Goal: Task Accomplishment & Management: Manage account settings

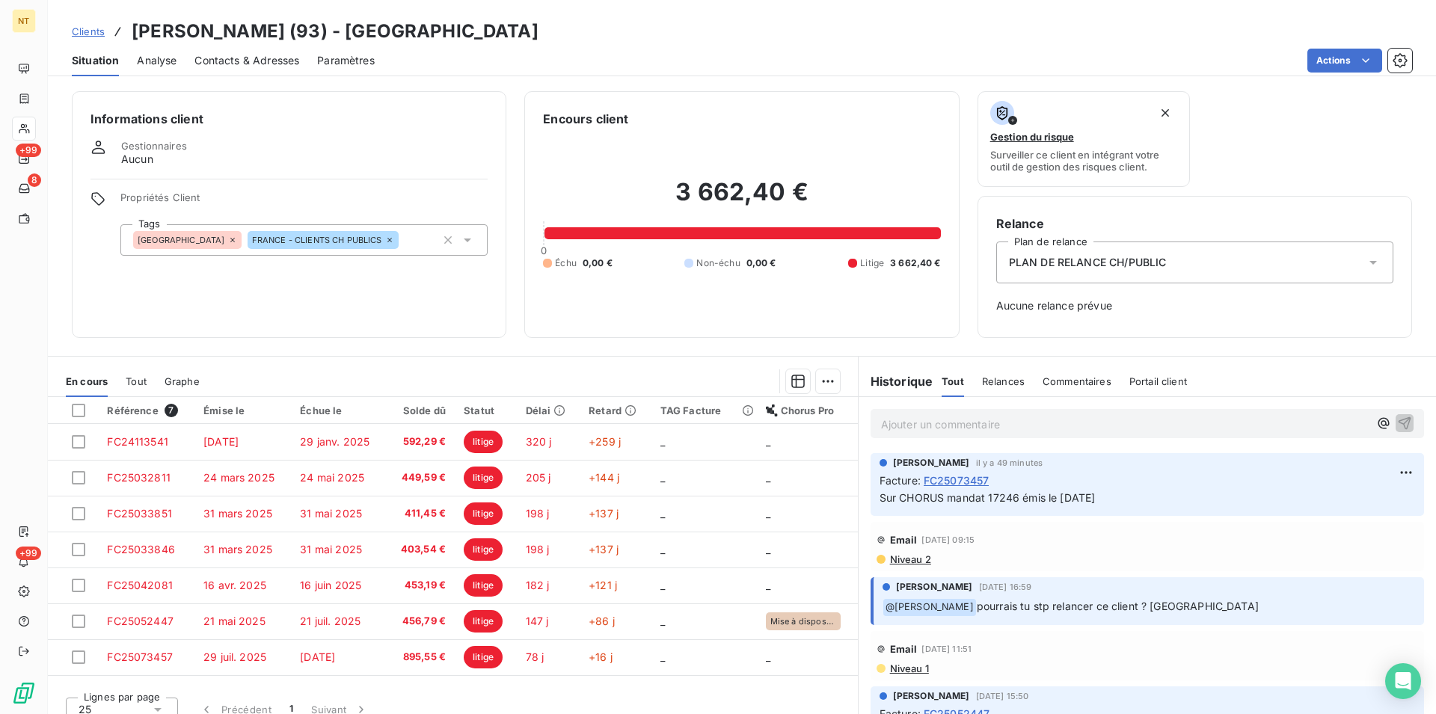
click at [250, 66] on span "Contacts & Adresses" at bounding box center [246, 60] width 105 height 15
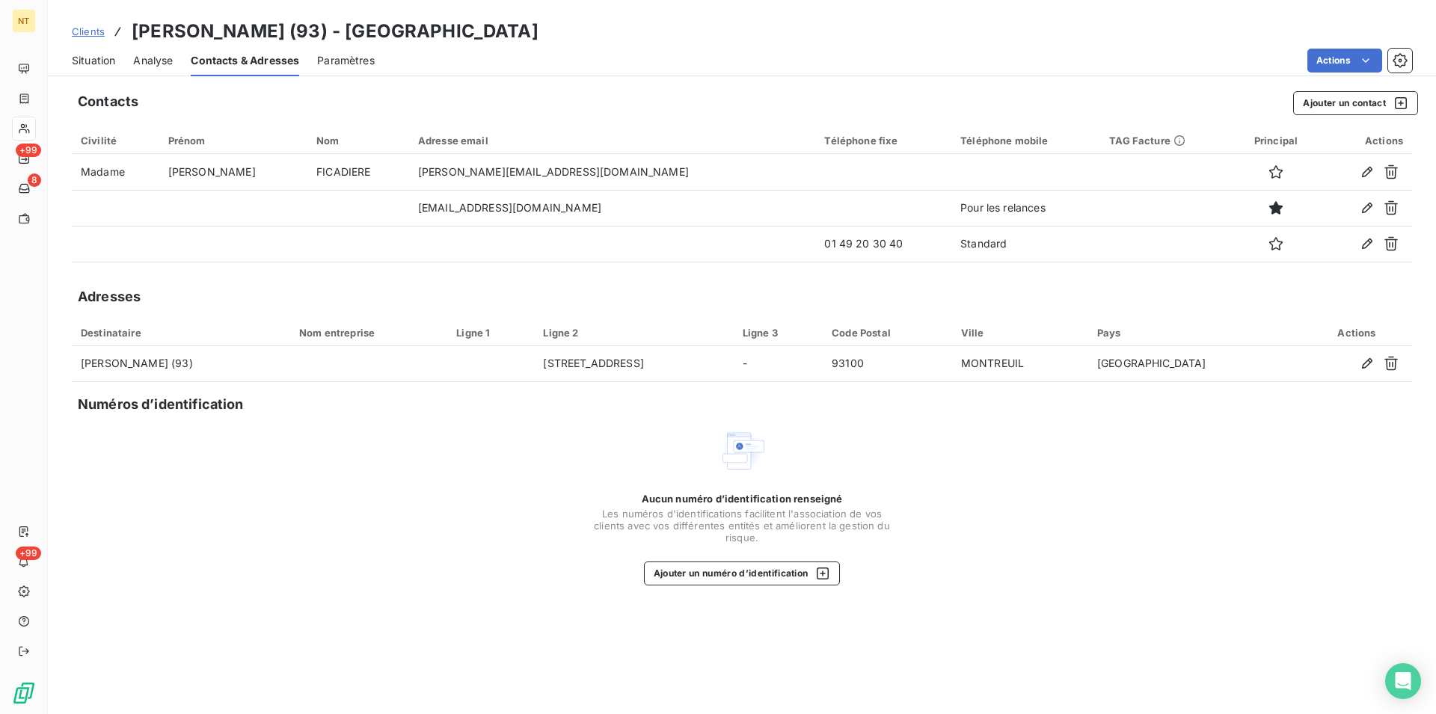
click at [94, 63] on span "Situation" at bounding box center [93, 60] width 43 height 15
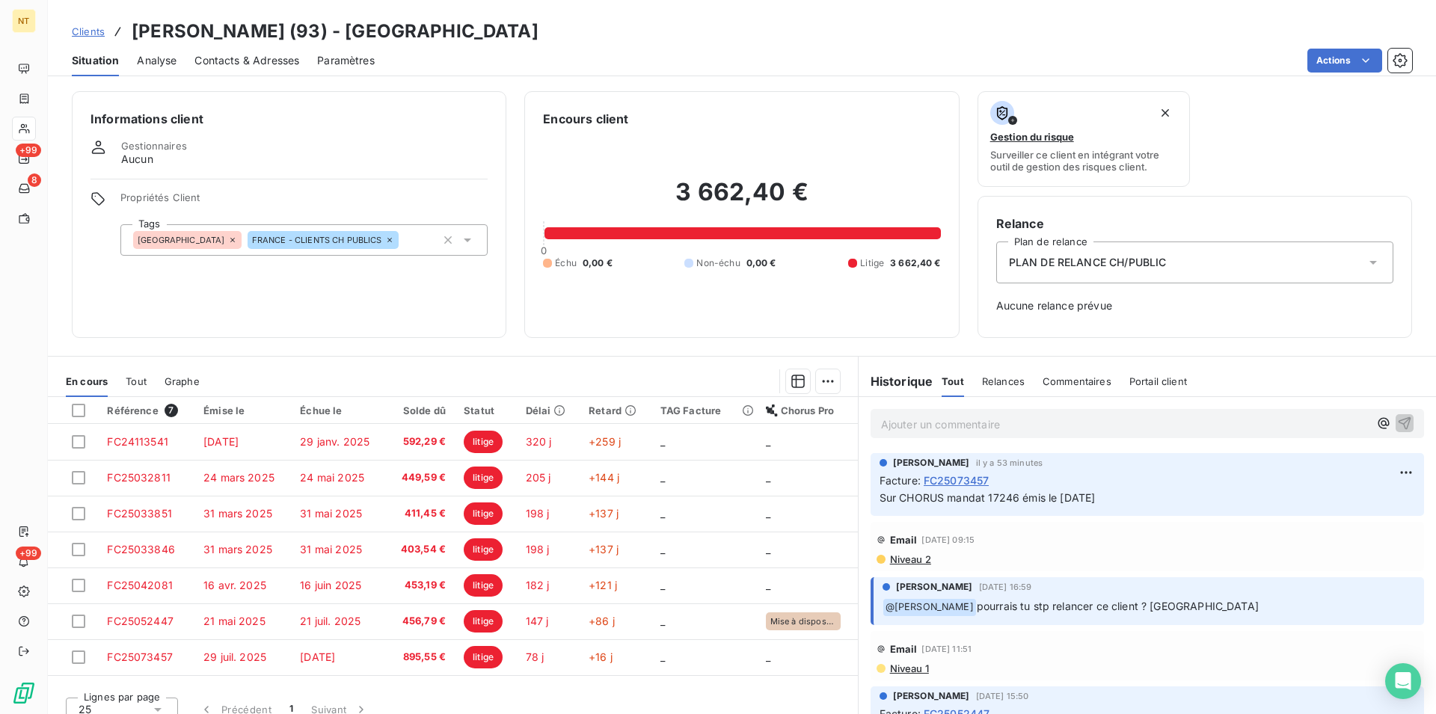
click at [277, 58] on span "Contacts & Adresses" at bounding box center [246, 60] width 105 height 15
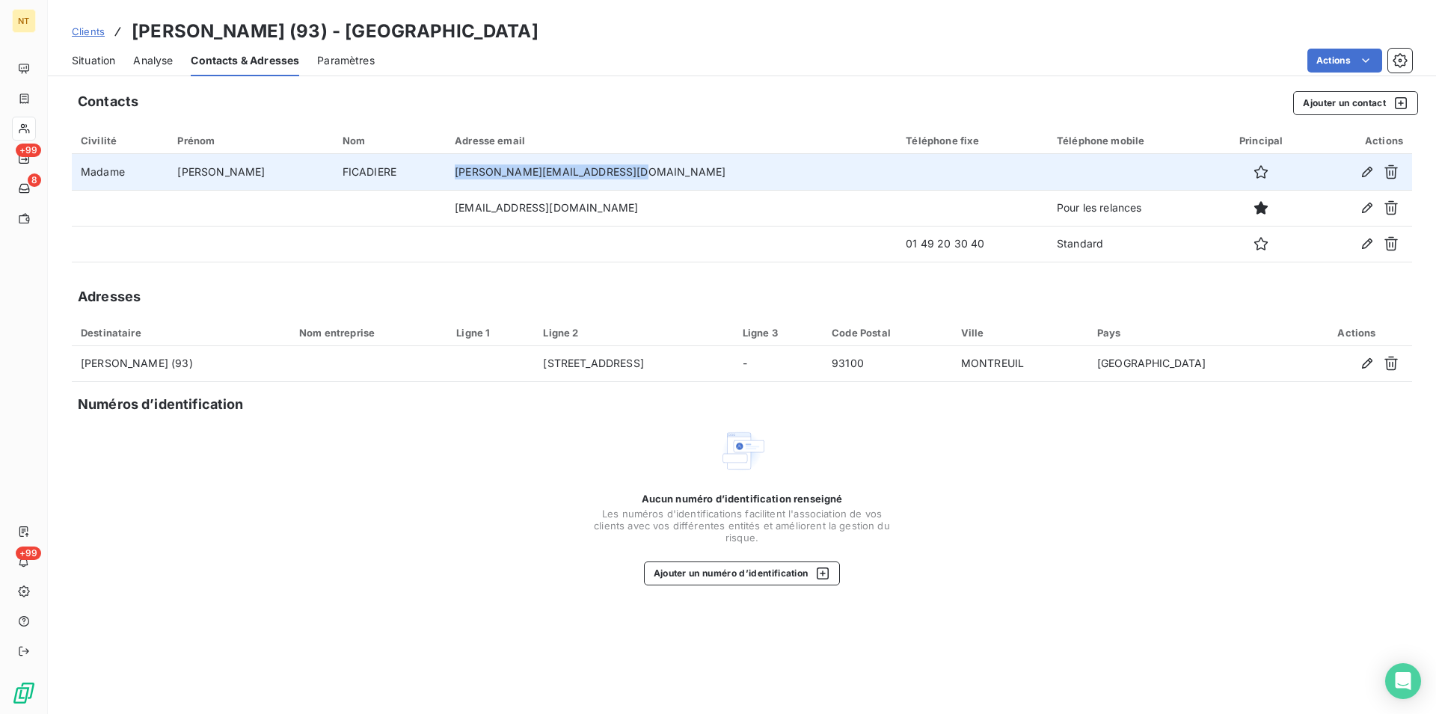
drag, startPoint x: 440, startPoint y: 168, endPoint x: 602, endPoint y: 168, distance: 161.5
click at [602, 168] on td "[PERSON_NAME][EMAIL_ADDRESS][DOMAIN_NAME]" at bounding box center [671, 172] width 451 height 36
copy td "[PERSON_NAME][EMAIL_ADDRESS][DOMAIN_NAME]"
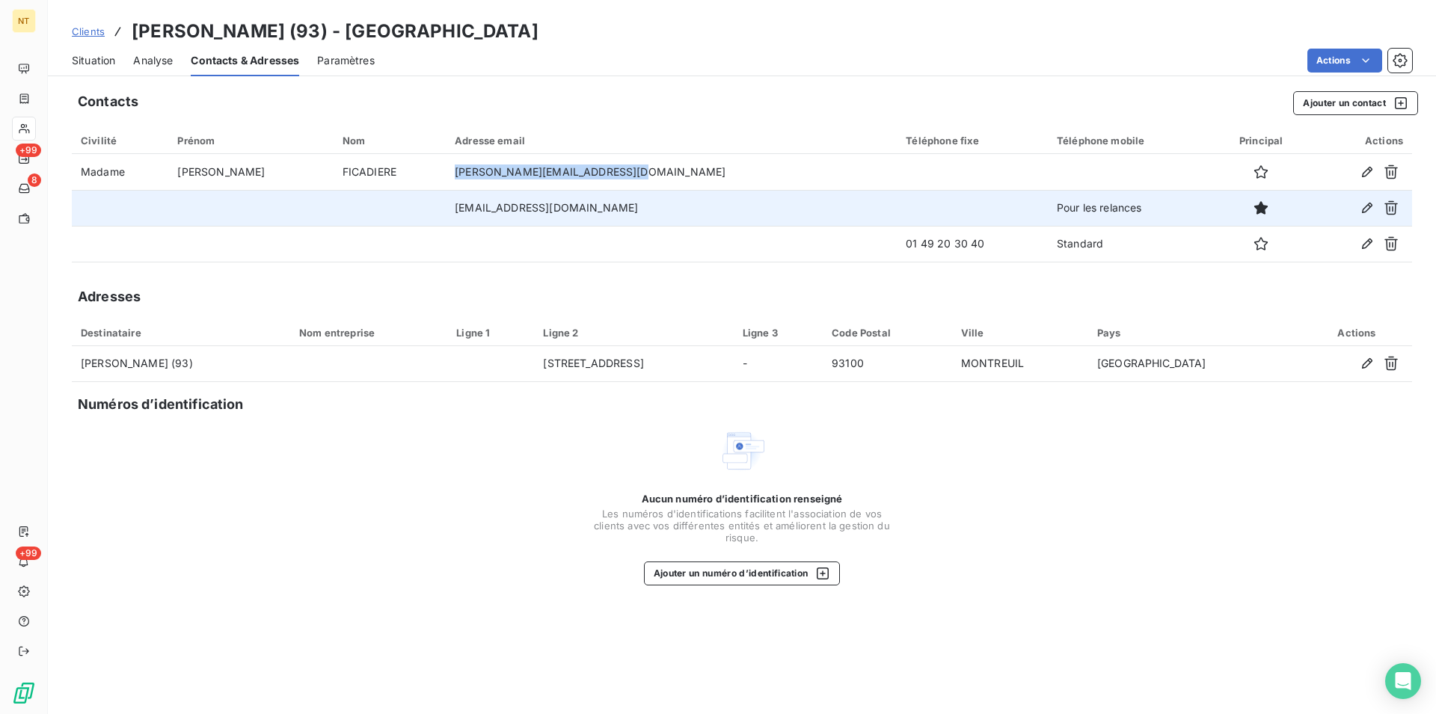
drag, startPoint x: 446, startPoint y: 210, endPoint x: 617, endPoint y: 214, distance: 171.3
click at [617, 214] on td "[EMAIL_ADDRESS][DOMAIN_NAME]" at bounding box center [671, 208] width 451 height 36
copy td "[EMAIL_ADDRESS][DOMAIN_NAME]"
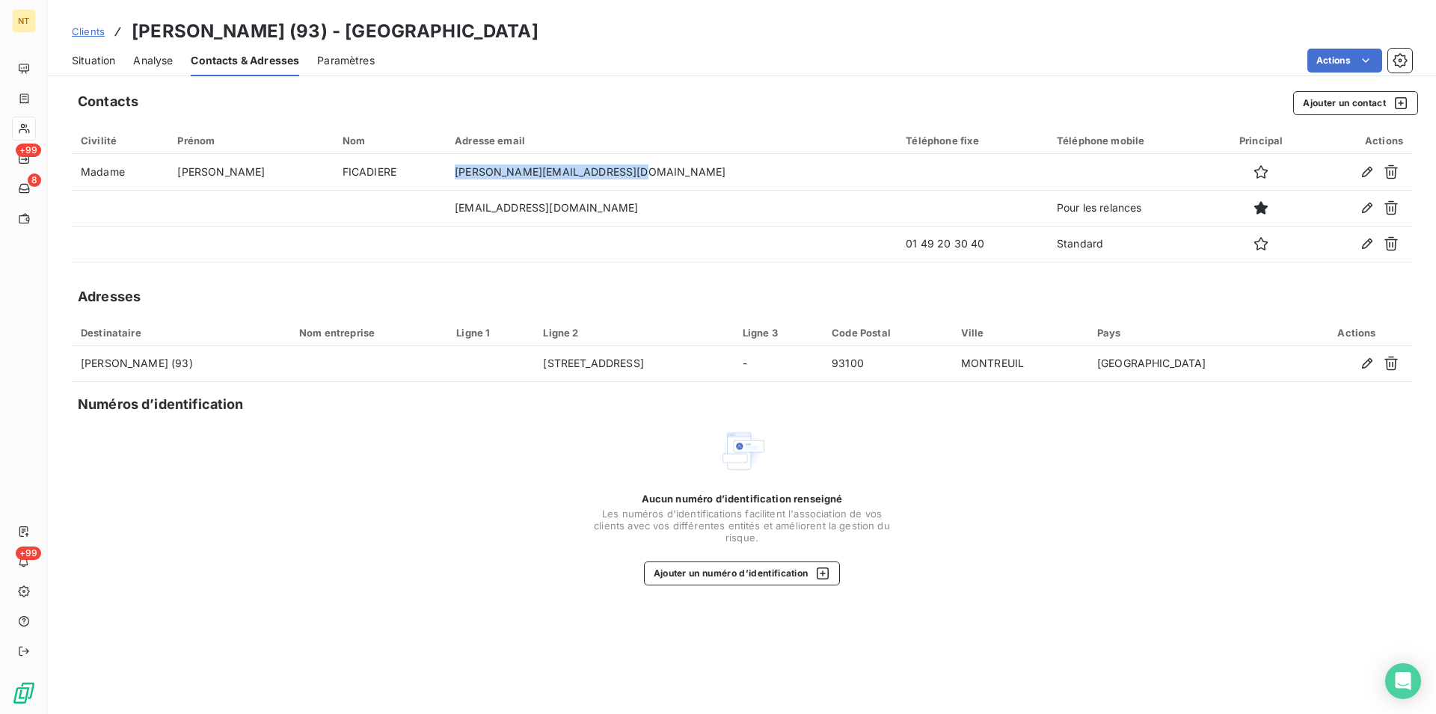
click at [90, 64] on span "Situation" at bounding box center [93, 60] width 43 height 15
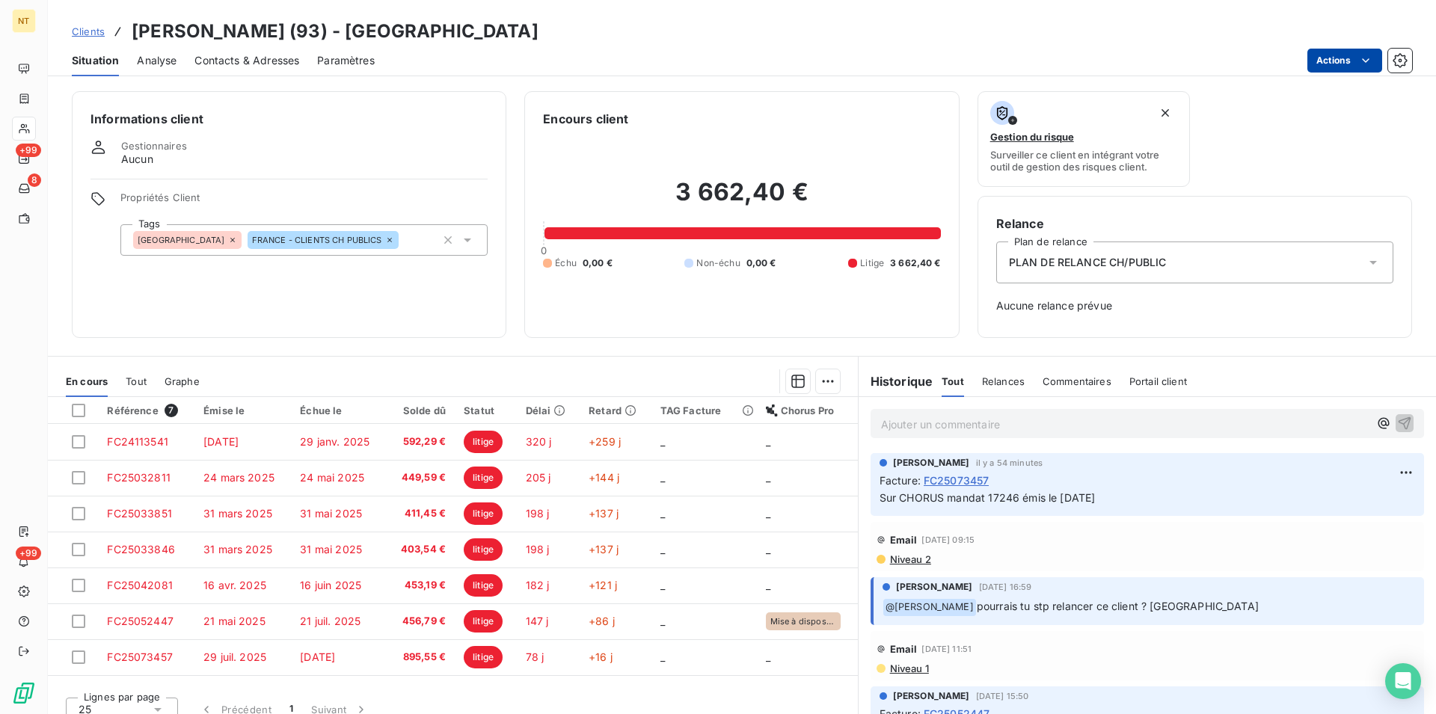
click at [1365, 57] on html "NT +99 8 +99 Clients [PERSON_NAME] (93) - CHIANDREGREGOIR Situation Analyse Con…" at bounding box center [718, 357] width 1436 height 714
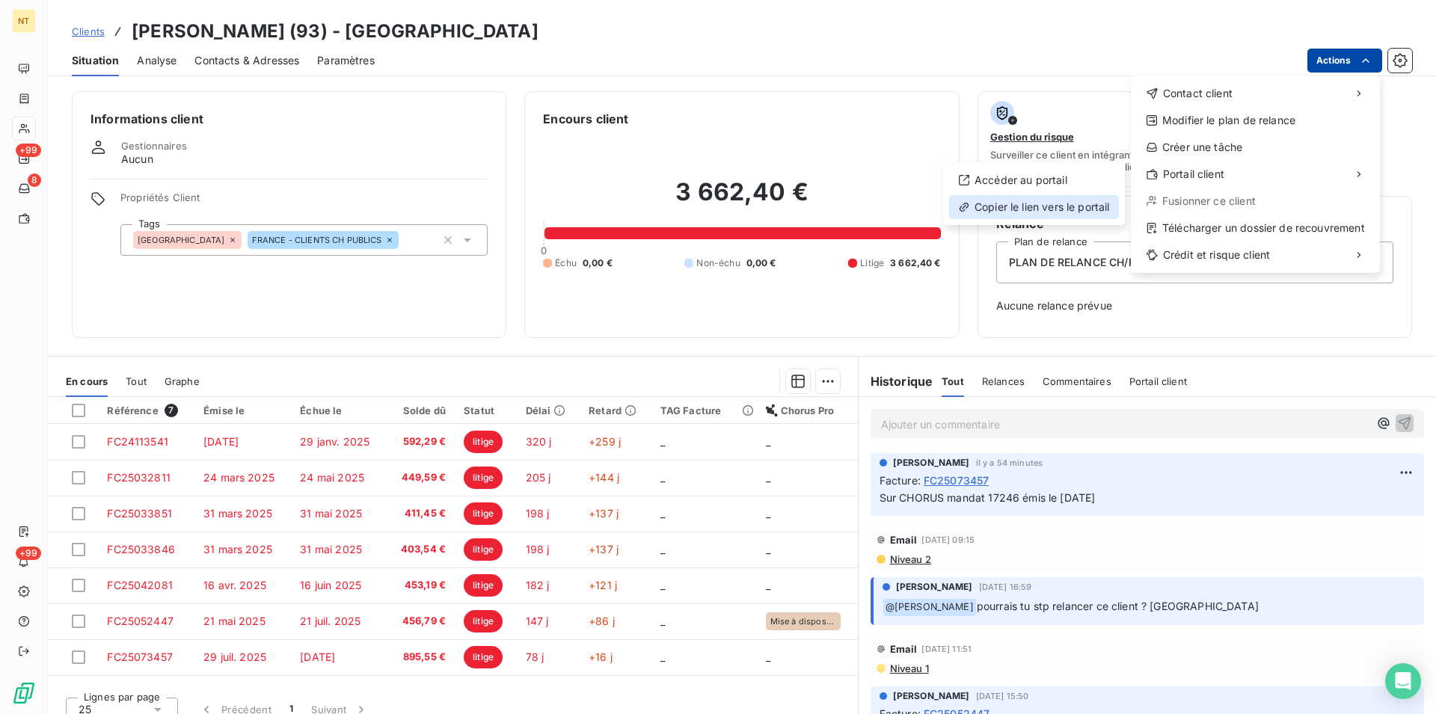
click at [1040, 212] on div "Copier le lien vers le portail" at bounding box center [1034, 207] width 170 height 24
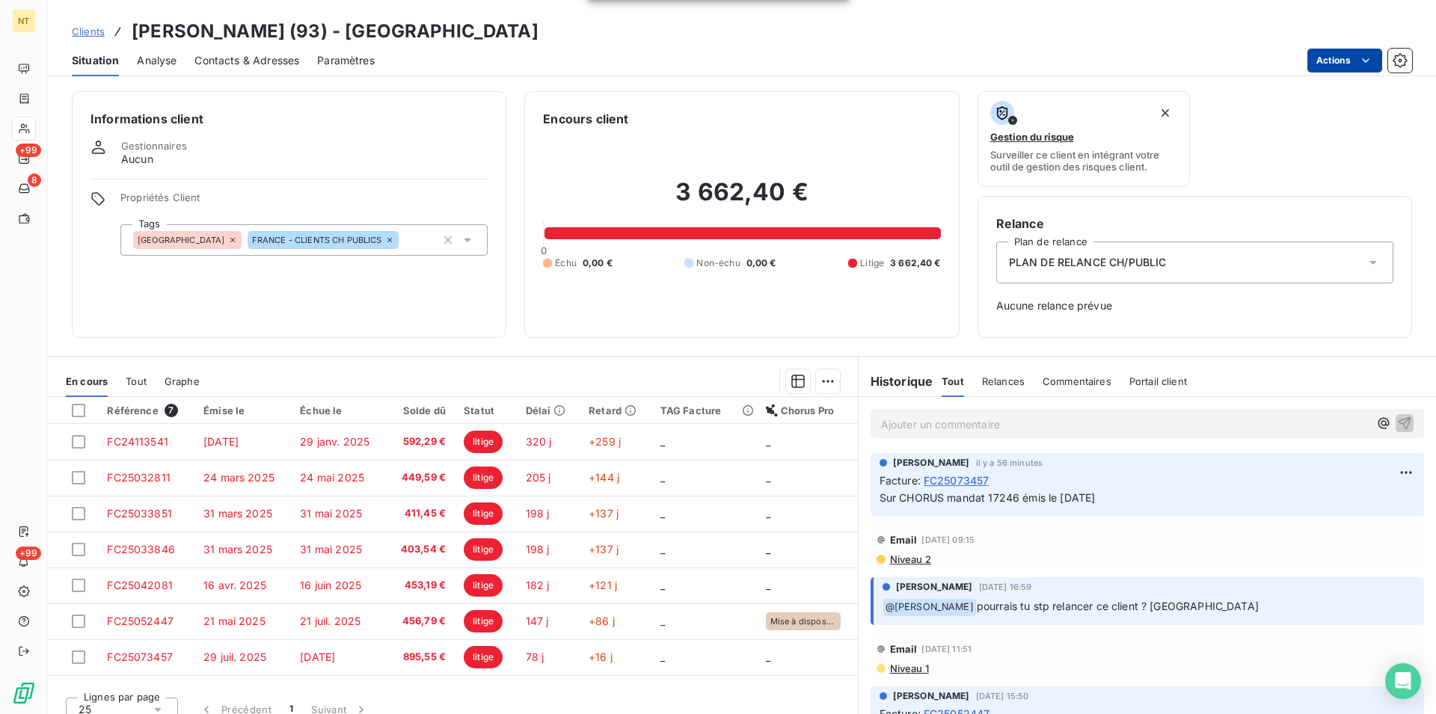
click at [881, 422] on p "Ajouter un commentaire ﻿" at bounding box center [1125, 424] width 488 height 19
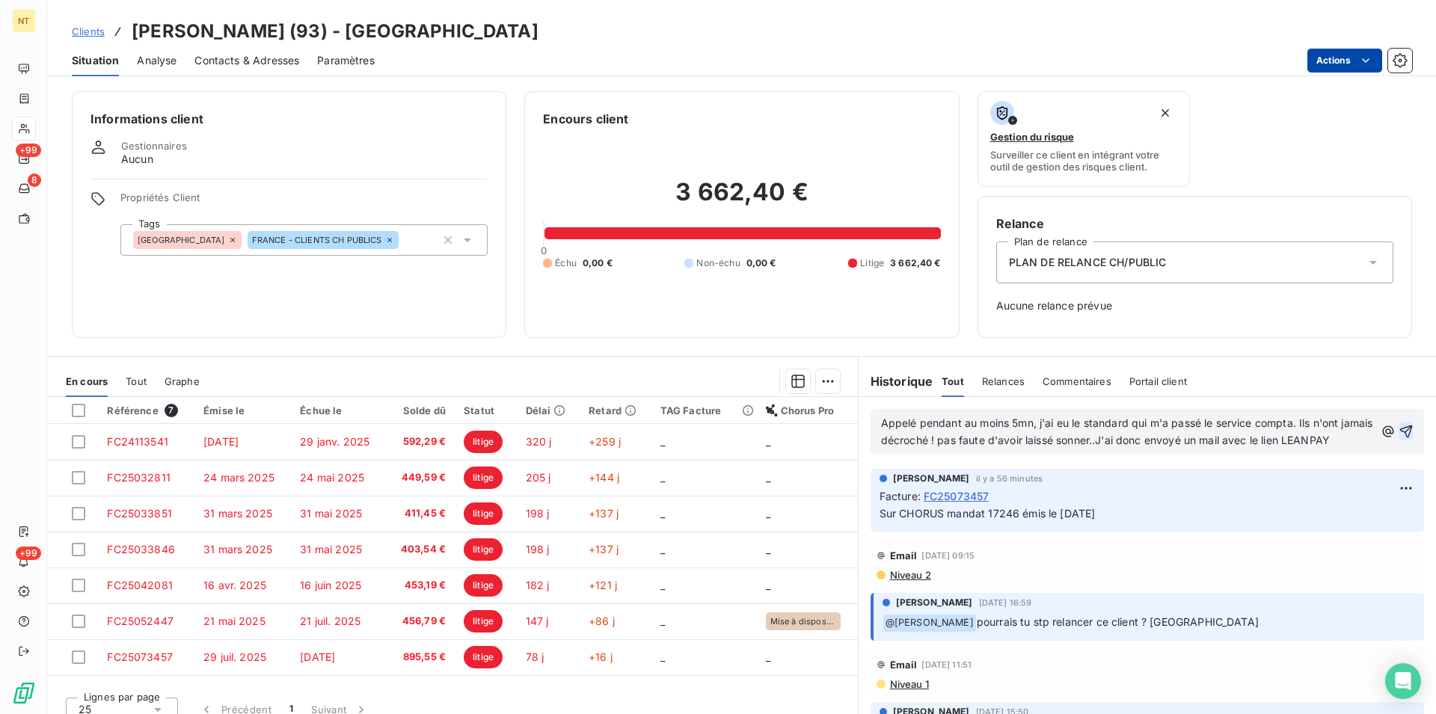
click at [1400, 436] on icon "button" at bounding box center [1406, 431] width 13 height 13
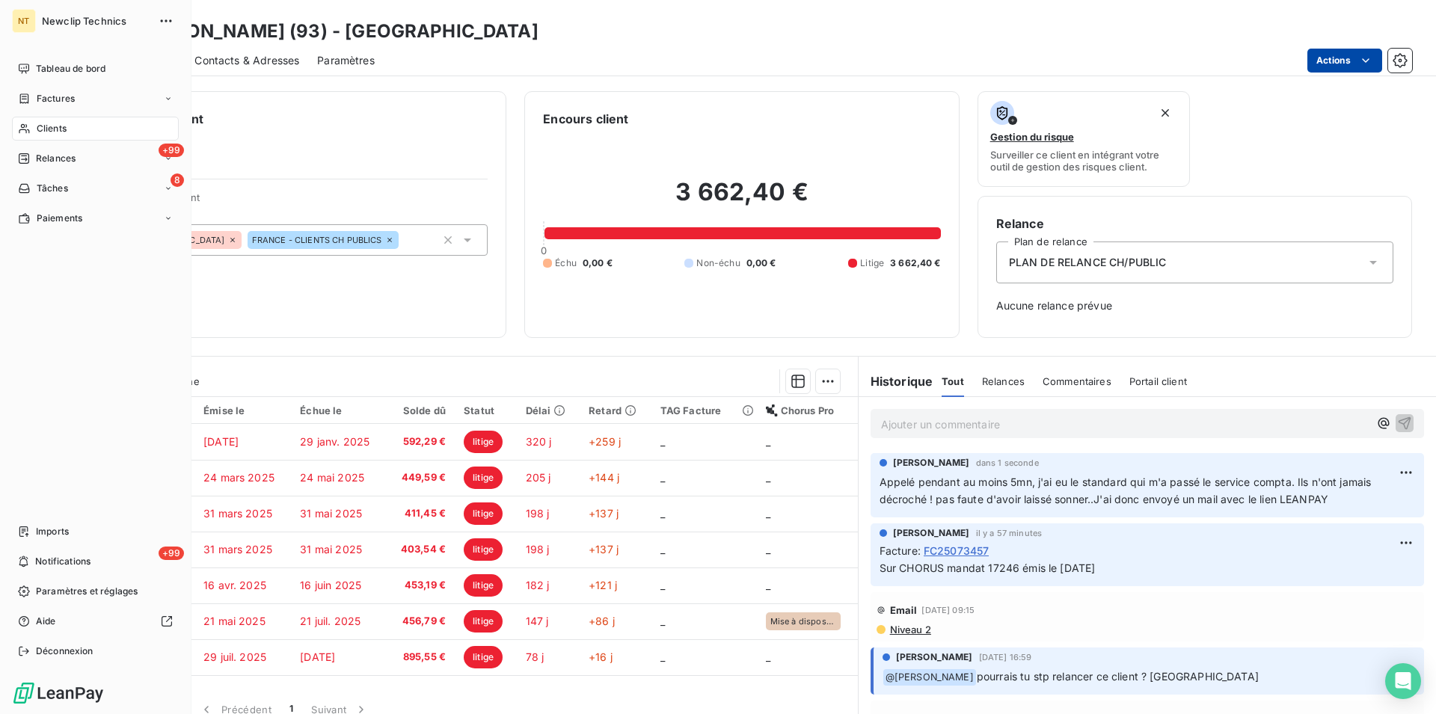
click at [51, 127] on span "Clients" at bounding box center [52, 128] width 30 height 13
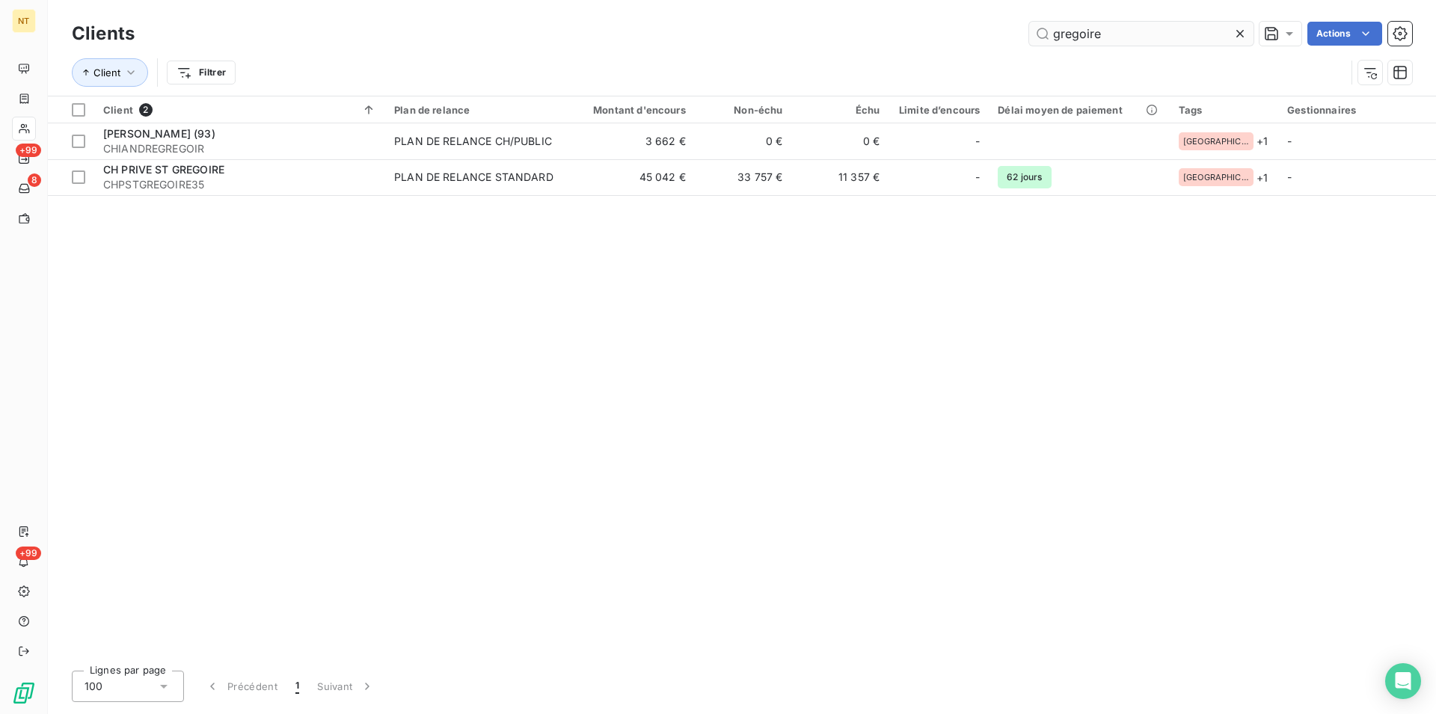
drag, startPoint x: 1104, startPoint y: 34, endPoint x: 1041, endPoint y: 34, distance: 63.6
click at [1041, 34] on input "gregoire" at bounding box center [1141, 34] width 224 height 24
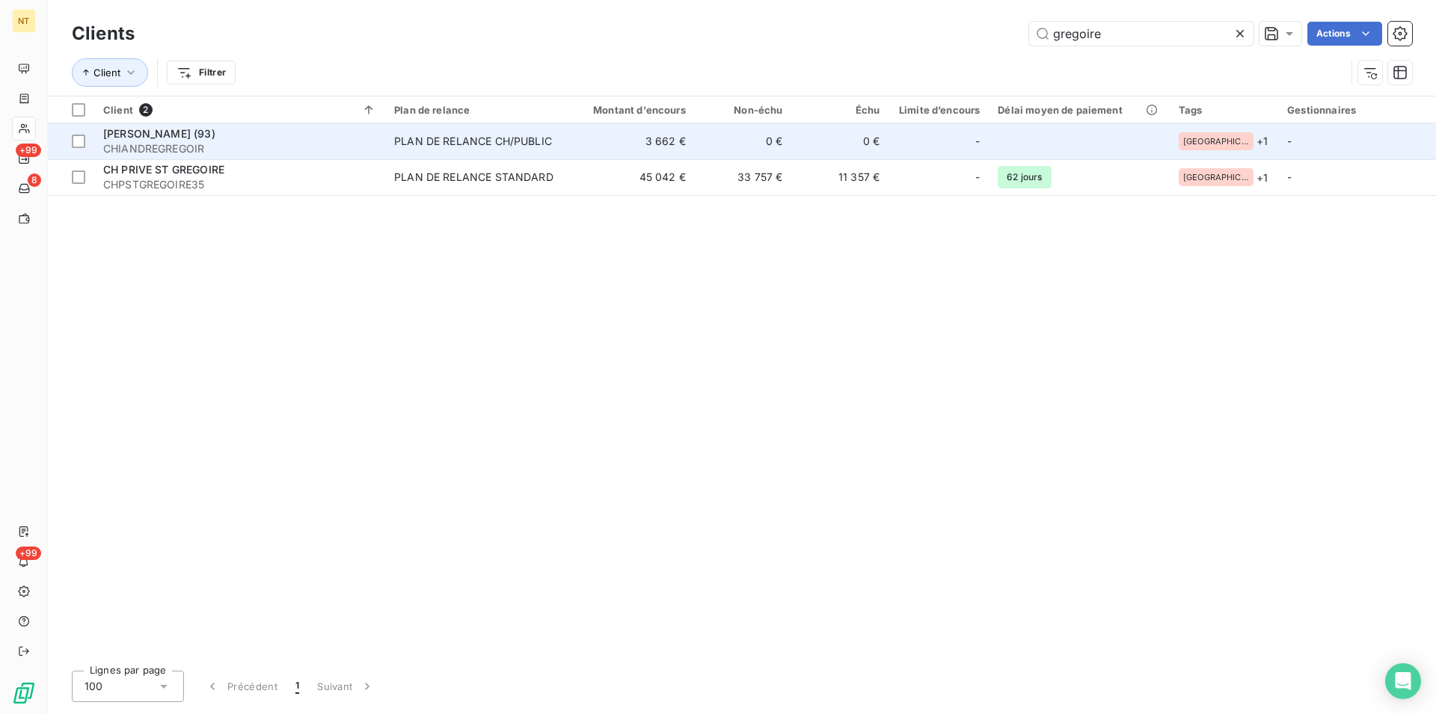
click at [215, 139] on span "[PERSON_NAME] (93)" at bounding box center [159, 133] width 112 height 13
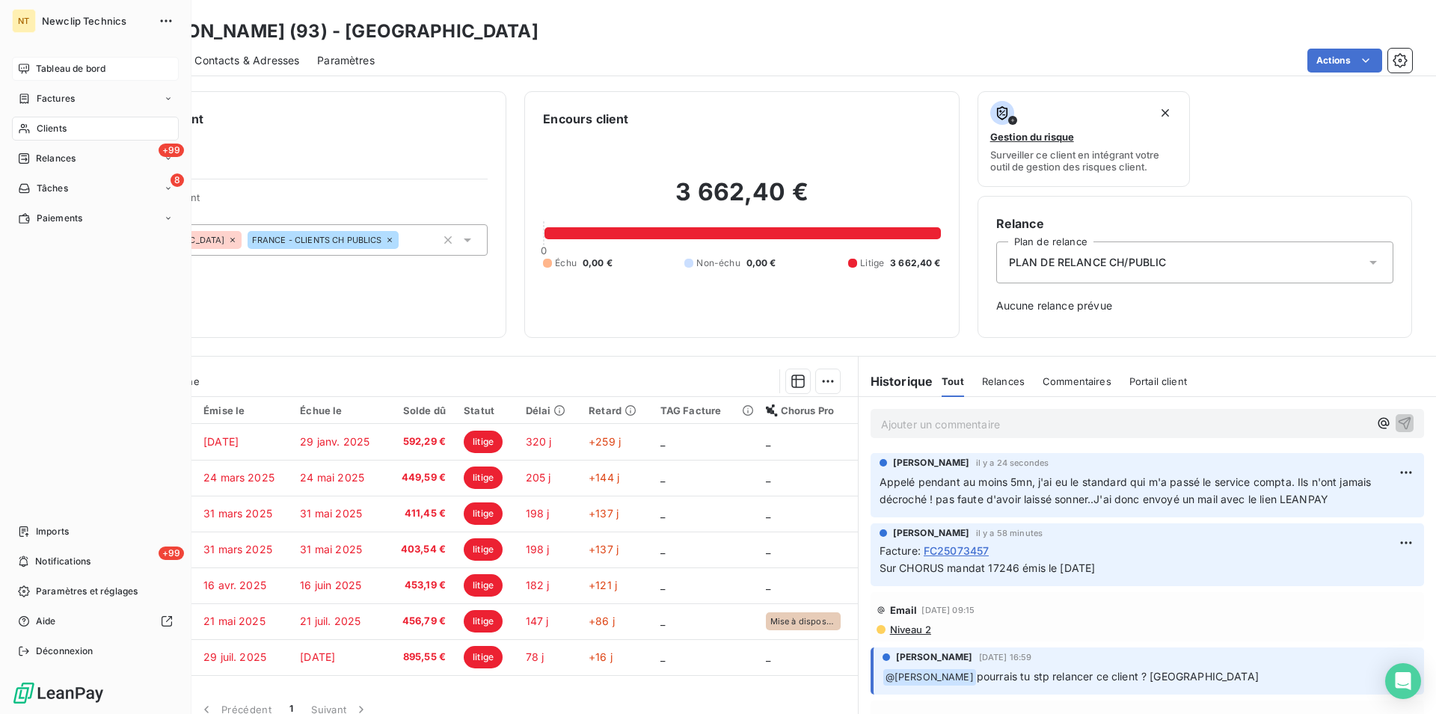
click at [76, 70] on span "Tableau de bord" at bounding box center [71, 68] width 70 height 13
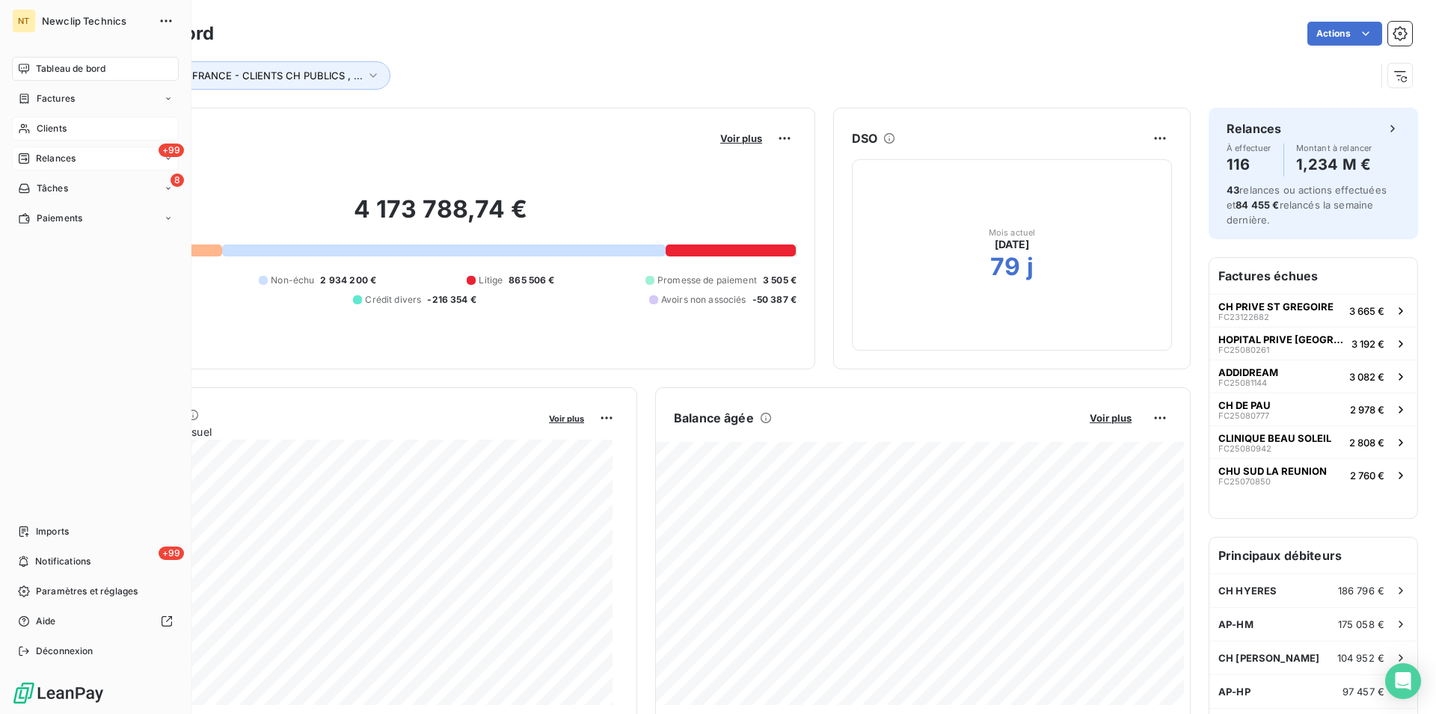
click at [50, 164] on span "Relances" at bounding box center [56, 158] width 40 height 13
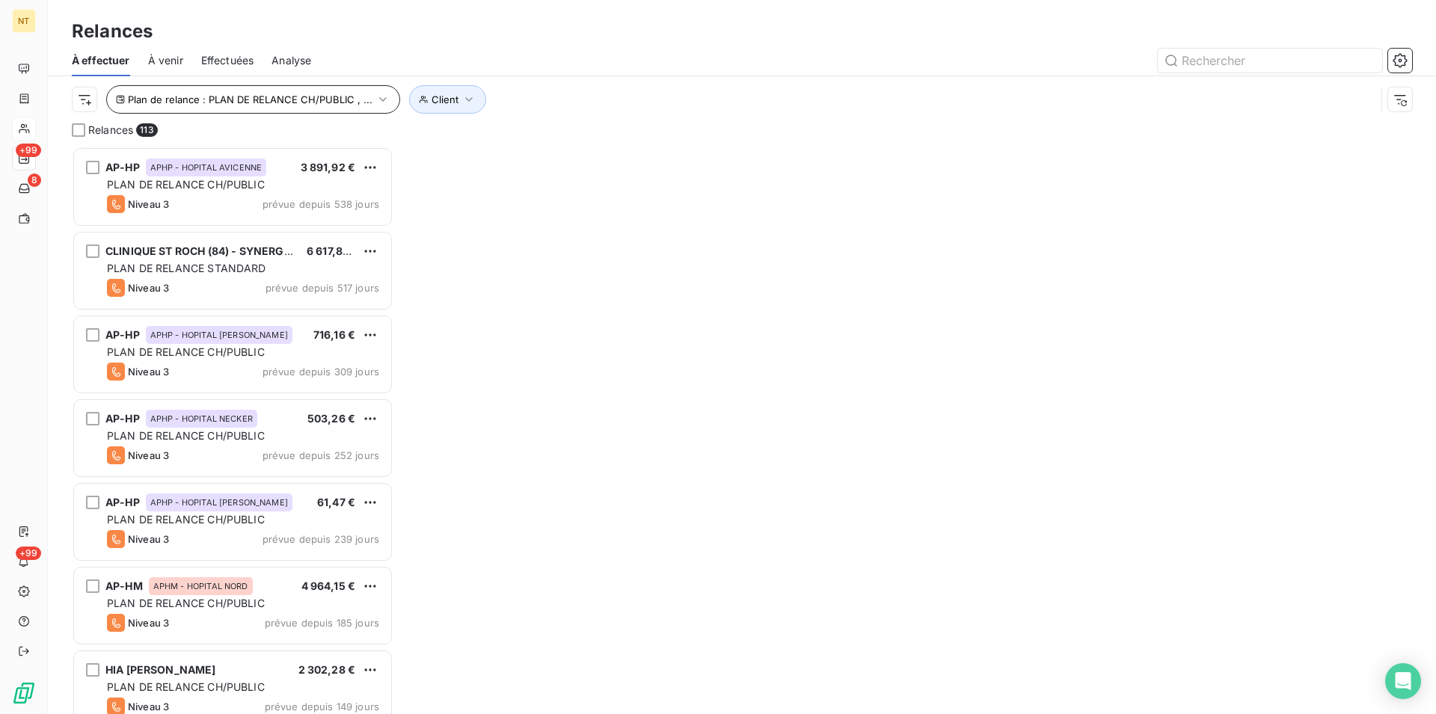
scroll to position [555, 309]
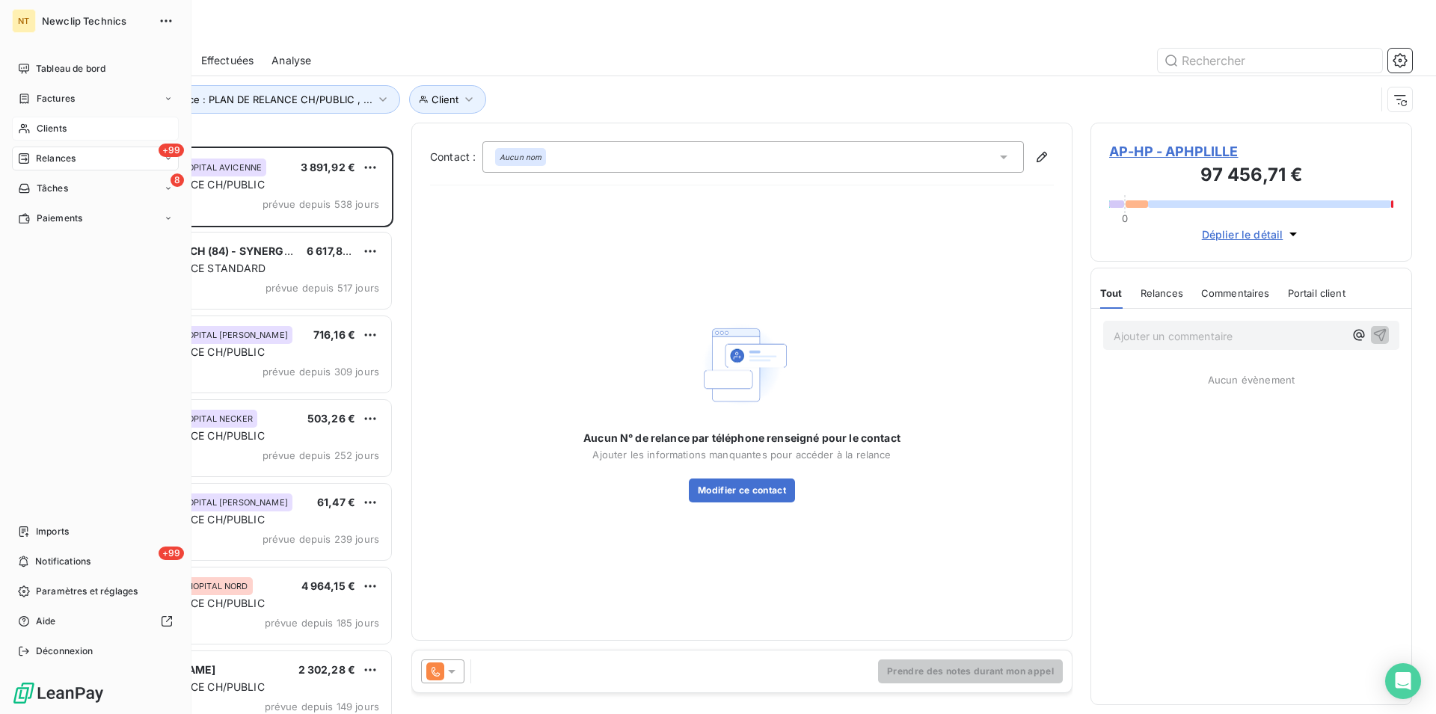
click at [53, 129] on span "Clients" at bounding box center [52, 128] width 30 height 13
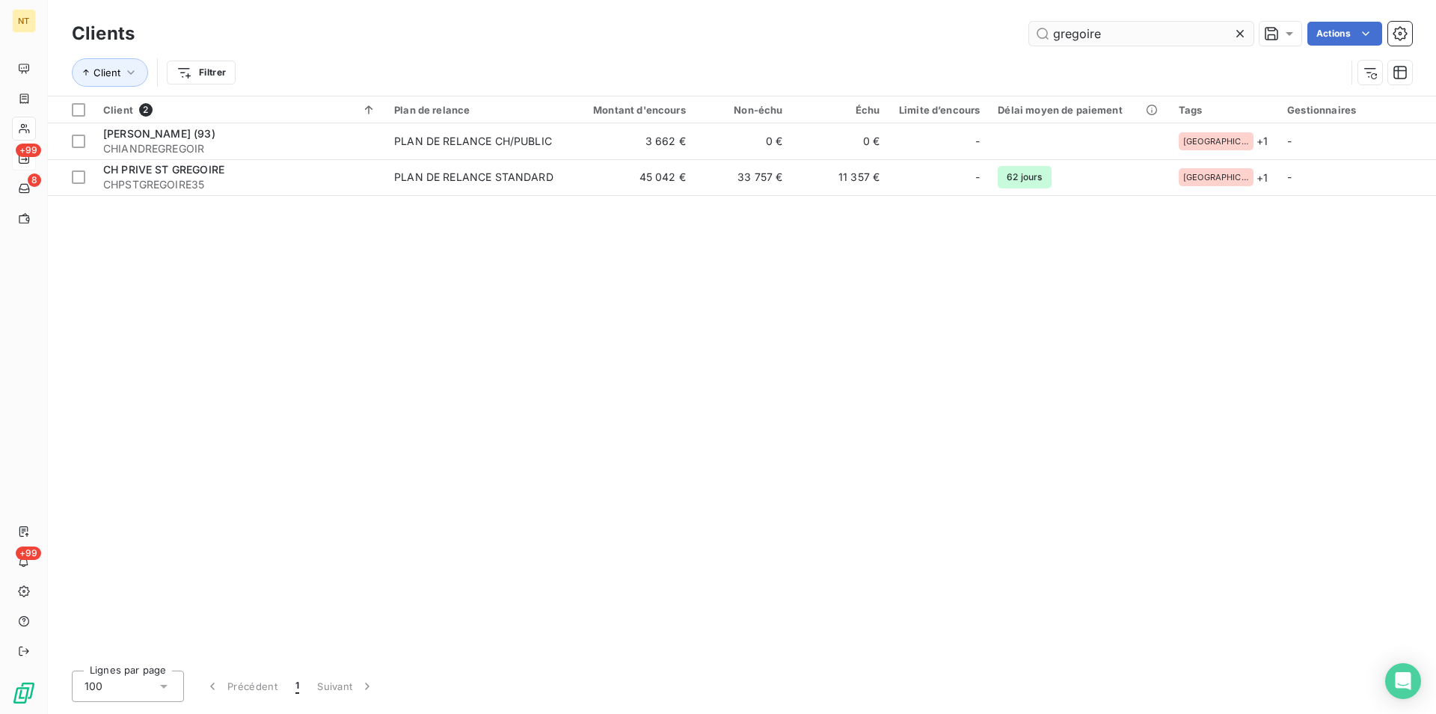
drag, startPoint x: 1107, startPoint y: 32, endPoint x: 1046, endPoint y: 34, distance: 61.3
click at [1046, 34] on input "gregoire" at bounding box center [1141, 34] width 224 height 24
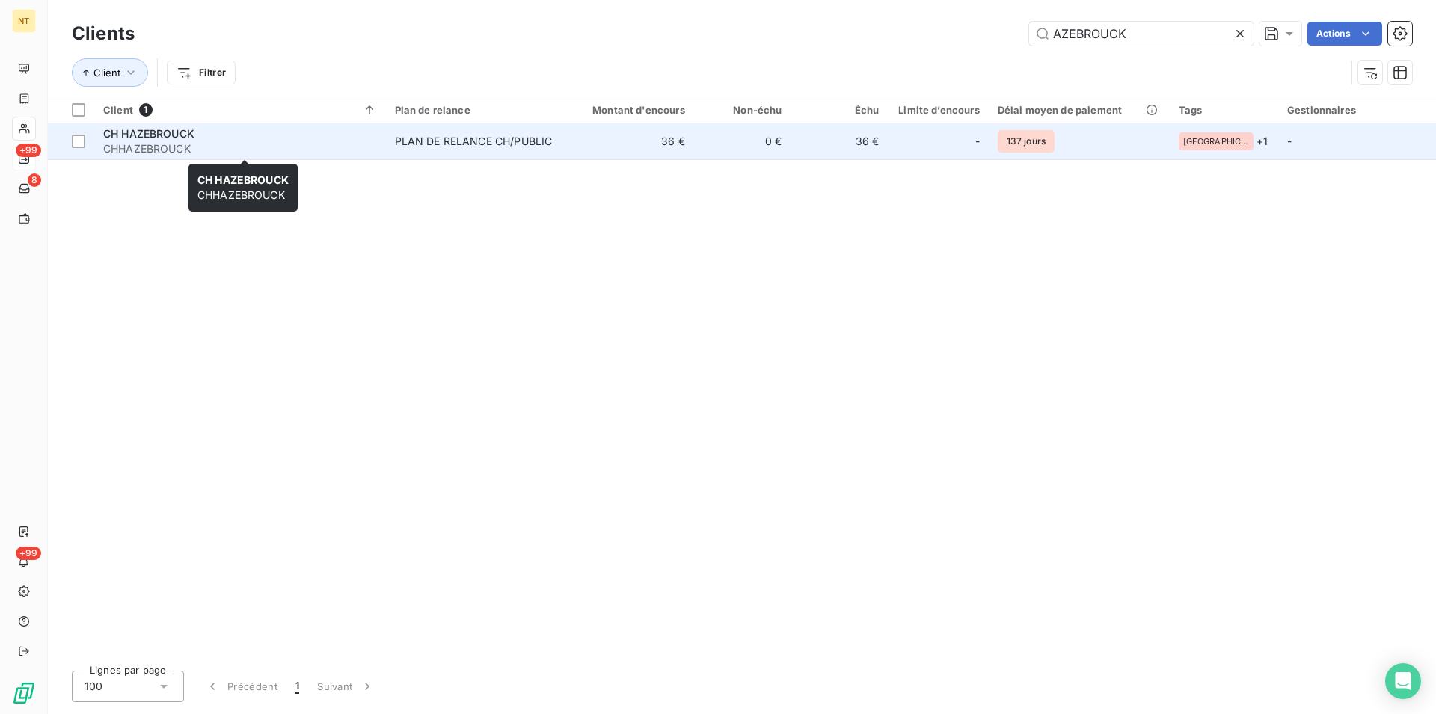
type input "AZEBROUCK"
click at [165, 137] on span "CH HAZEBROUCK" at bounding box center [148, 133] width 91 height 13
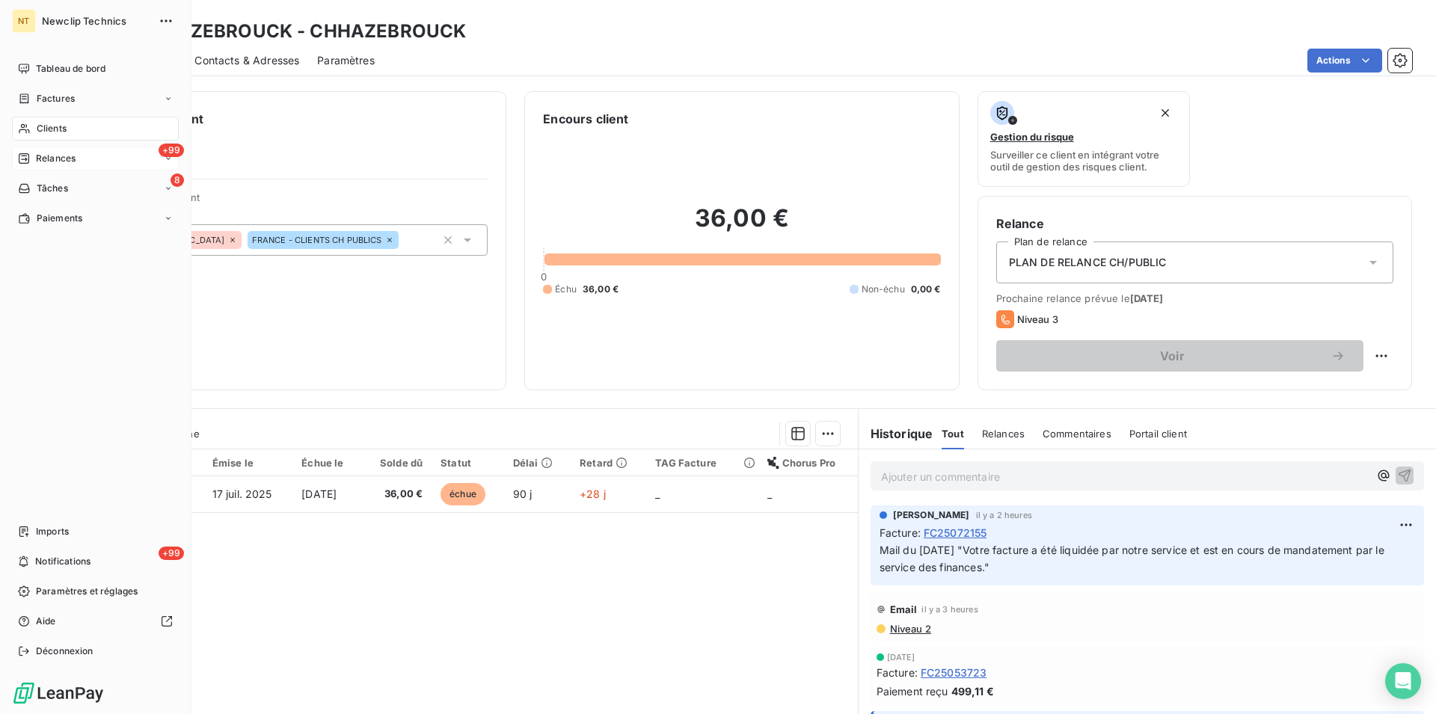
click at [46, 129] on span "Clients" at bounding box center [52, 128] width 30 height 13
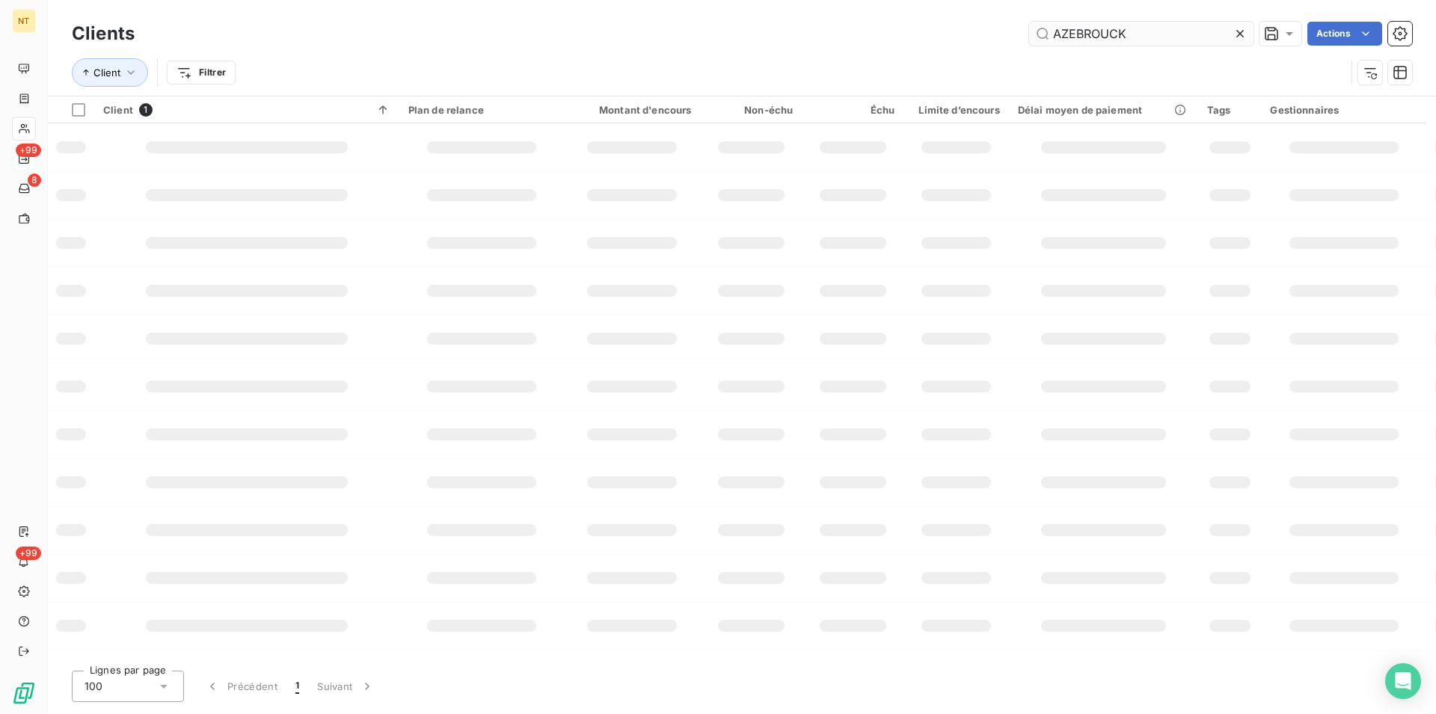
drag, startPoint x: 1122, startPoint y: 34, endPoint x: 1048, endPoint y: 35, distance: 74.0
click at [1048, 35] on input "AZEBROUCK" at bounding box center [1141, 34] width 224 height 24
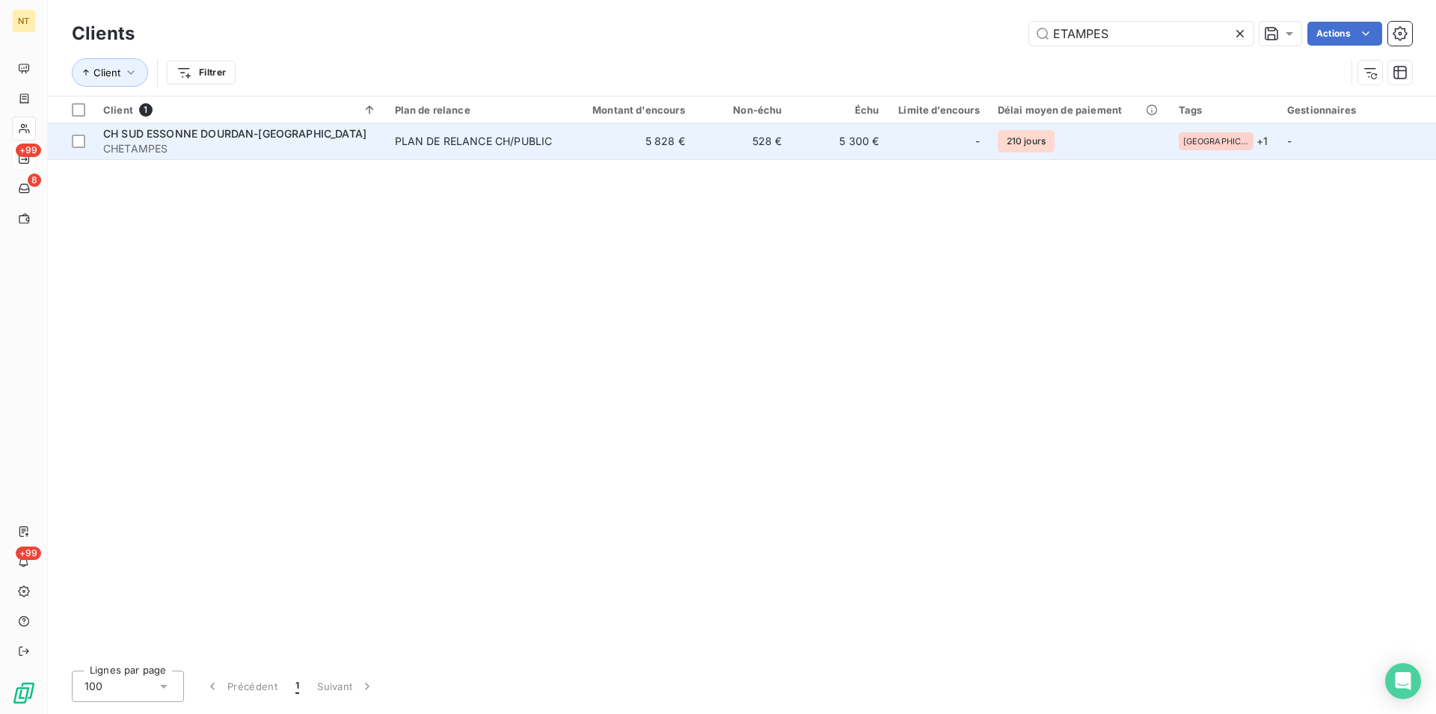
type input "ETAMPES"
click at [207, 135] on span "CH SUD ESSONNE DOURDAN-[GEOGRAPHIC_DATA]" at bounding box center [234, 133] width 263 height 13
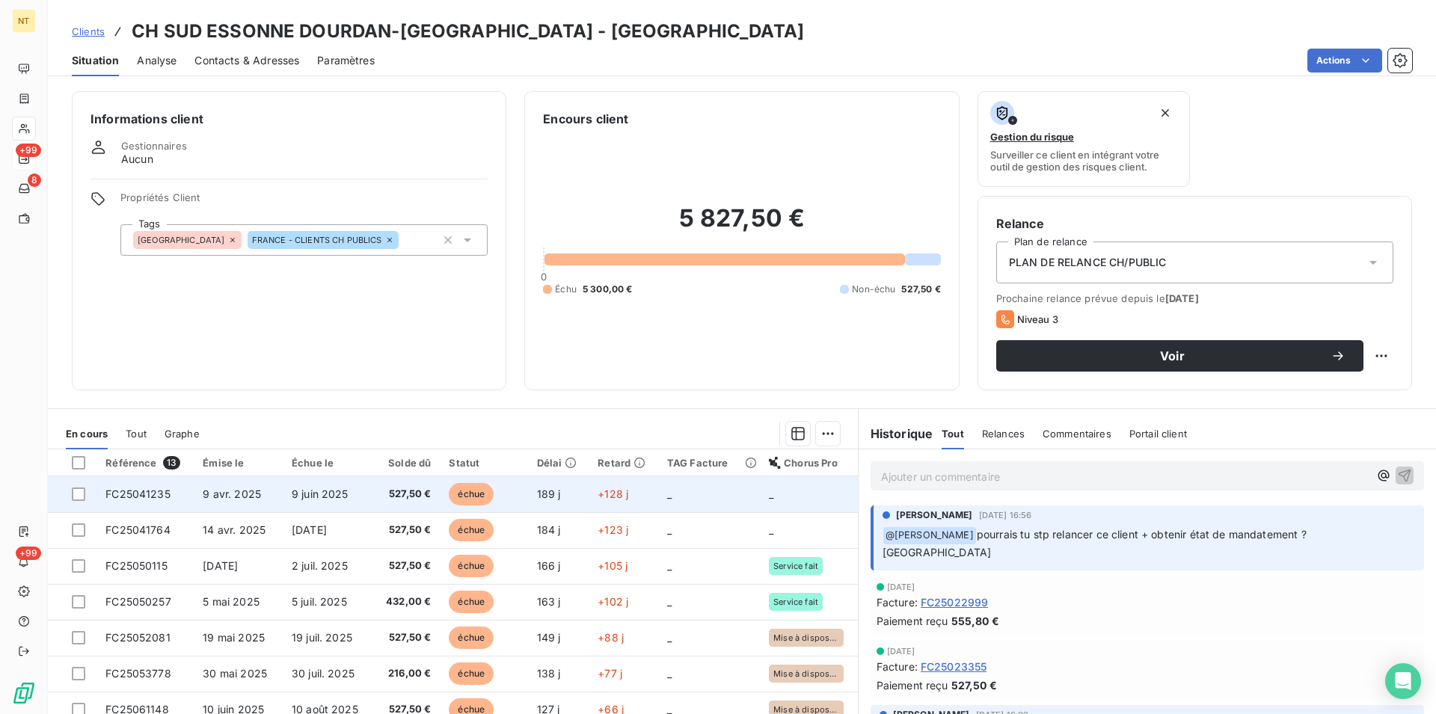
click at [141, 494] on span "FC25041235" at bounding box center [137, 494] width 65 height 13
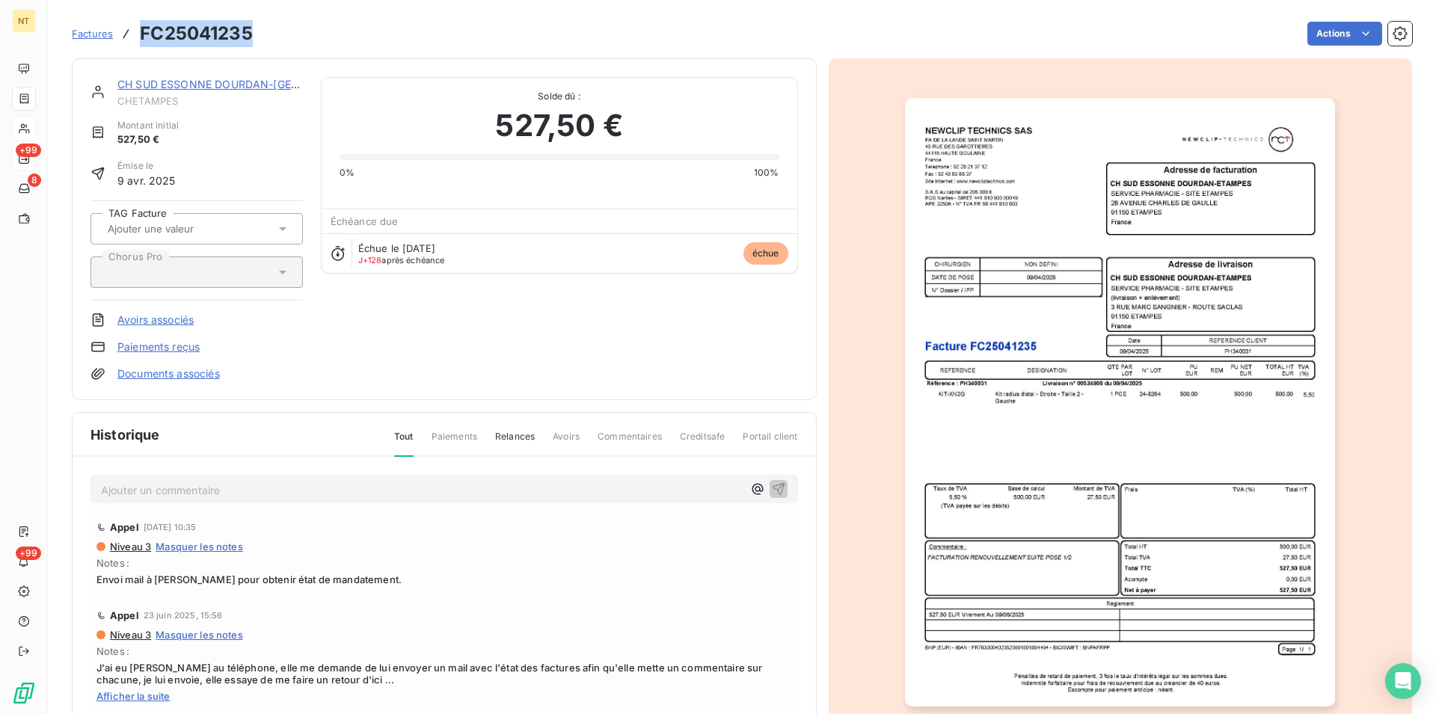
drag, startPoint x: 141, startPoint y: 34, endPoint x: 252, endPoint y: 34, distance: 110.7
click at [252, 34] on h3 "FC25041235" at bounding box center [196, 33] width 113 height 27
copy h3 "FC25041235"
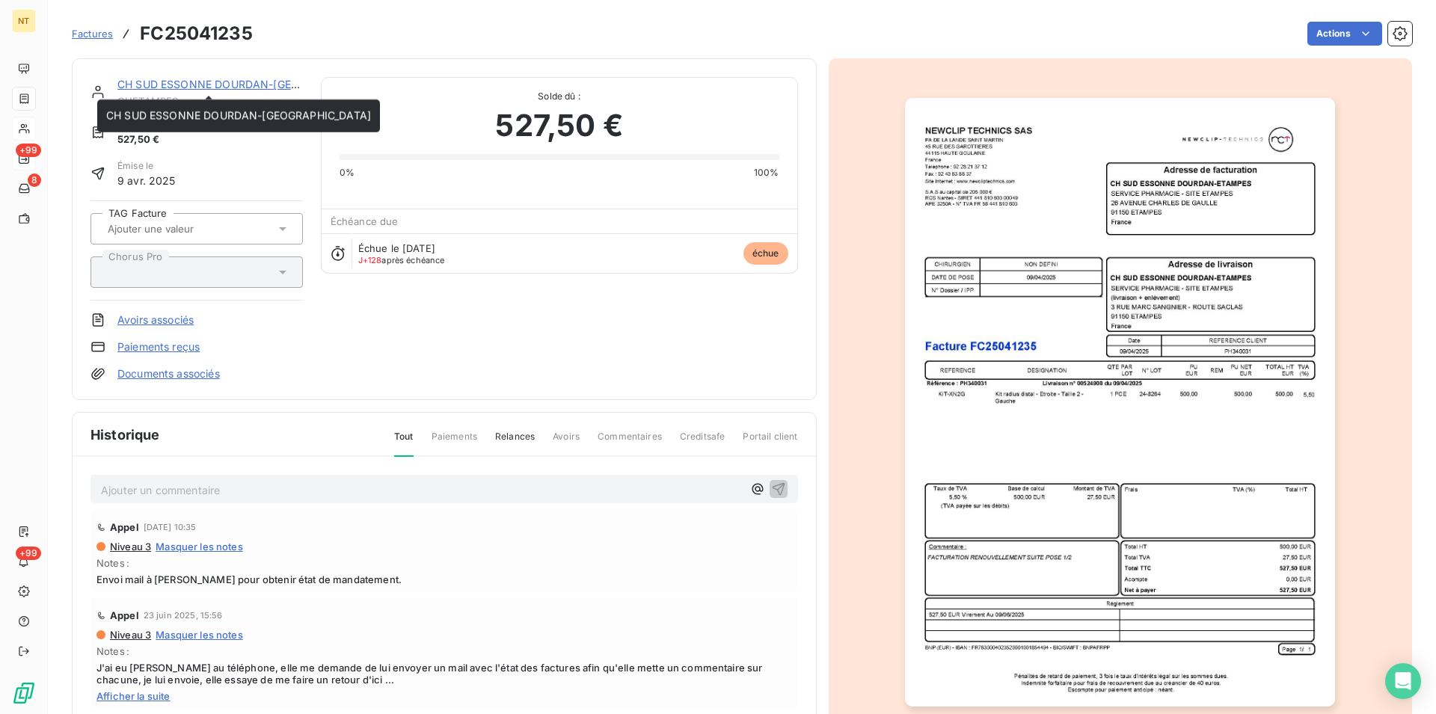
click at [200, 87] on link "CH SUD ESSONNE DOURDAN-[GEOGRAPHIC_DATA]" at bounding box center [249, 84] width 265 height 13
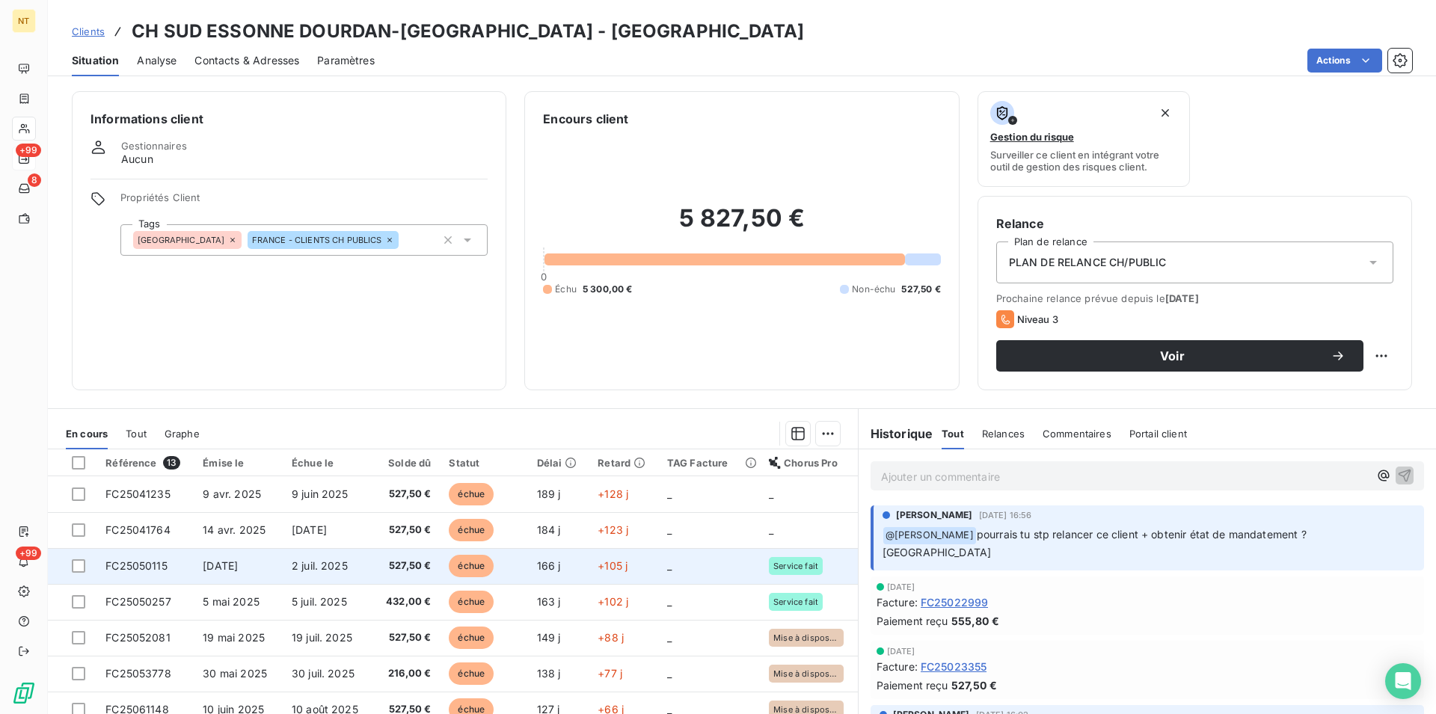
click at [233, 566] on span "[DATE]" at bounding box center [220, 565] width 35 height 13
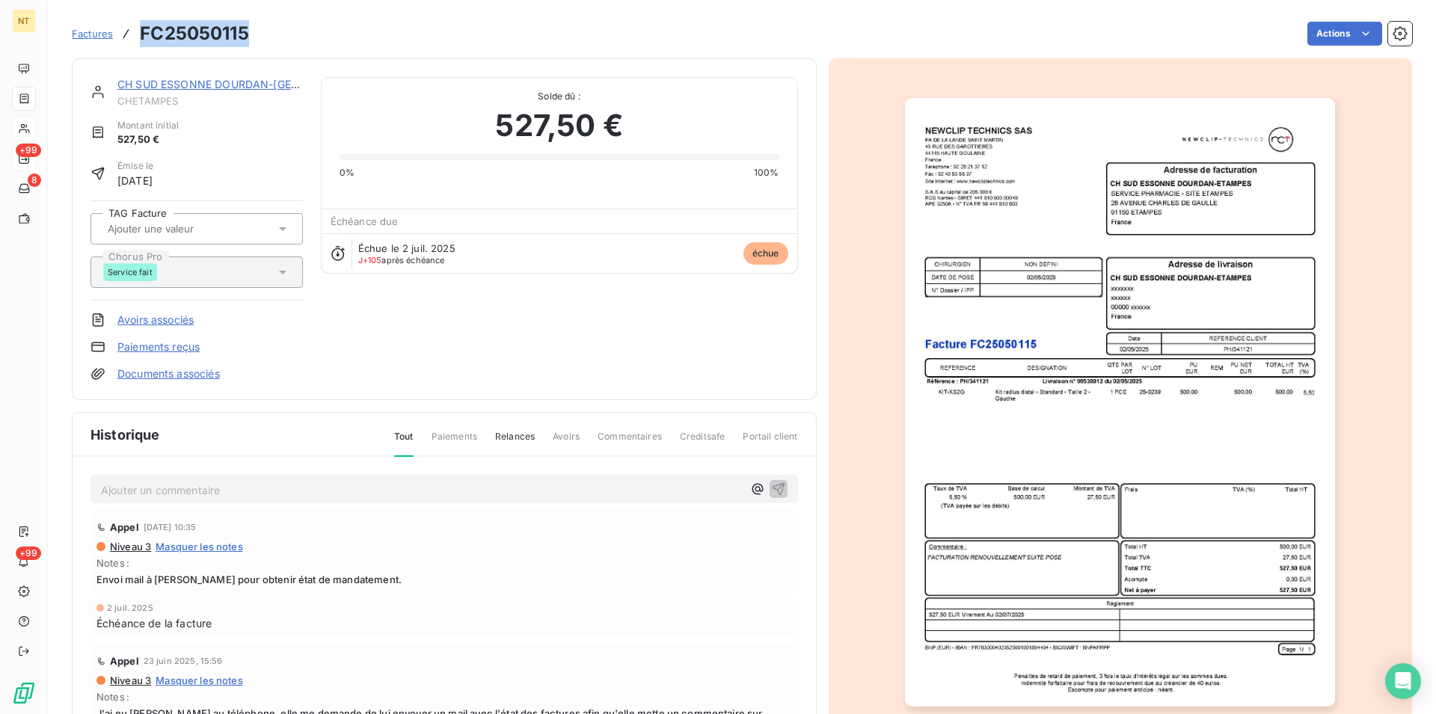
drag, startPoint x: 139, startPoint y: 27, endPoint x: 248, endPoint y: 40, distance: 110.0
click at [248, 40] on div "Factures FC25050115" at bounding box center [160, 33] width 177 height 27
copy h3 "FC25050115"
click at [199, 86] on link "CH SUD ESSONNE DOURDAN-[GEOGRAPHIC_DATA]" at bounding box center [249, 84] width 265 height 13
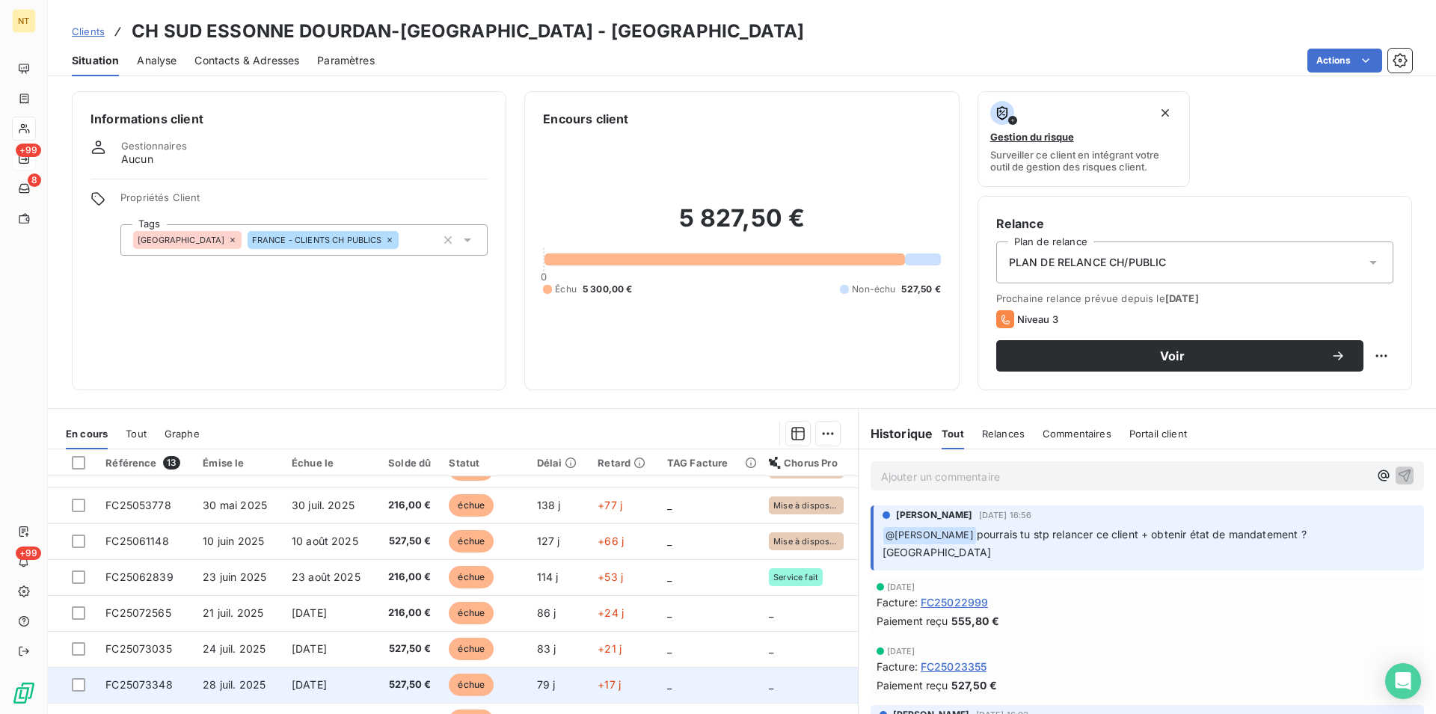
scroll to position [206, 0]
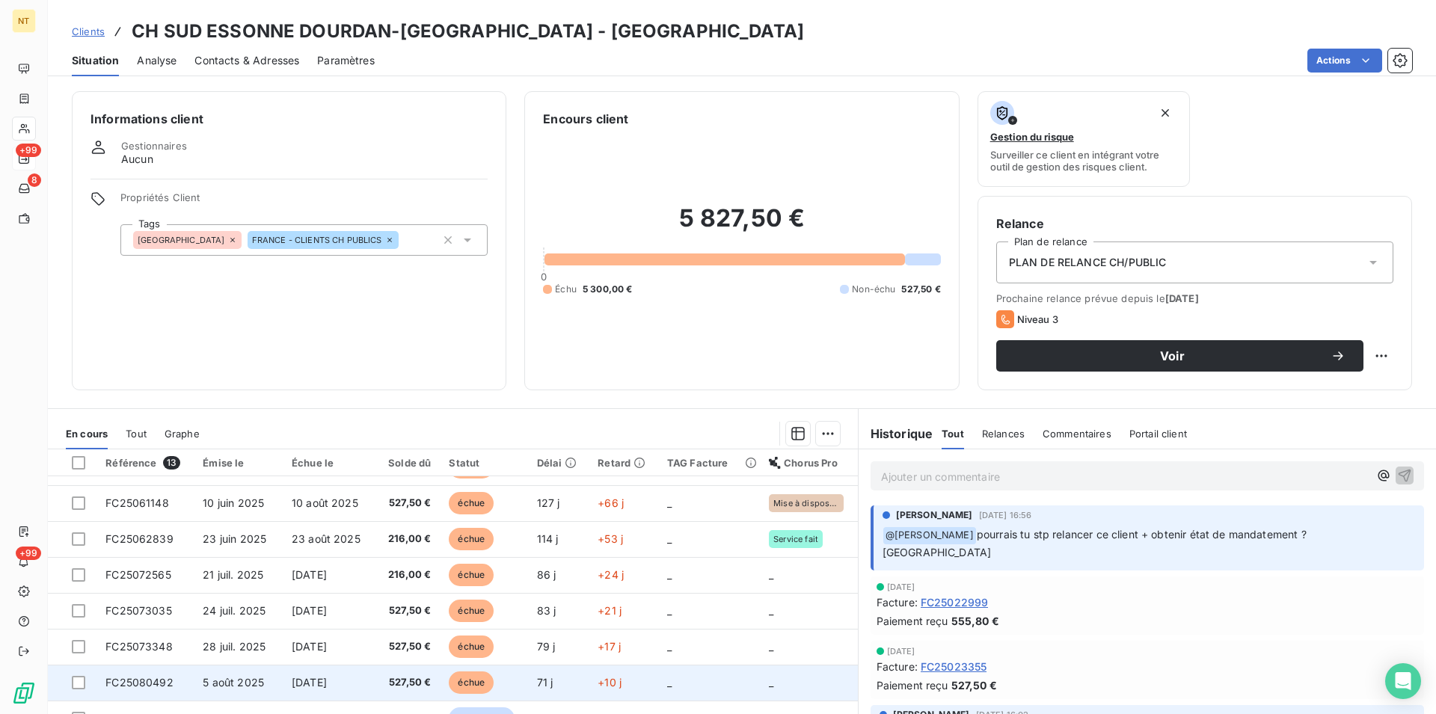
click at [219, 685] on span "5 août 2025" at bounding box center [233, 682] width 61 height 13
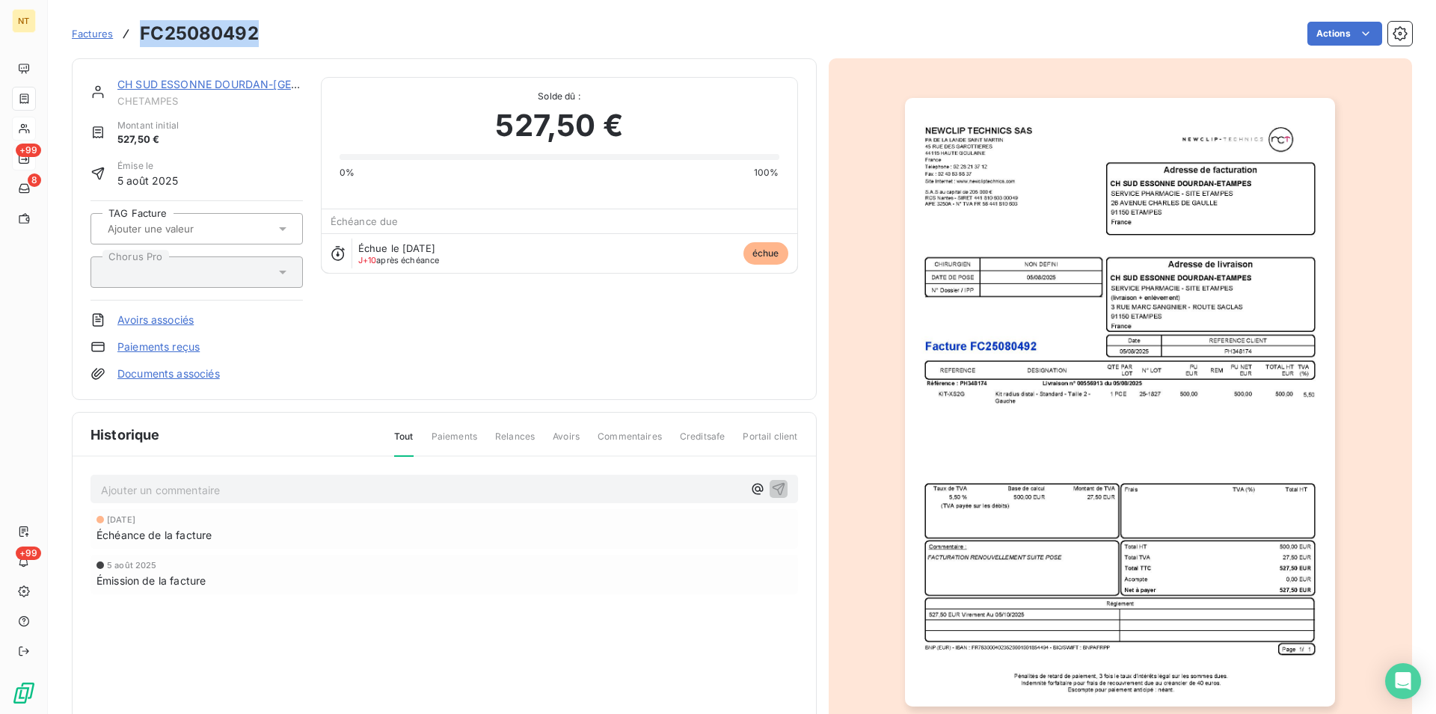
drag, startPoint x: 141, startPoint y: 31, endPoint x: 263, endPoint y: 42, distance: 123.1
click at [263, 42] on div "Factures FC25080492 Actions" at bounding box center [742, 33] width 1340 height 31
copy h3 "FC25080492"
click at [177, 87] on link "CH SUD ESSONNE DOURDAN-[GEOGRAPHIC_DATA]" at bounding box center [249, 84] width 265 height 13
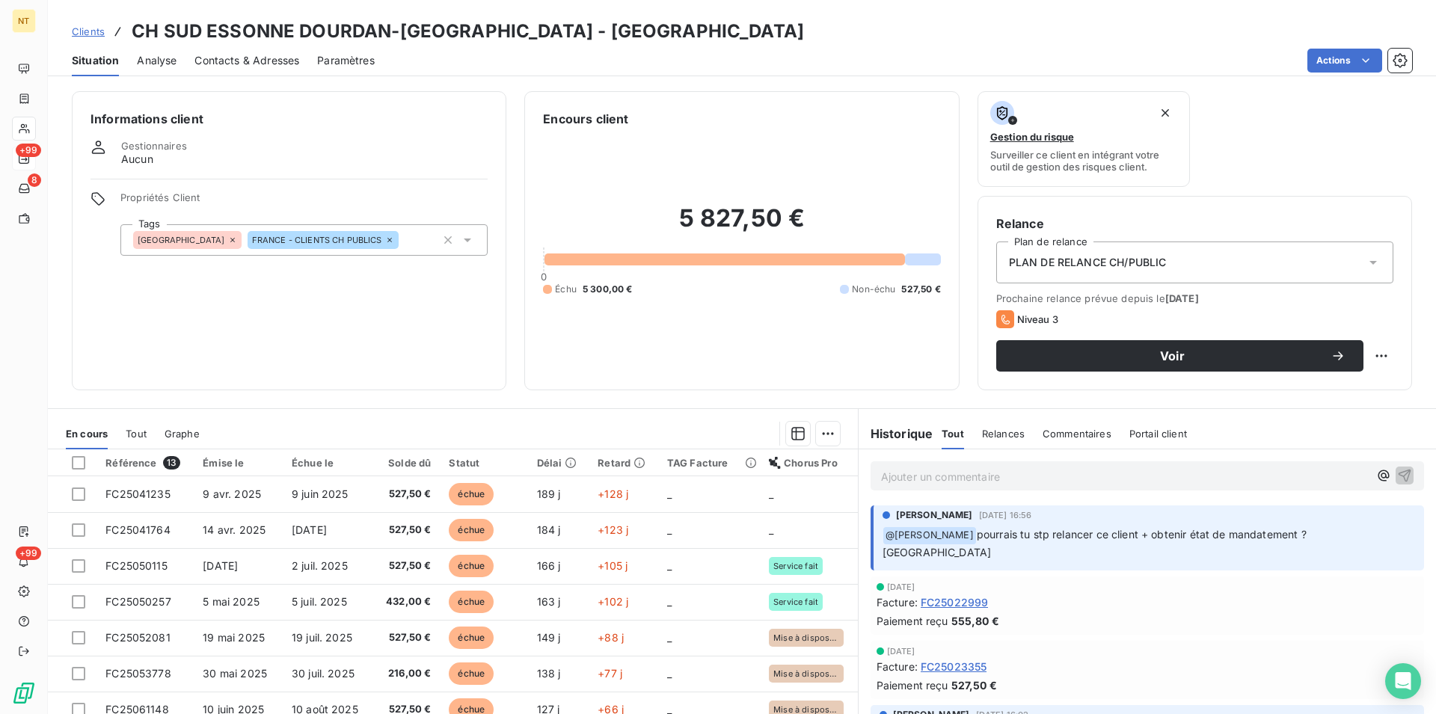
click at [252, 62] on span "Contacts & Adresses" at bounding box center [246, 60] width 105 height 15
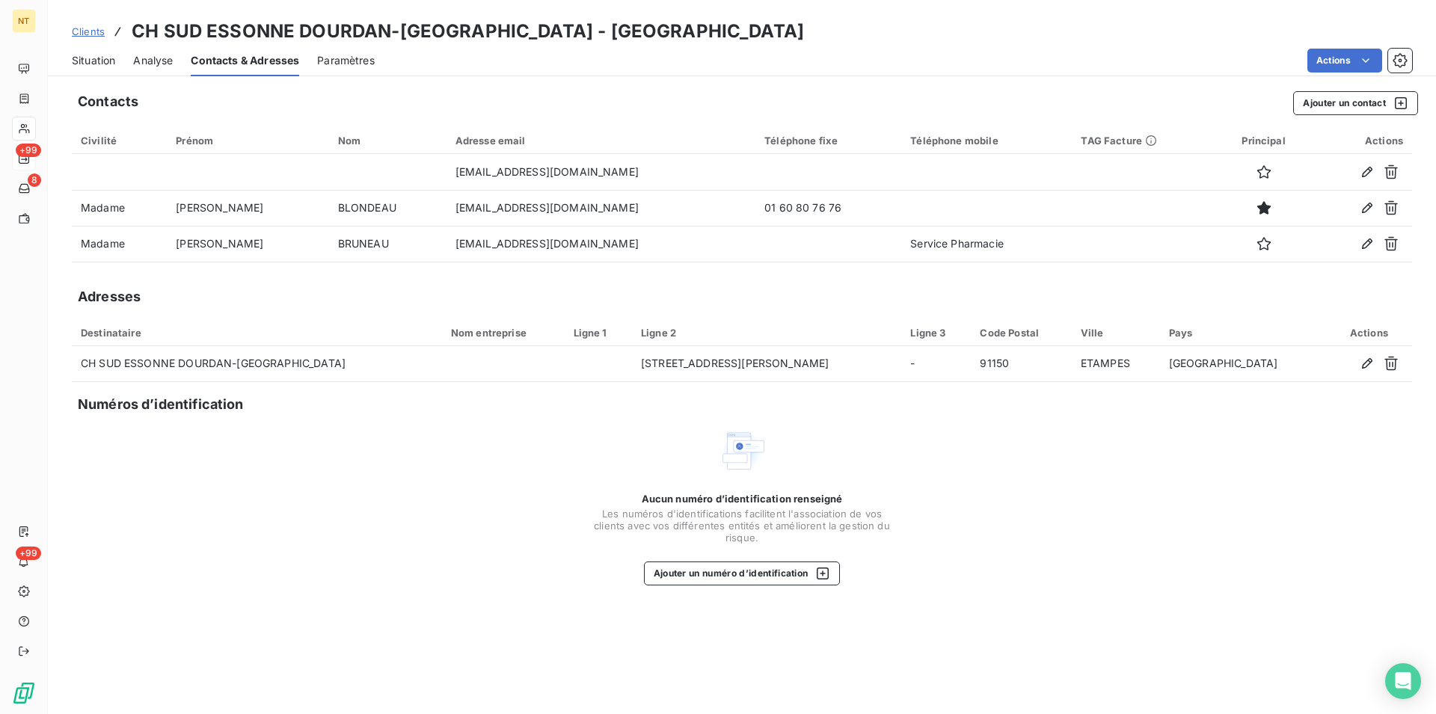
click at [93, 65] on span "Situation" at bounding box center [93, 60] width 43 height 15
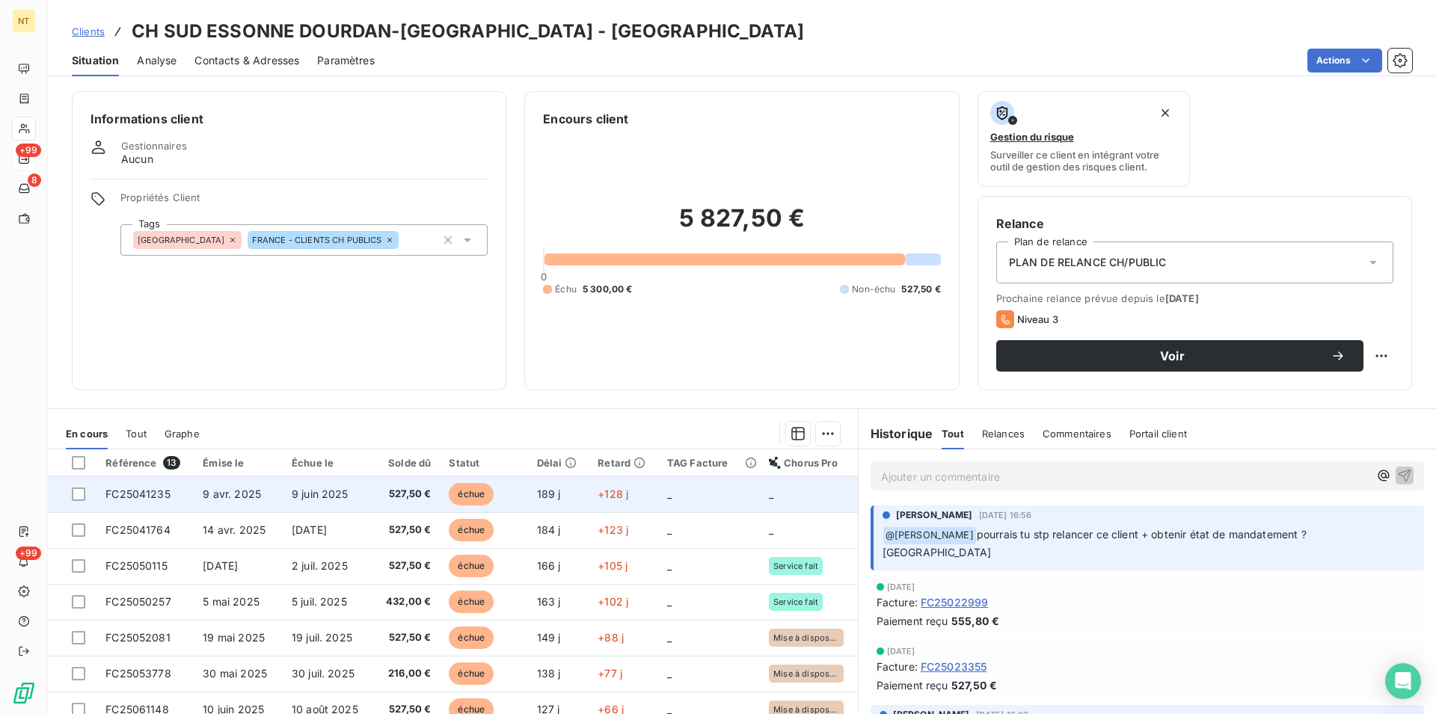
click at [237, 498] on span "9 avr. 2025" at bounding box center [232, 494] width 58 height 13
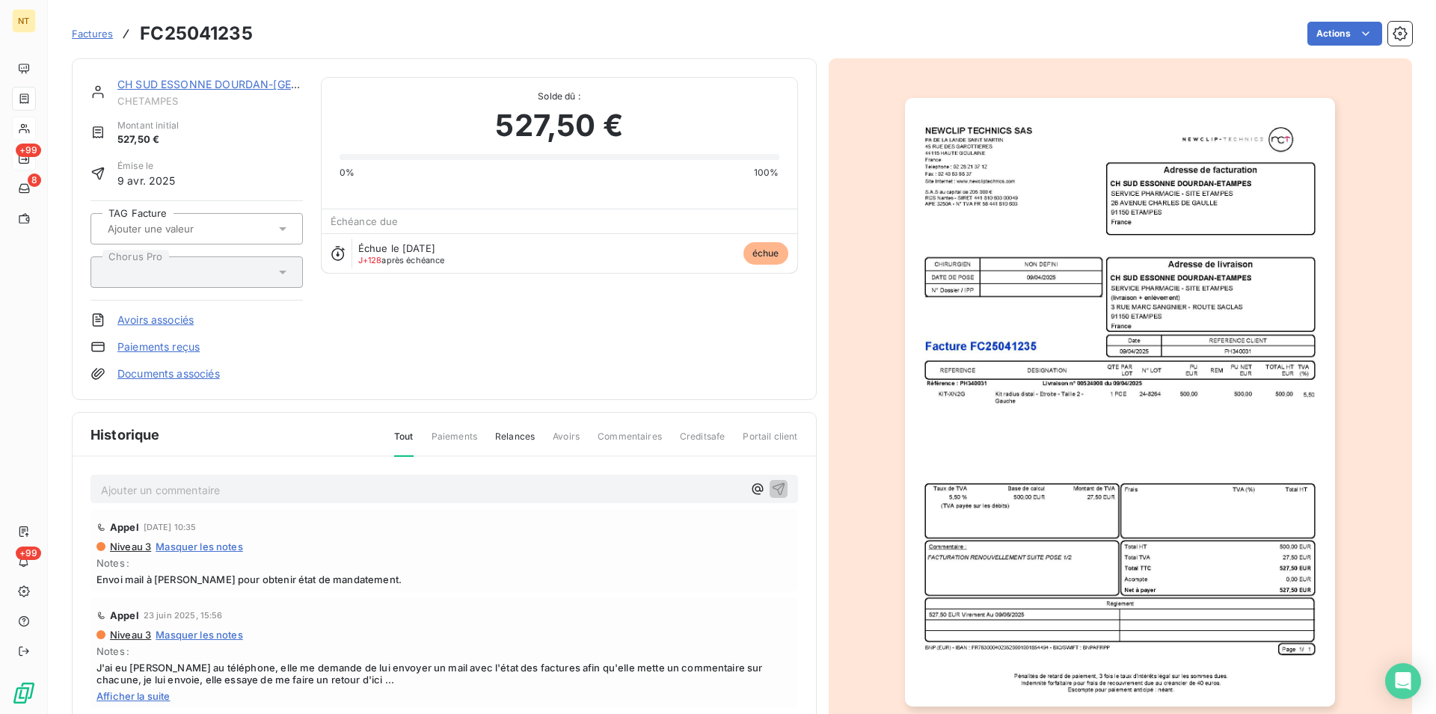
click at [201, 88] on link "CH SUD ESSONNE DOURDAN-[GEOGRAPHIC_DATA]" at bounding box center [249, 84] width 265 height 13
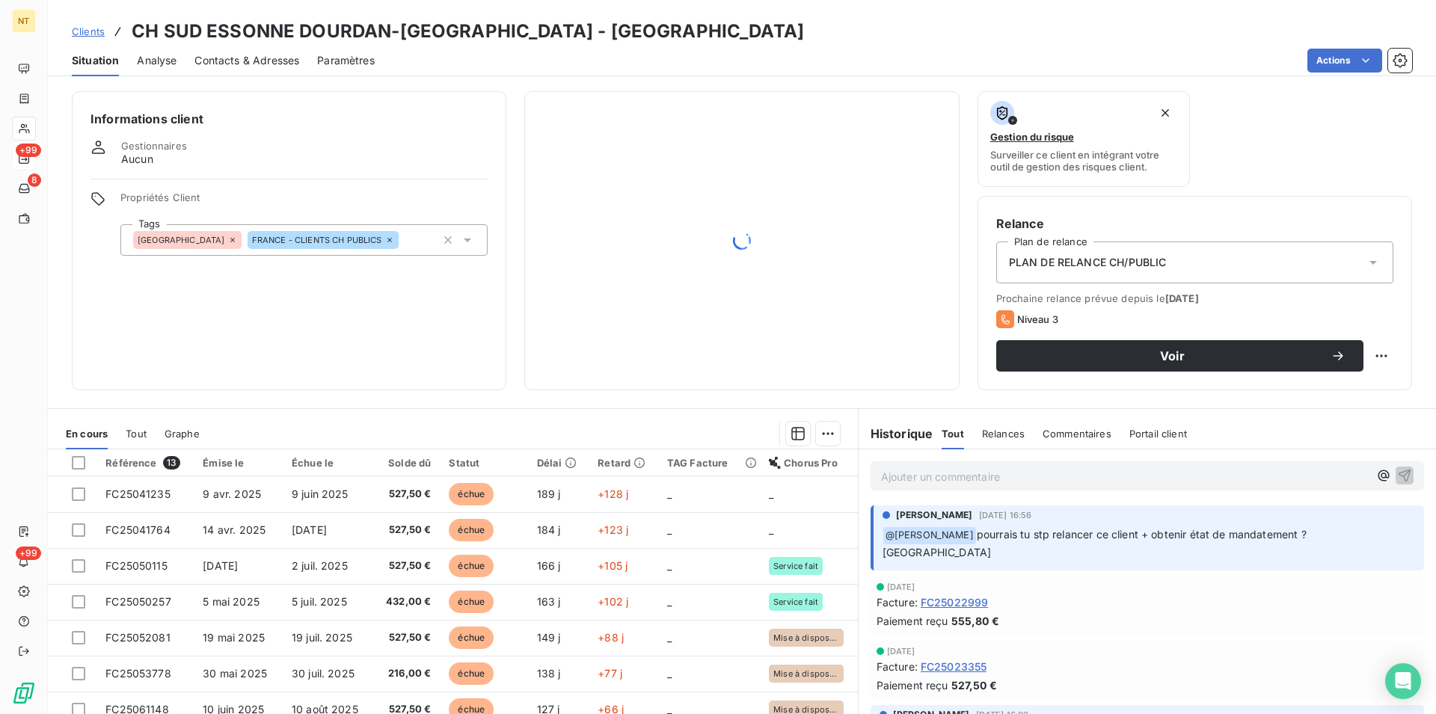
click at [245, 61] on span "Contacts & Adresses" at bounding box center [246, 60] width 105 height 15
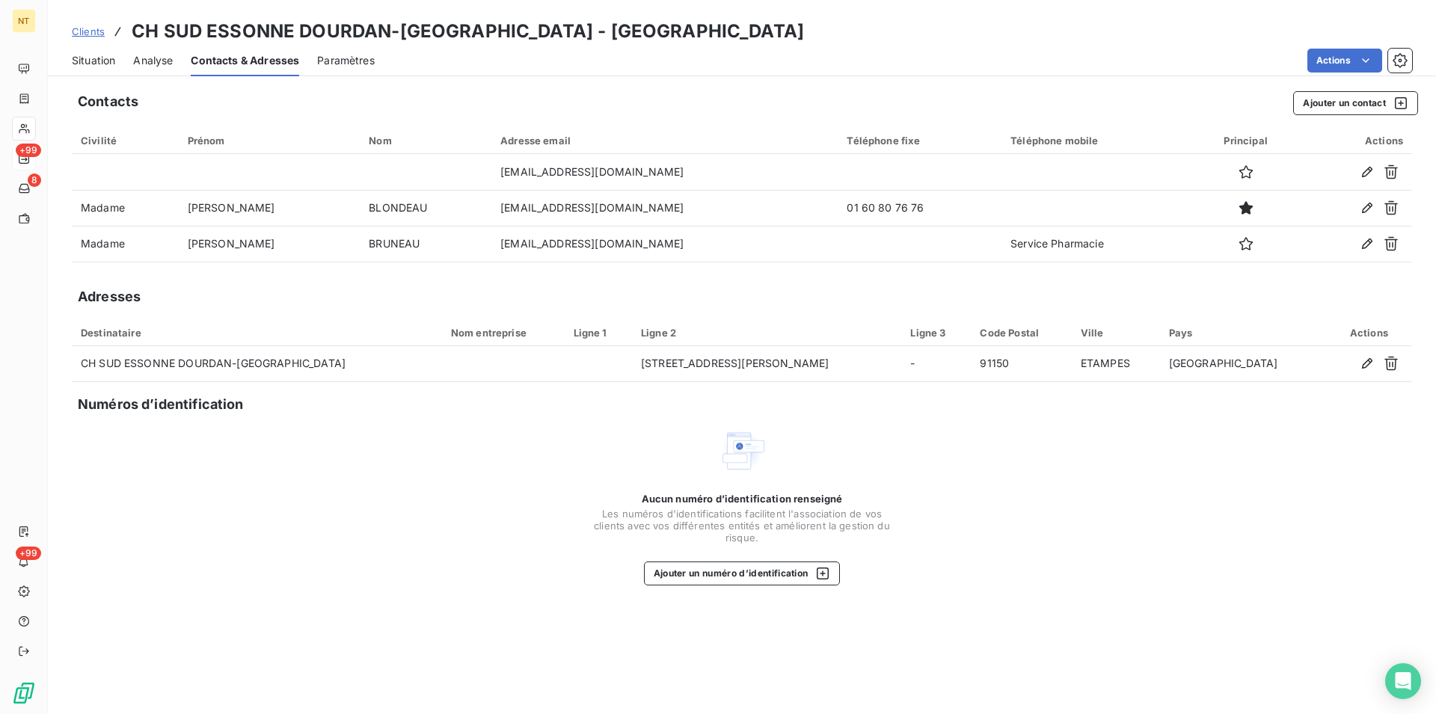
click at [84, 64] on span "Situation" at bounding box center [93, 60] width 43 height 15
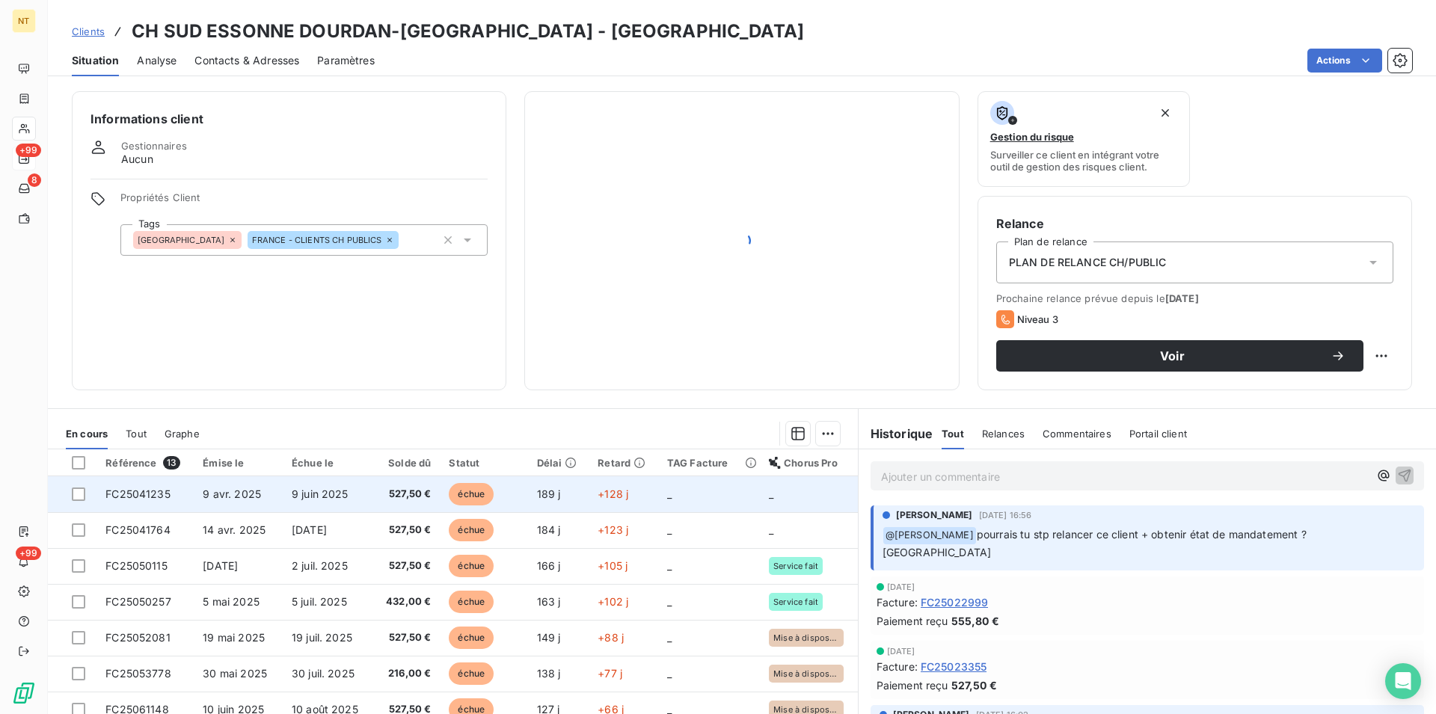
click at [256, 495] on td "9 avr. 2025" at bounding box center [238, 494] width 89 height 36
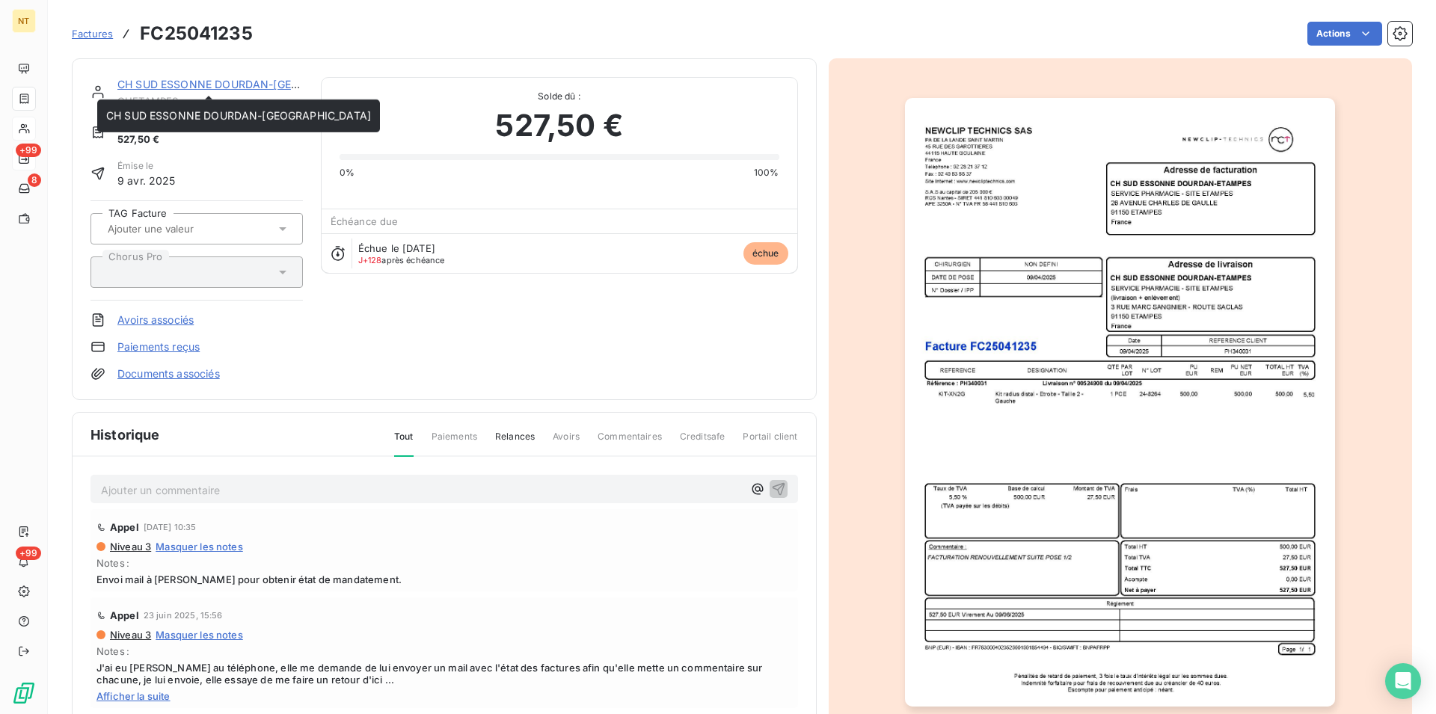
click at [228, 84] on link "CH SUD ESSONNE DOURDAN-[GEOGRAPHIC_DATA]" at bounding box center [249, 84] width 265 height 13
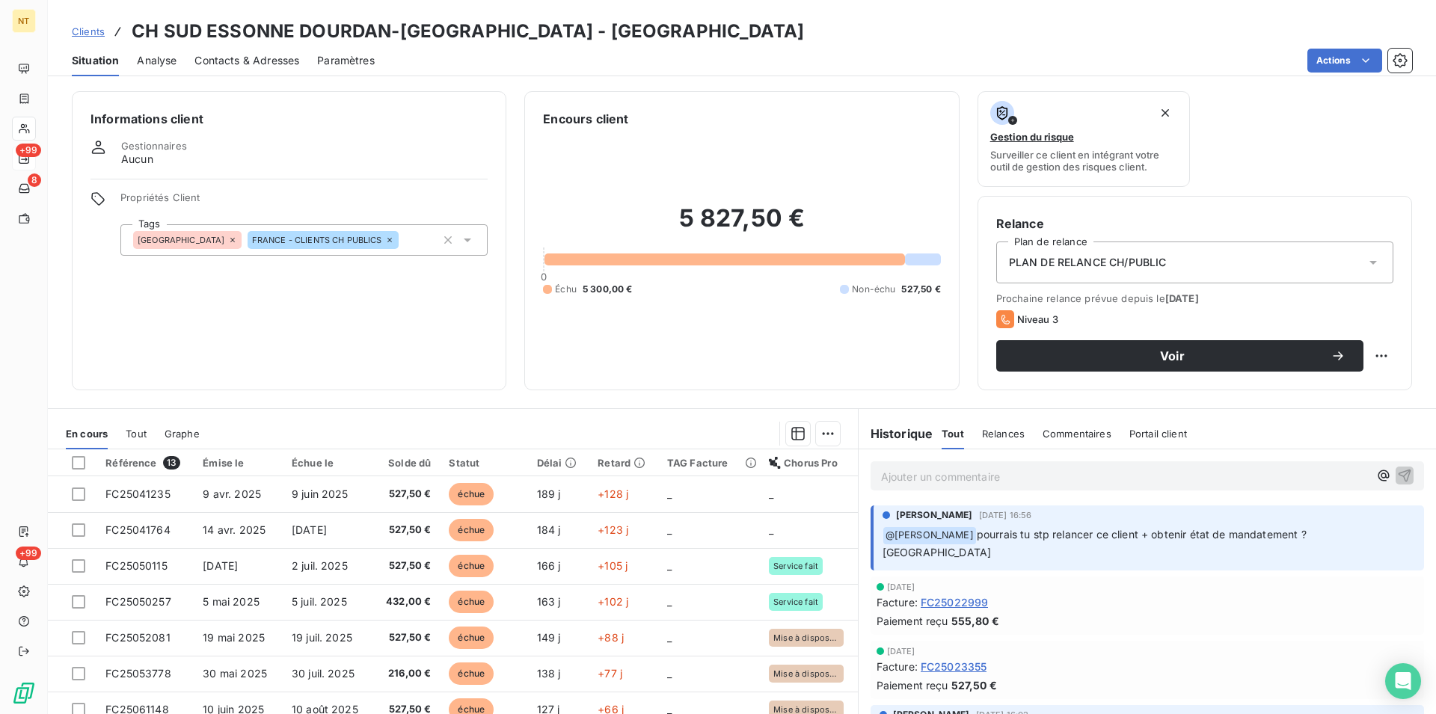
click at [249, 61] on span "Contacts & Adresses" at bounding box center [246, 60] width 105 height 15
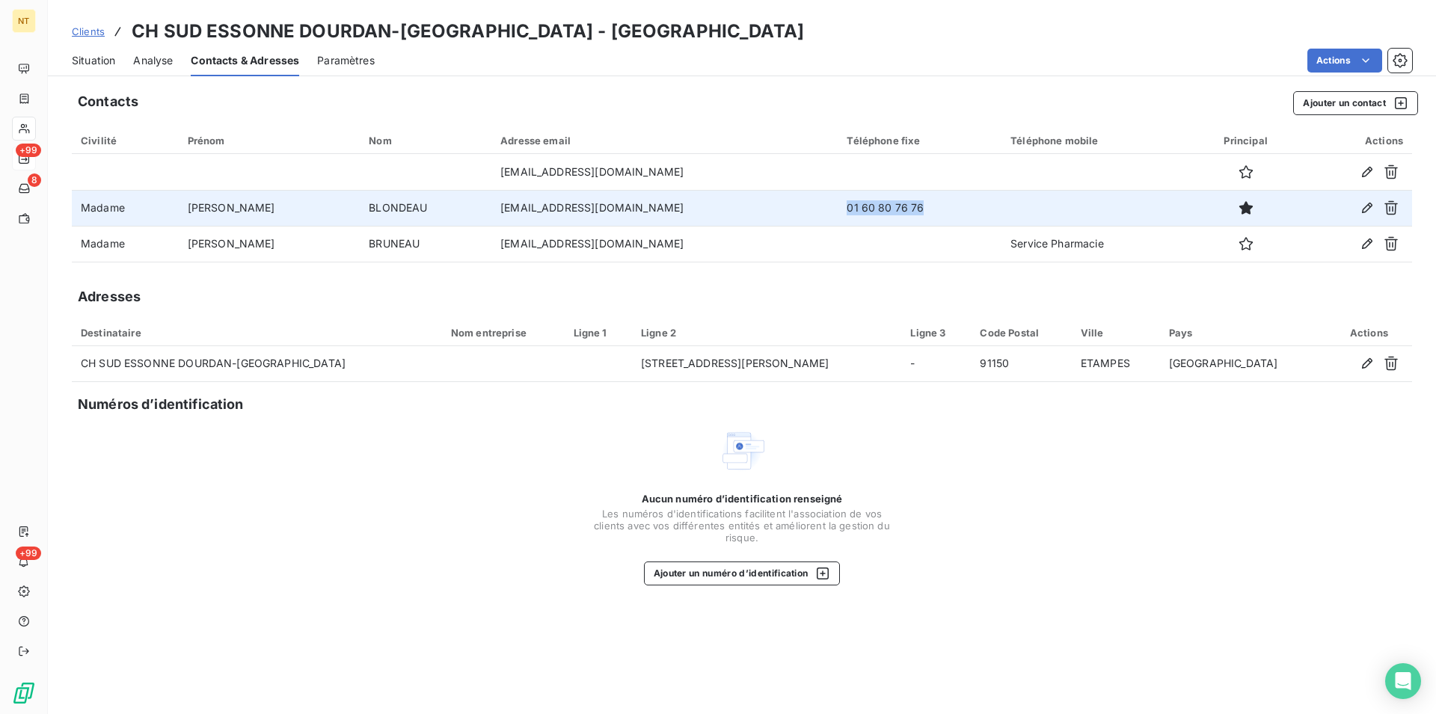
drag, startPoint x: 780, startPoint y: 206, endPoint x: 874, endPoint y: 209, distance: 94.3
click at [874, 209] on td "01 60 80 76 76" at bounding box center [919, 208] width 164 height 36
click at [876, 208] on td "01 60 80 76 76" at bounding box center [919, 208] width 164 height 36
drag, startPoint x: 869, startPoint y: 206, endPoint x: 778, endPoint y: 215, distance: 90.9
click at [837, 215] on td "01 60 80 76 76" at bounding box center [919, 208] width 164 height 36
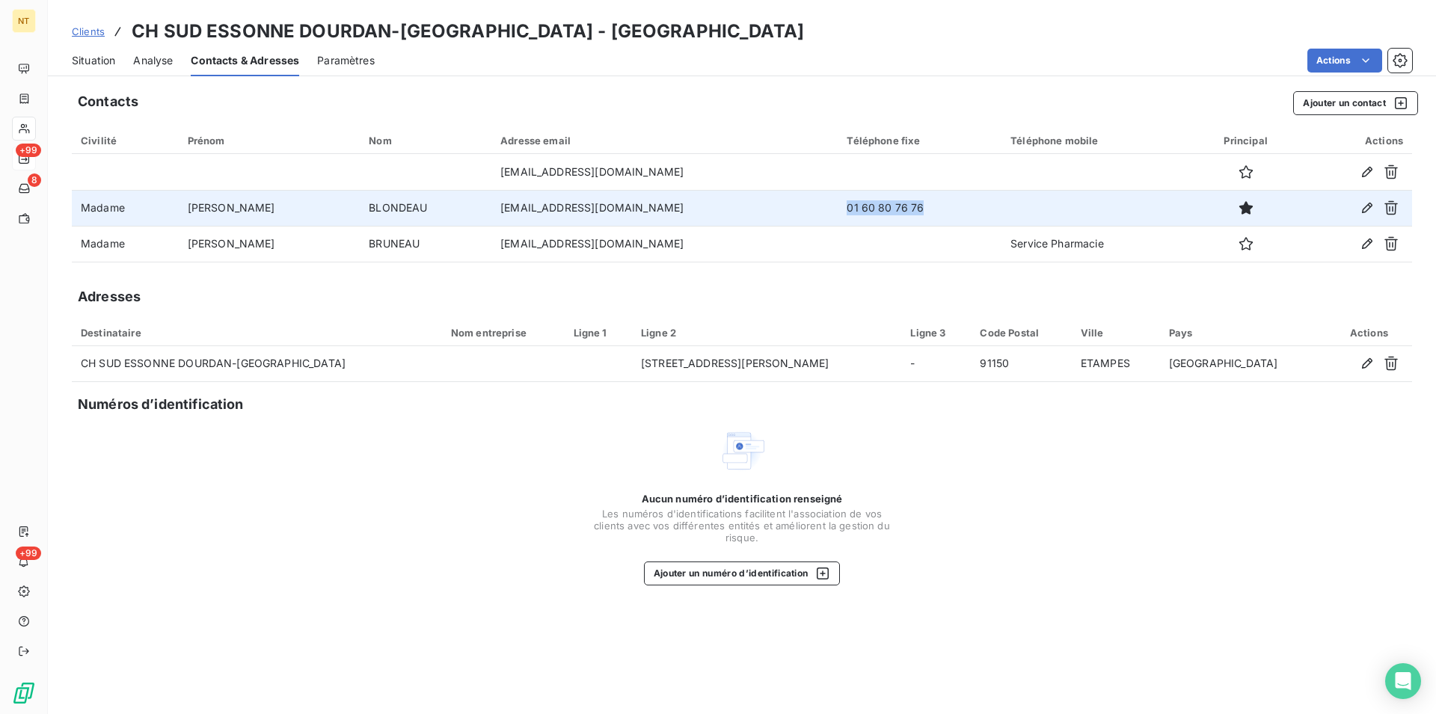
copy td "01 60 80 76 76"
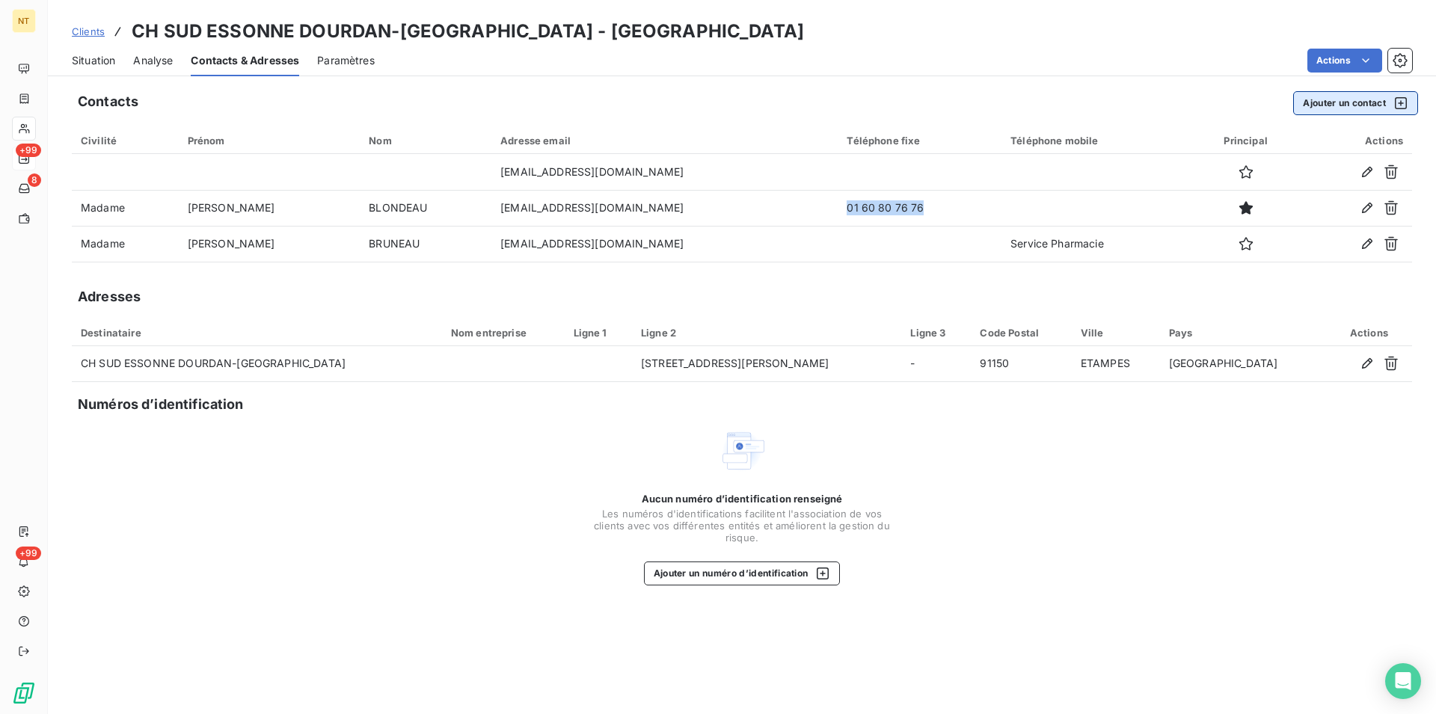
click at [1316, 105] on button "Ajouter un contact" at bounding box center [1355, 103] width 125 height 24
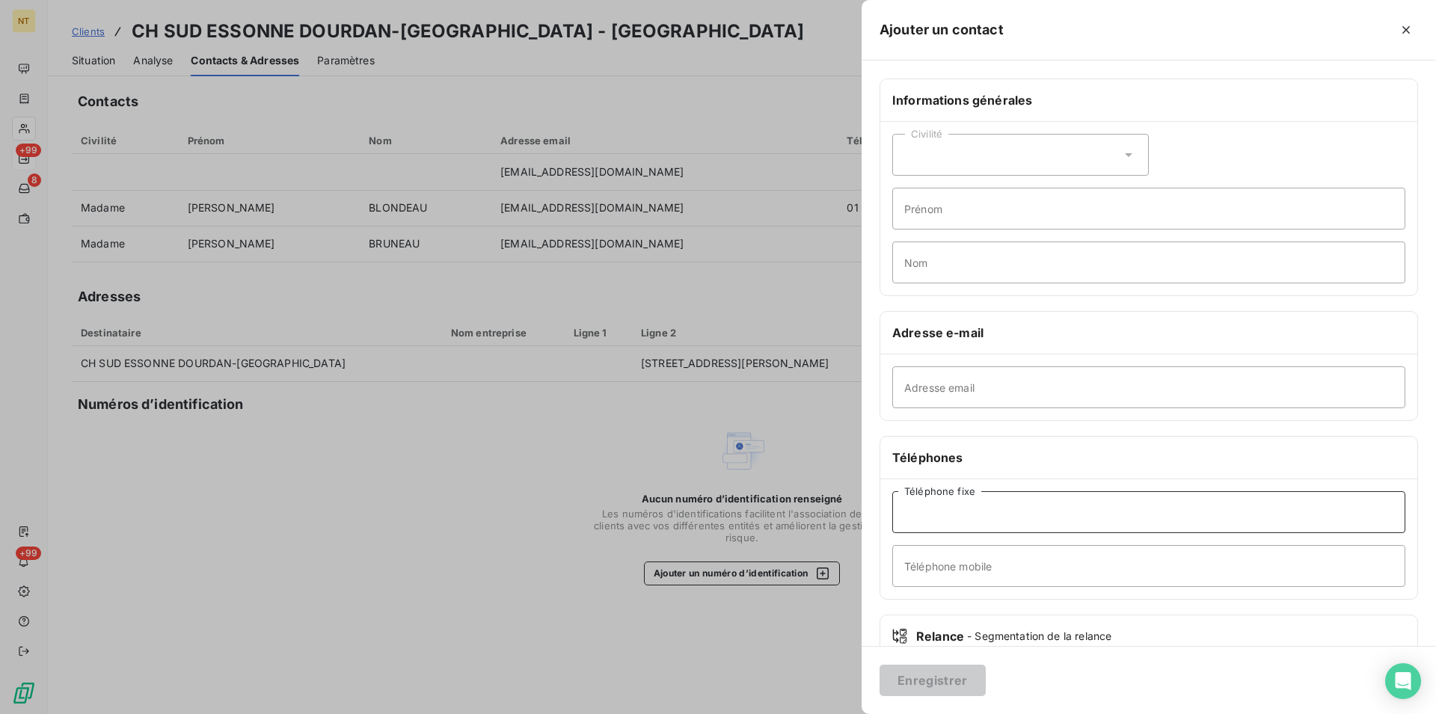
click at [923, 512] on input "Téléphone fixe" at bounding box center [1148, 512] width 513 height 42
paste input "01 60 80 76 76"
type input "01 60 80 76 76"
click at [913, 563] on input "Téléphone mobile" at bounding box center [1148, 566] width 513 height 42
type input "Standard"
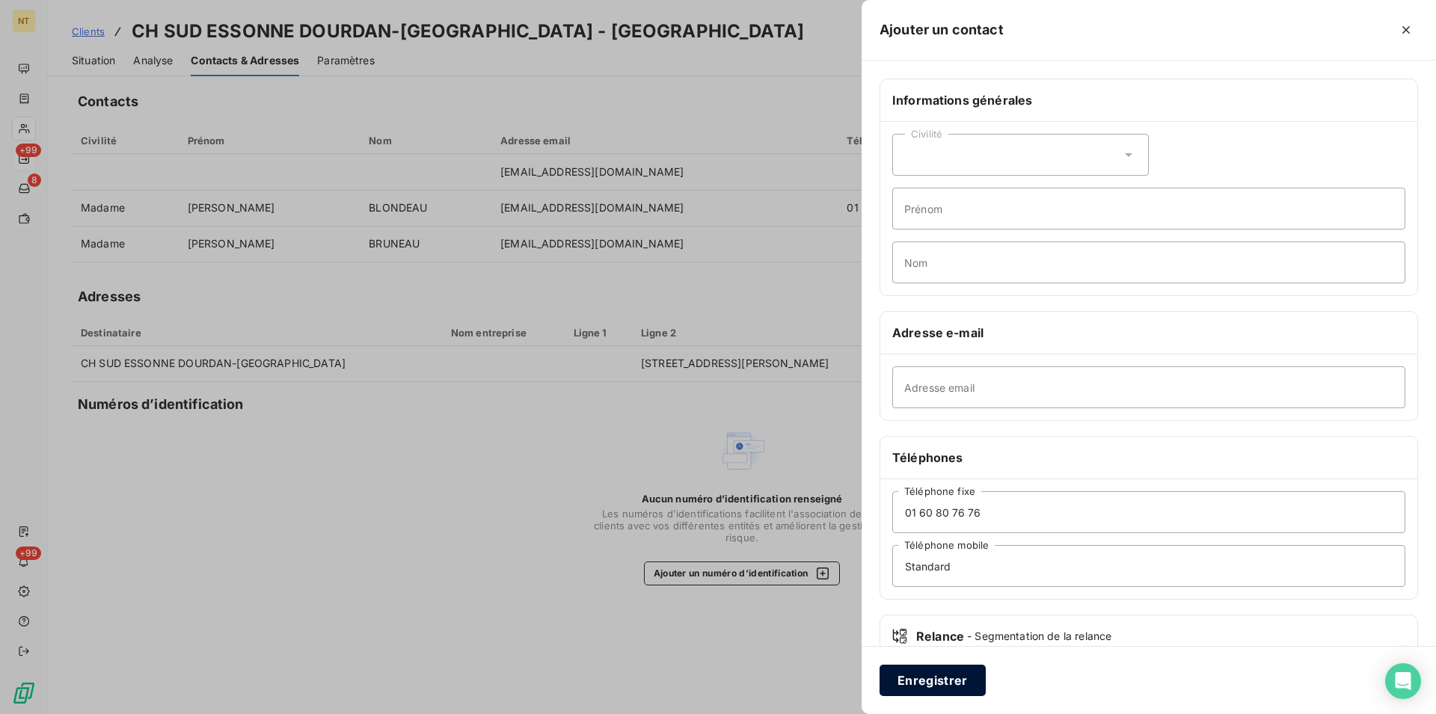
click at [917, 677] on button "Enregistrer" at bounding box center [932, 680] width 106 height 31
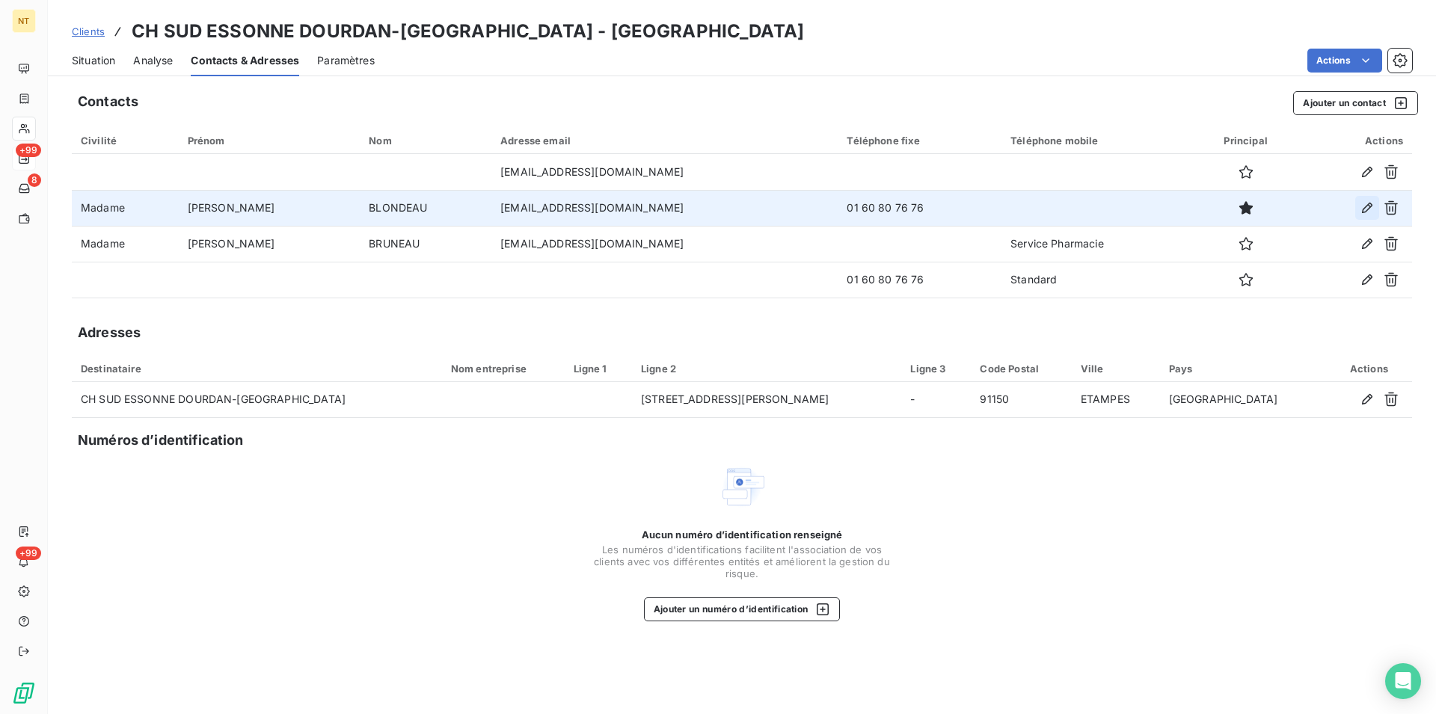
click at [1371, 206] on icon "button" at bounding box center [1367, 208] width 10 height 10
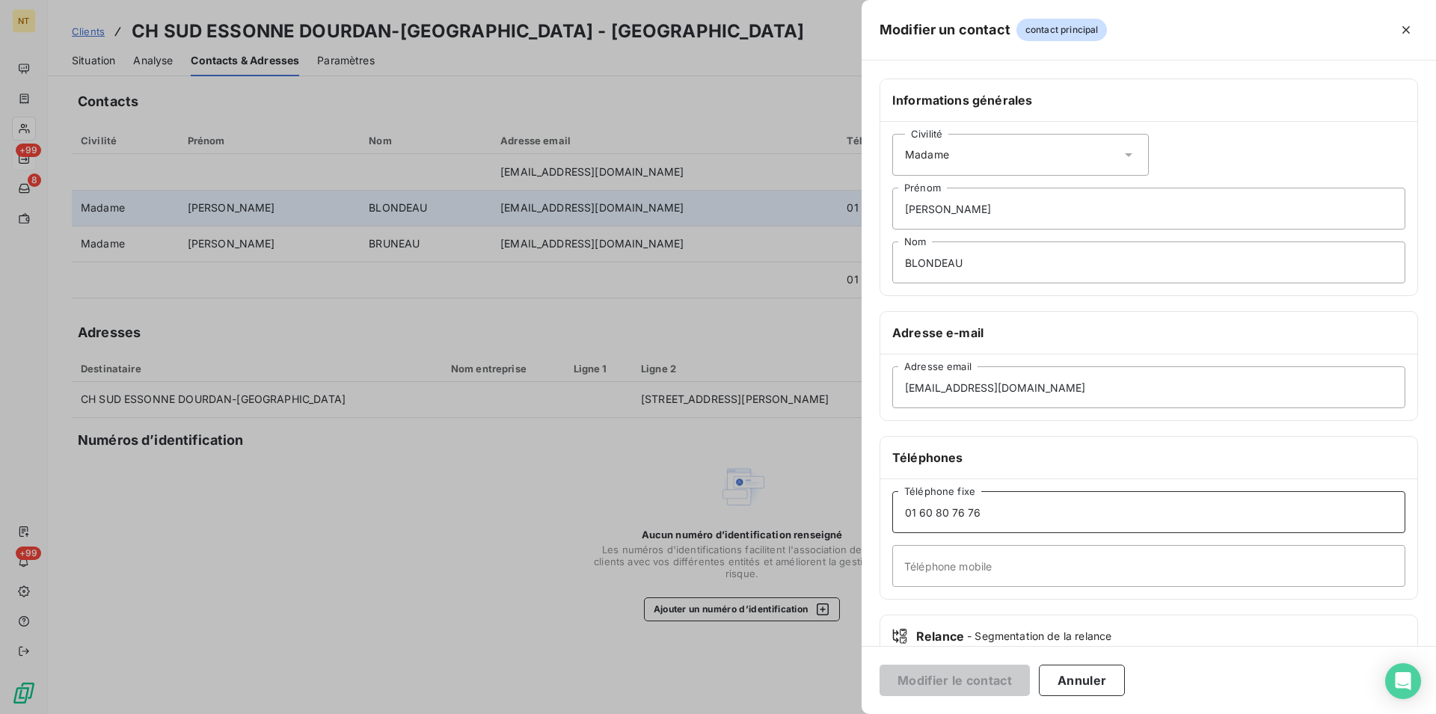
drag, startPoint x: 985, startPoint y: 517, endPoint x: 900, endPoint y: 511, distance: 85.4
click at [888, 515] on div "[PHONE_NUMBER] Téléphone fixe Téléphone mobile" at bounding box center [1148, 539] width 537 height 120
drag, startPoint x: 972, startPoint y: 513, endPoint x: 887, endPoint y: 513, distance: 85.2
click at [892, 513] on input "01 60 80 76 76" at bounding box center [1148, 512] width 513 height 42
click at [937, 672] on button "Modifier le contact" at bounding box center [954, 680] width 150 height 31
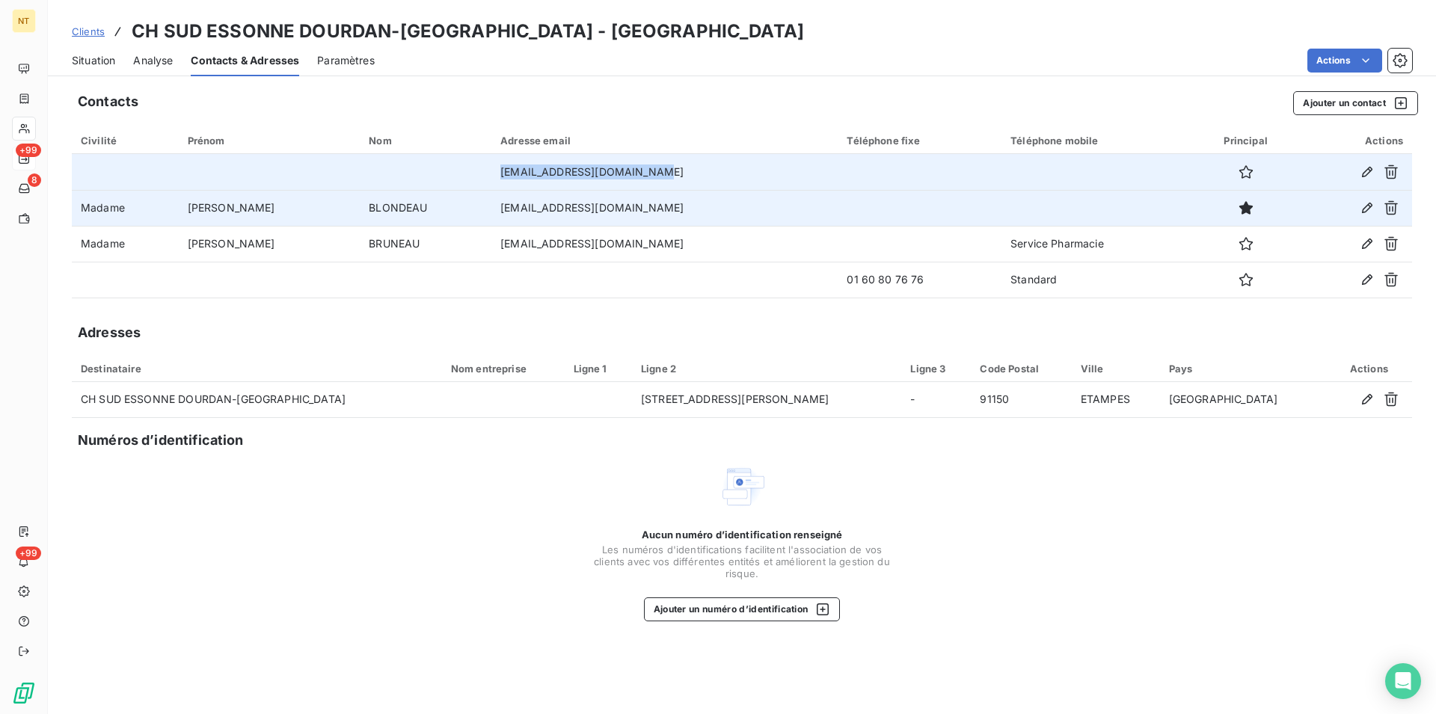
drag, startPoint x: 450, startPoint y: 168, endPoint x: 606, endPoint y: 167, distance: 155.5
click at [606, 167] on td "[EMAIL_ADDRESS][DOMAIN_NAME]" at bounding box center [664, 172] width 346 height 36
copy td "[EMAIL_ADDRESS][DOMAIN_NAME]"
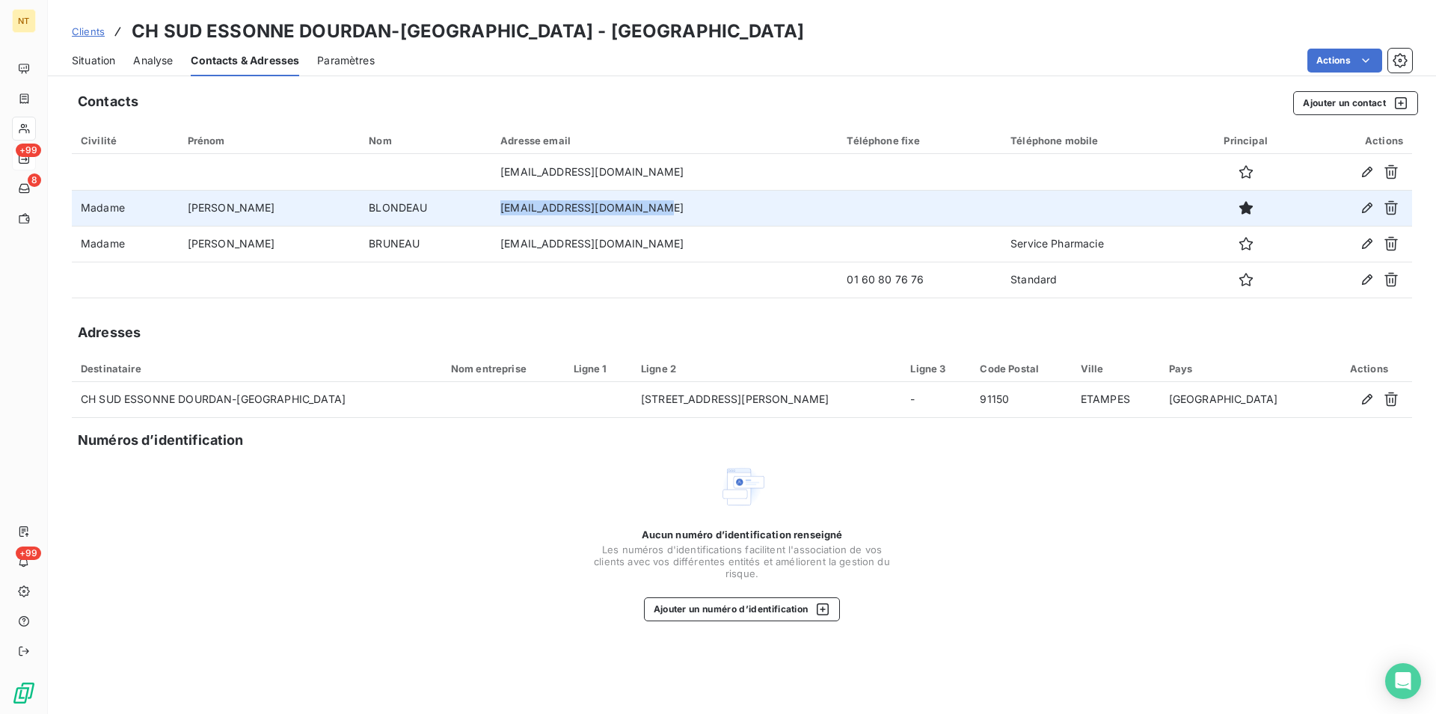
drag, startPoint x: 449, startPoint y: 209, endPoint x: 618, endPoint y: 215, distance: 169.9
click at [618, 215] on td "[EMAIL_ADDRESS][DOMAIN_NAME]" at bounding box center [664, 208] width 346 height 36
copy td "[EMAIL_ADDRESS][DOMAIN_NAME]"
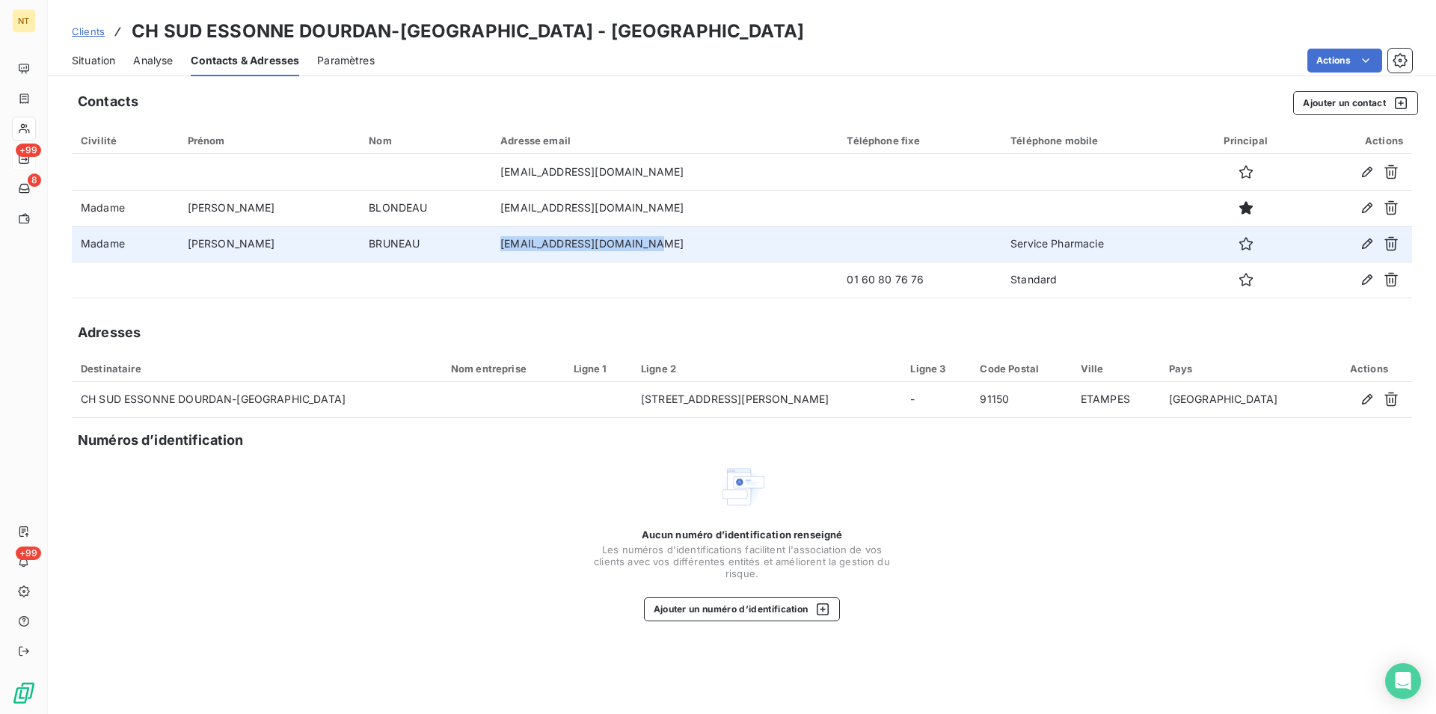
drag, startPoint x: 451, startPoint y: 247, endPoint x: 609, endPoint y: 247, distance: 158.5
click at [609, 247] on td "[EMAIL_ADDRESS][DOMAIN_NAME]" at bounding box center [664, 244] width 346 height 36
copy td "[EMAIL_ADDRESS][DOMAIN_NAME]"
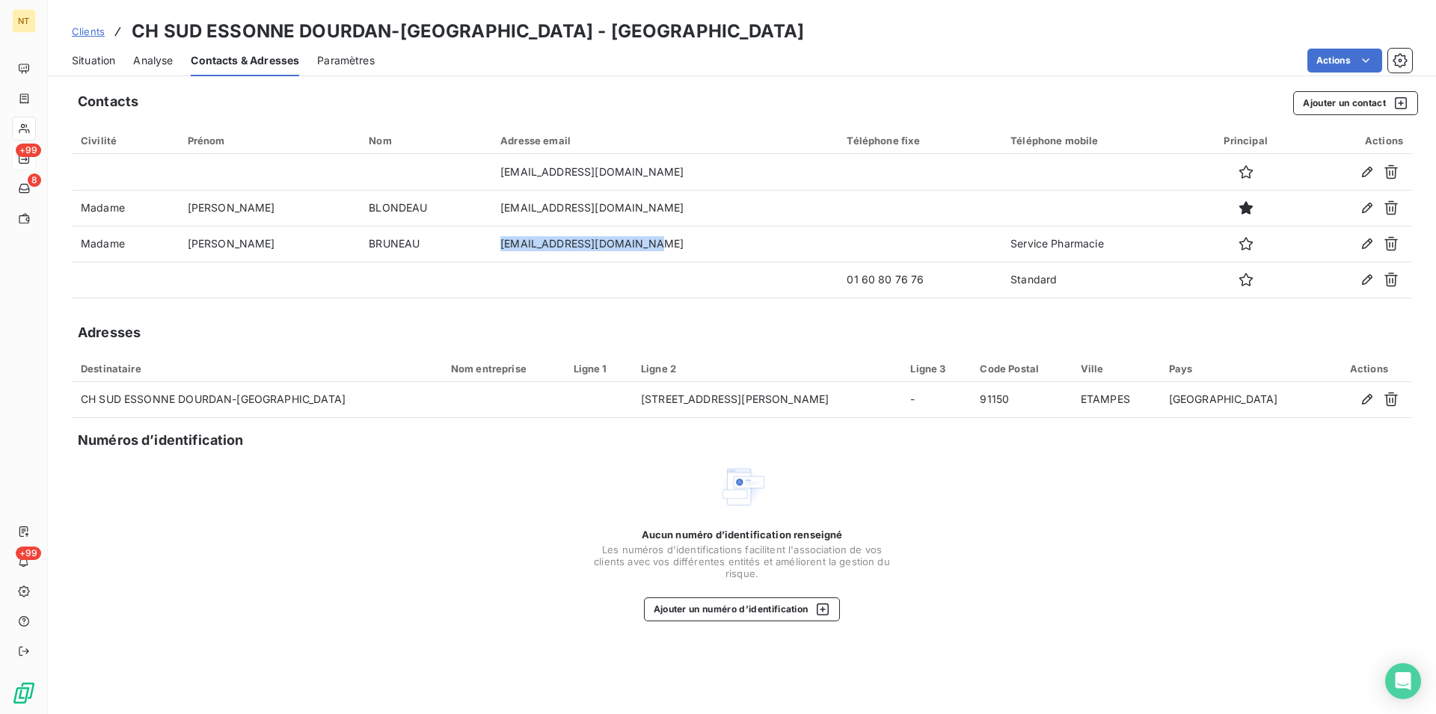
click at [88, 61] on span "Situation" at bounding box center [93, 60] width 43 height 15
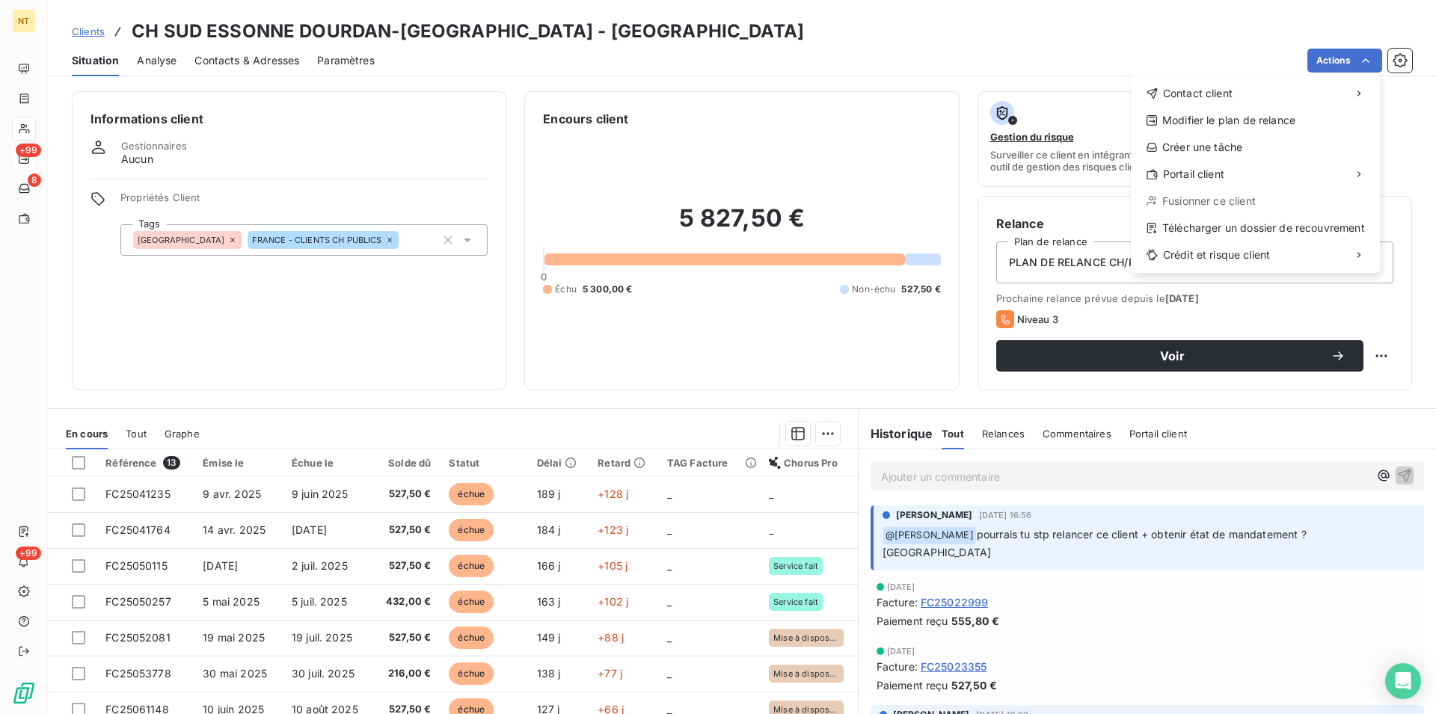
click at [1365, 64] on html "NT +99 8 +99 Clients CH SUD ESSONNE DOURDAN-ETAMPES - CHETAMPES Situation Analy…" at bounding box center [718, 357] width 1436 height 714
click at [1065, 208] on div "Copier le lien vers le portail" at bounding box center [1034, 207] width 170 height 24
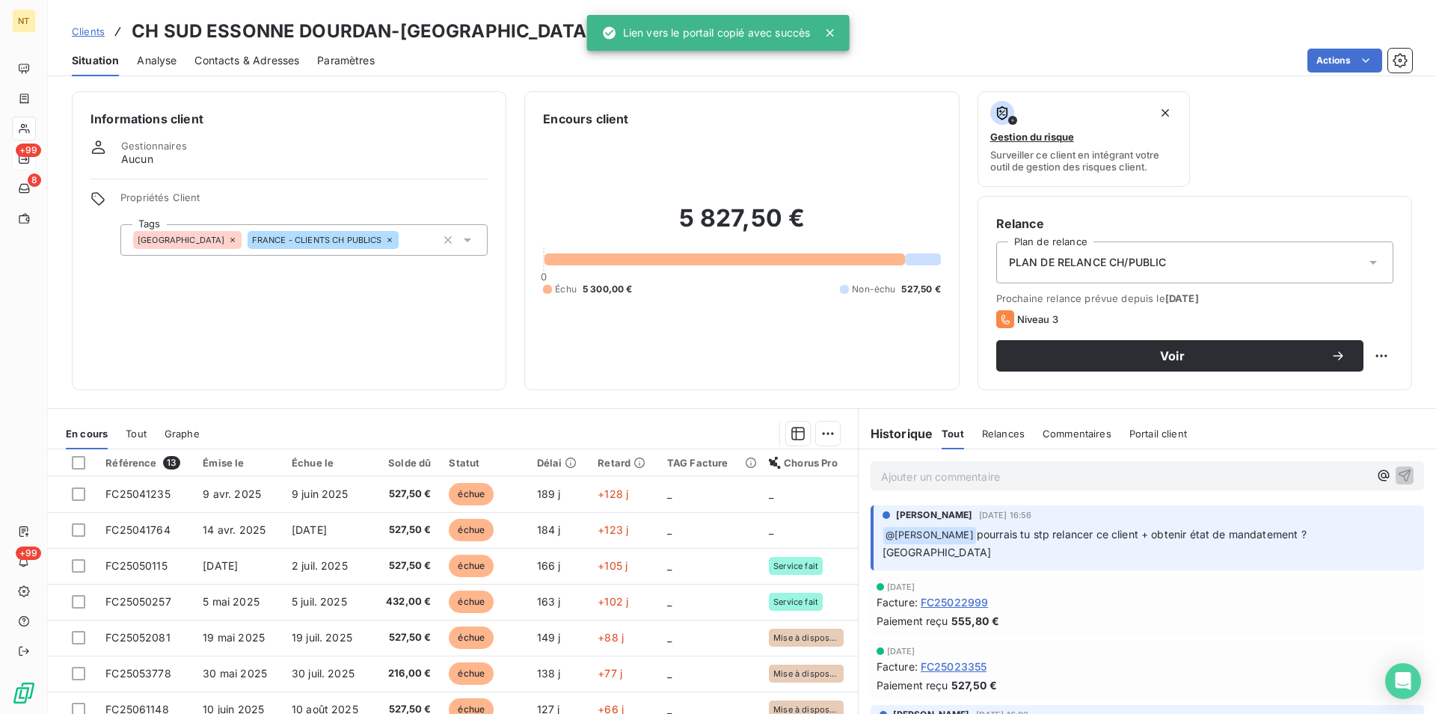
click at [881, 475] on p "Ajouter un commentaire ﻿" at bounding box center [1125, 476] width 488 height 19
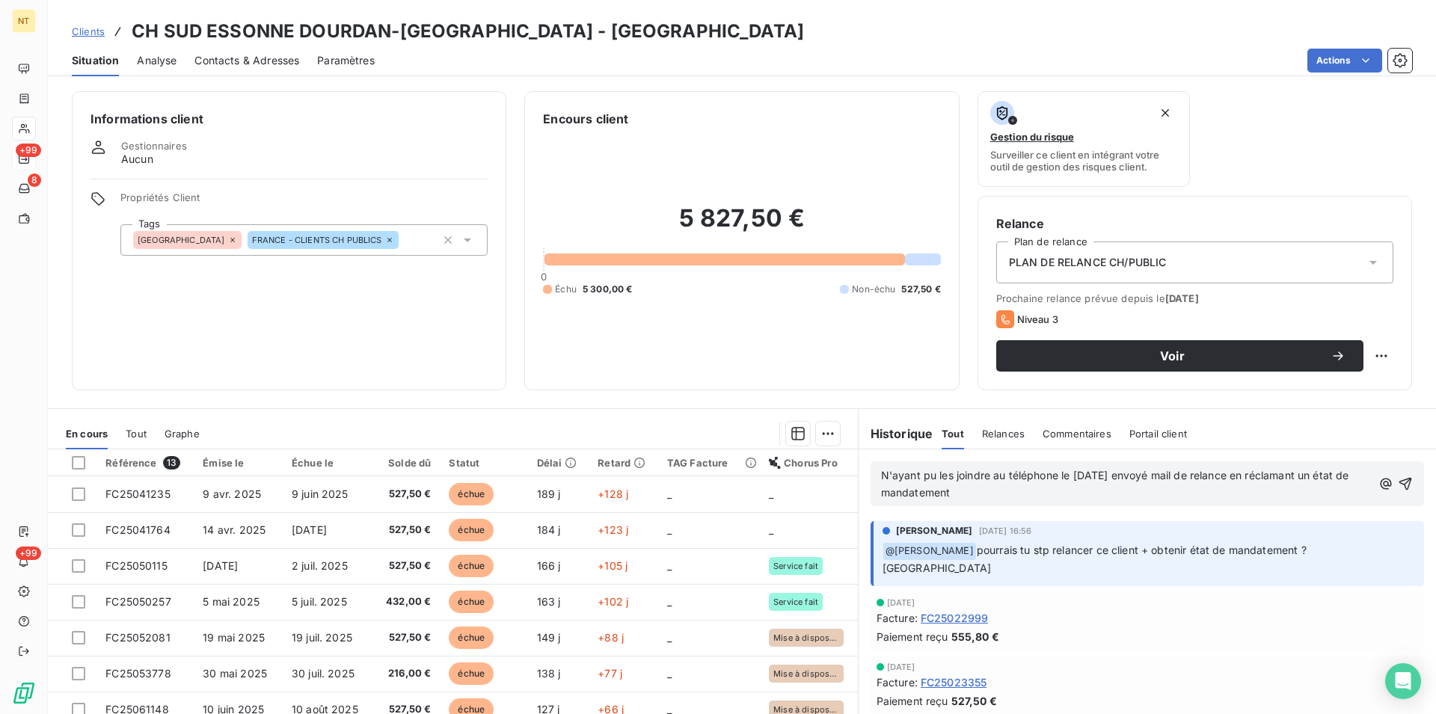
click at [1242, 477] on span "N'ayant pu les joindre au téléphone le [DATE] envoyé mail de relance en réclama…" at bounding box center [1116, 484] width 471 height 30
click at [1128, 494] on p "N'ayant pu les joindre au téléphone le [DATE] envoyé mail de relance avec le li…" at bounding box center [1128, 484] width 494 height 34
click at [1400, 486] on icon "button" at bounding box center [1406, 484] width 13 height 13
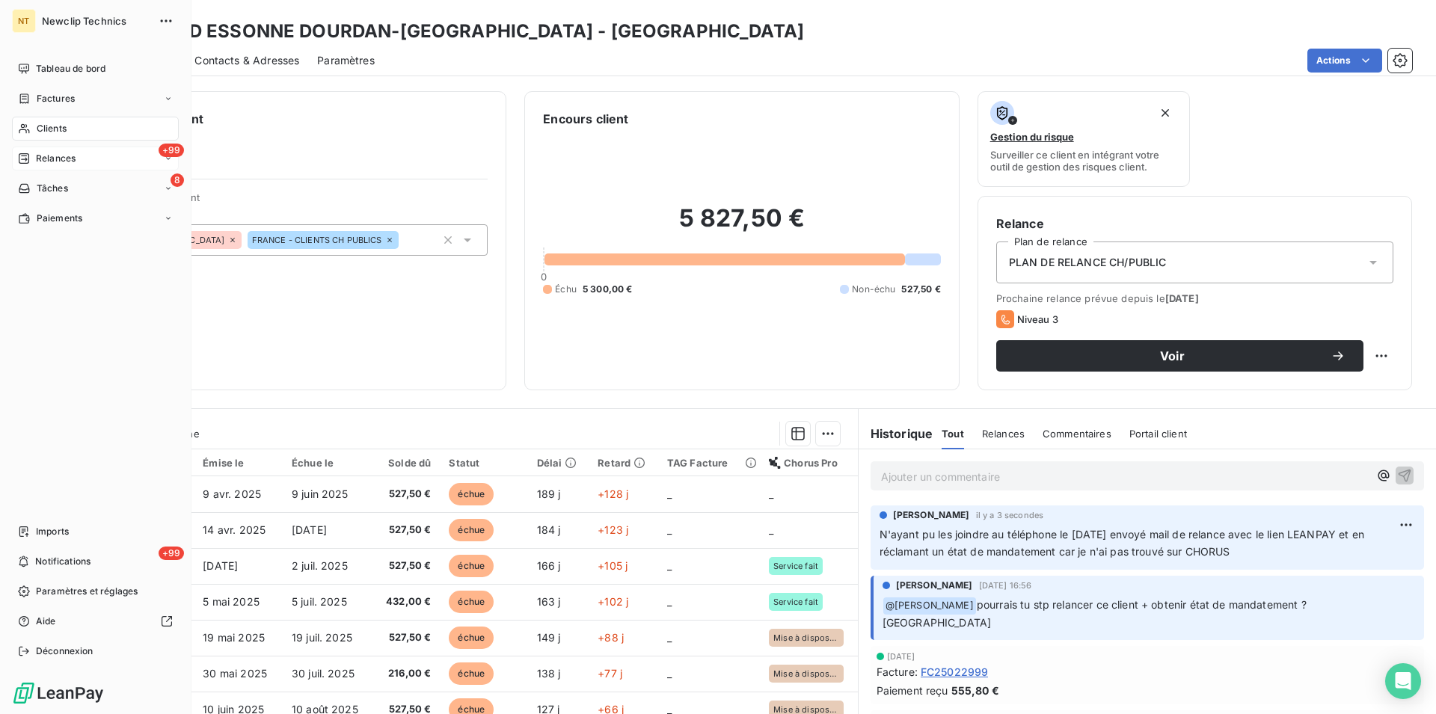
click at [42, 126] on span "Clients" at bounding box center [52, 128] width 30 height 13
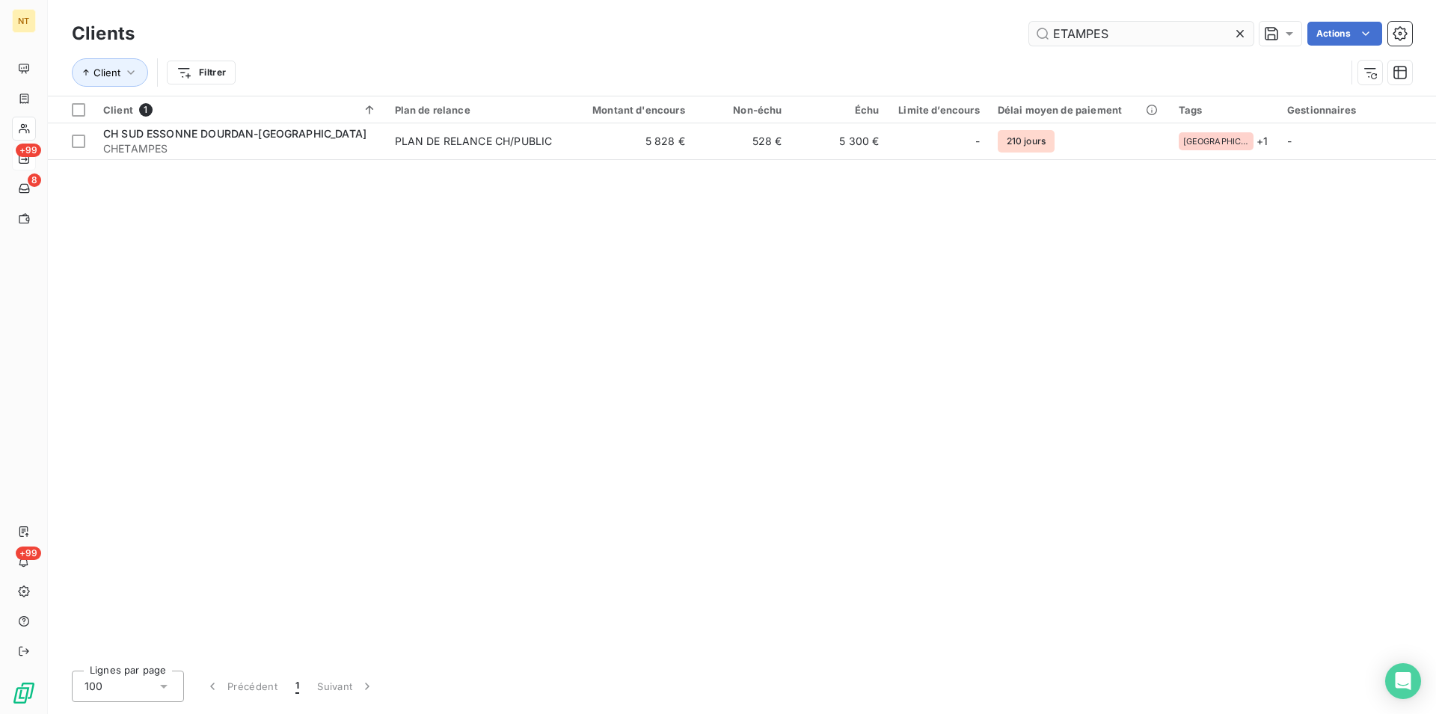
drag, startPoint x: 1121, startPoint y: 35, endPoint x: 1033, endPoint y: 40, distance: 88.3
click at [1033, 40] on input "ETAMPES" at bounding box center [1141, 34] width 224 height 24
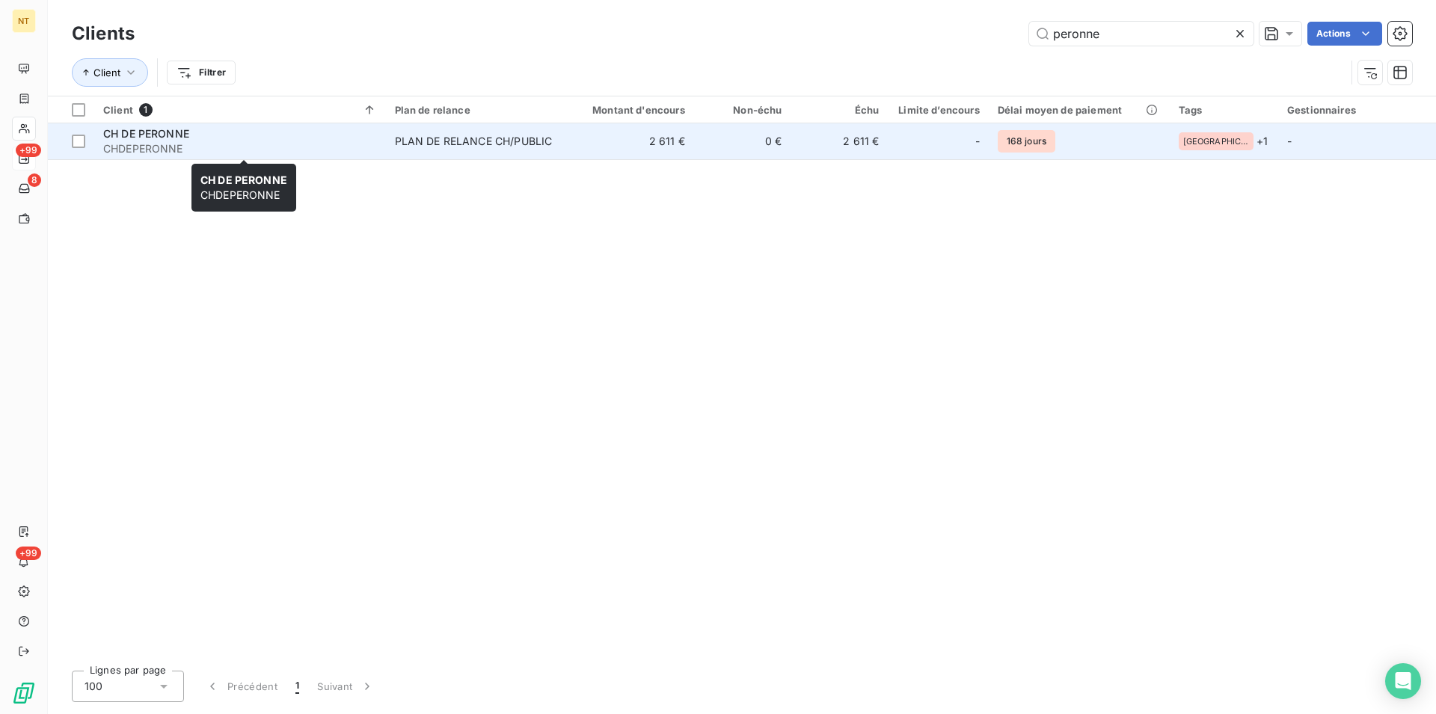
type input "peronne"
click at [197, 137] on div "CH DE PERONNE" at bounding box center [240, 133] width 274 height 15
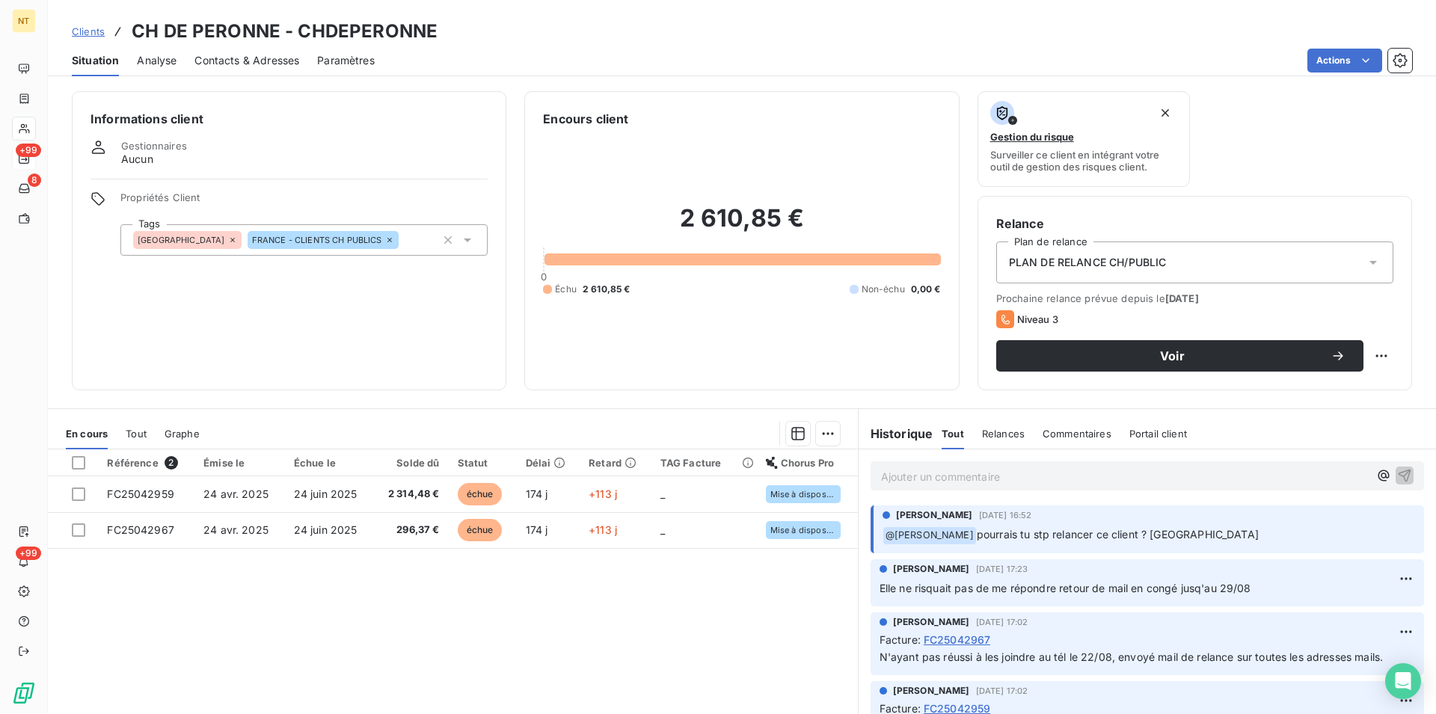
click at [268, 61] on span "Contacts & Adresses" at bounding box center [246, 60] width 105 height 15
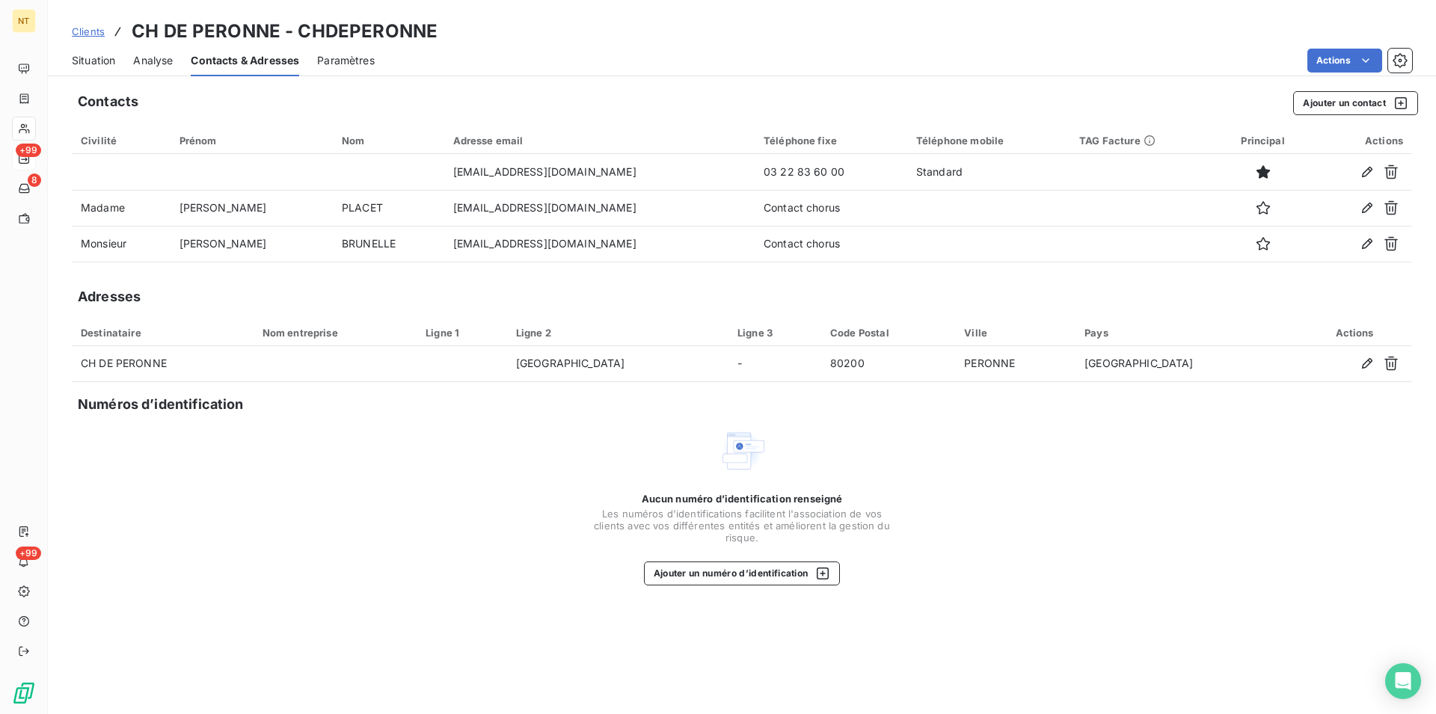
click at [87, 55] on span "Situation" at bounding box center [93, 60] width 43 height 15
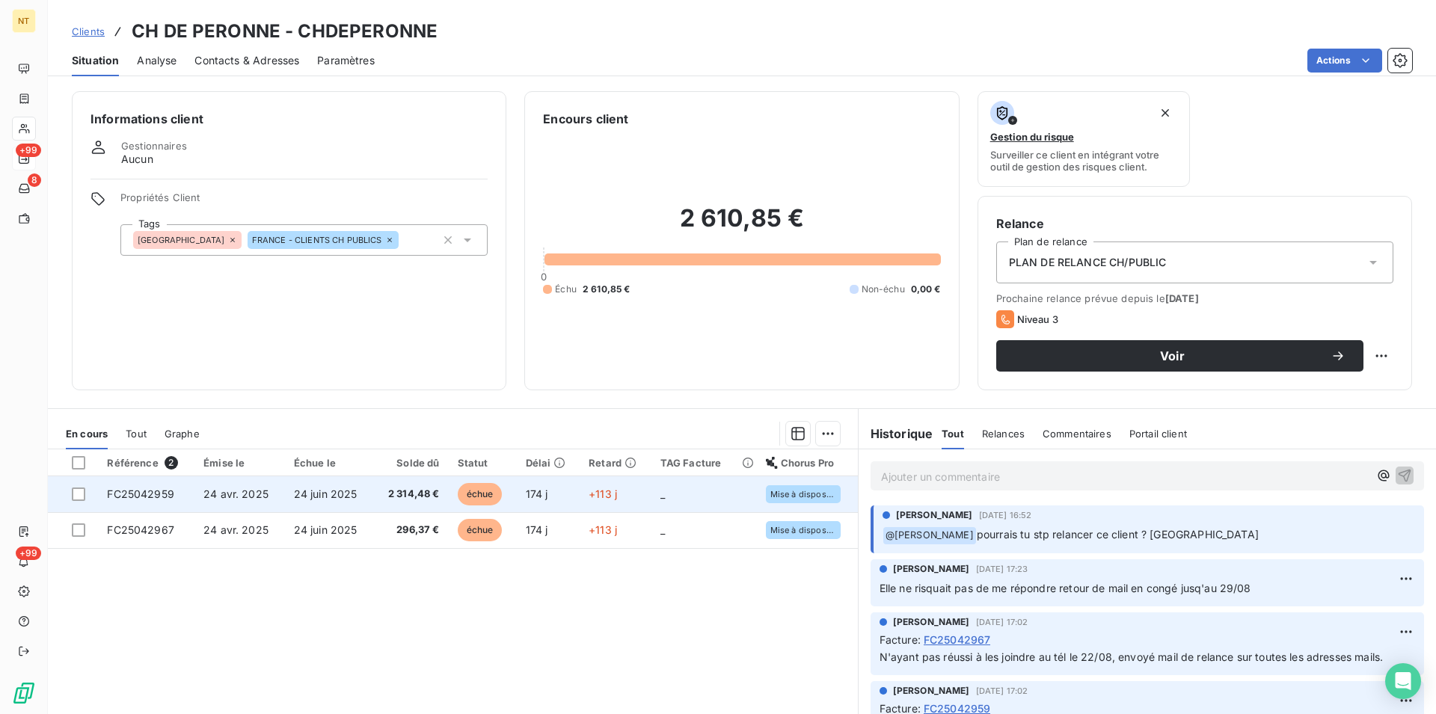
click at [134, 500] on span "FC25042959" at bounding box center [140, 494] width 67 height 13
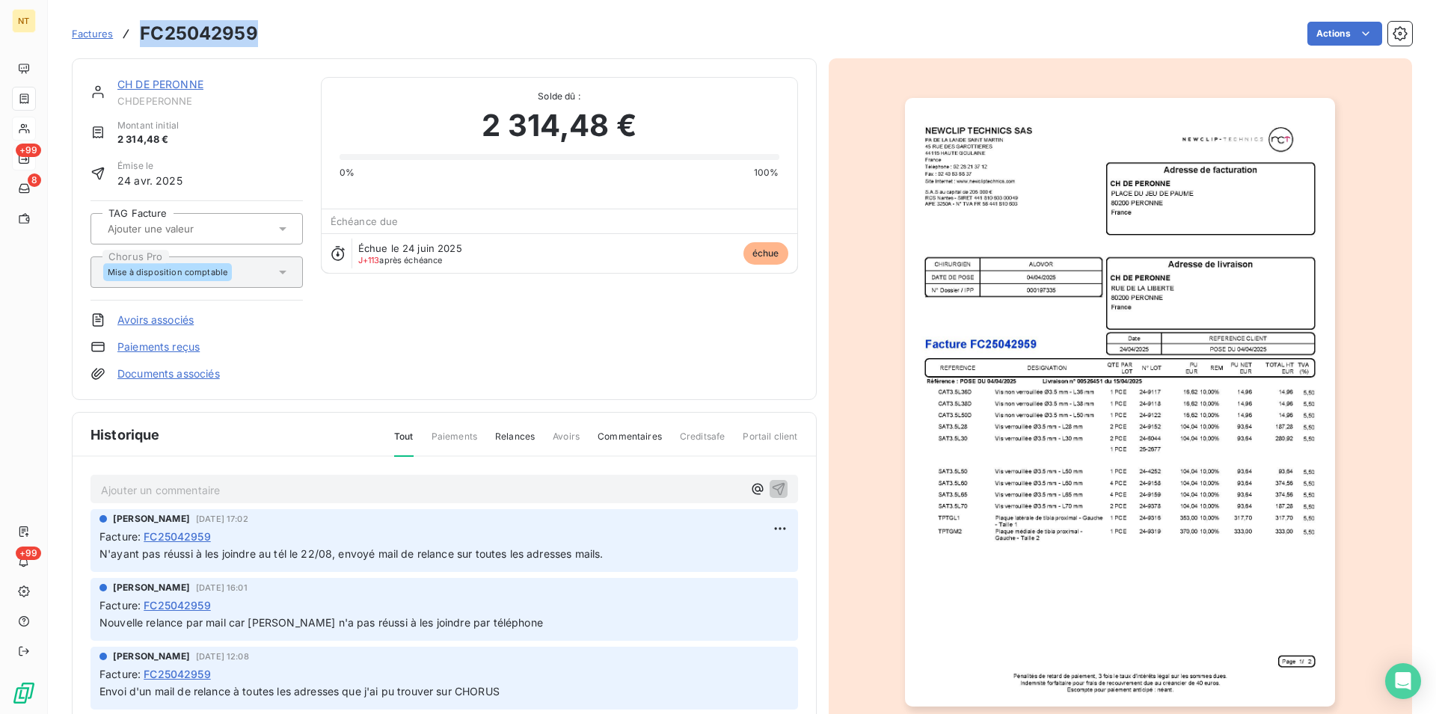
drag, startPoint x: 137, startPoint y: 29, endPoint x: 257, endPoint y: 38, distance: 120.7
click at [257, 38] on div "Factures FC25042959 Actions" at bounding box center [742, 33] width 1340 height 31
copy h3 "FC25042959"
click at [163, 84] on link "CH DE PERONNE" at bounding box center [160, 84] width 86 height 13
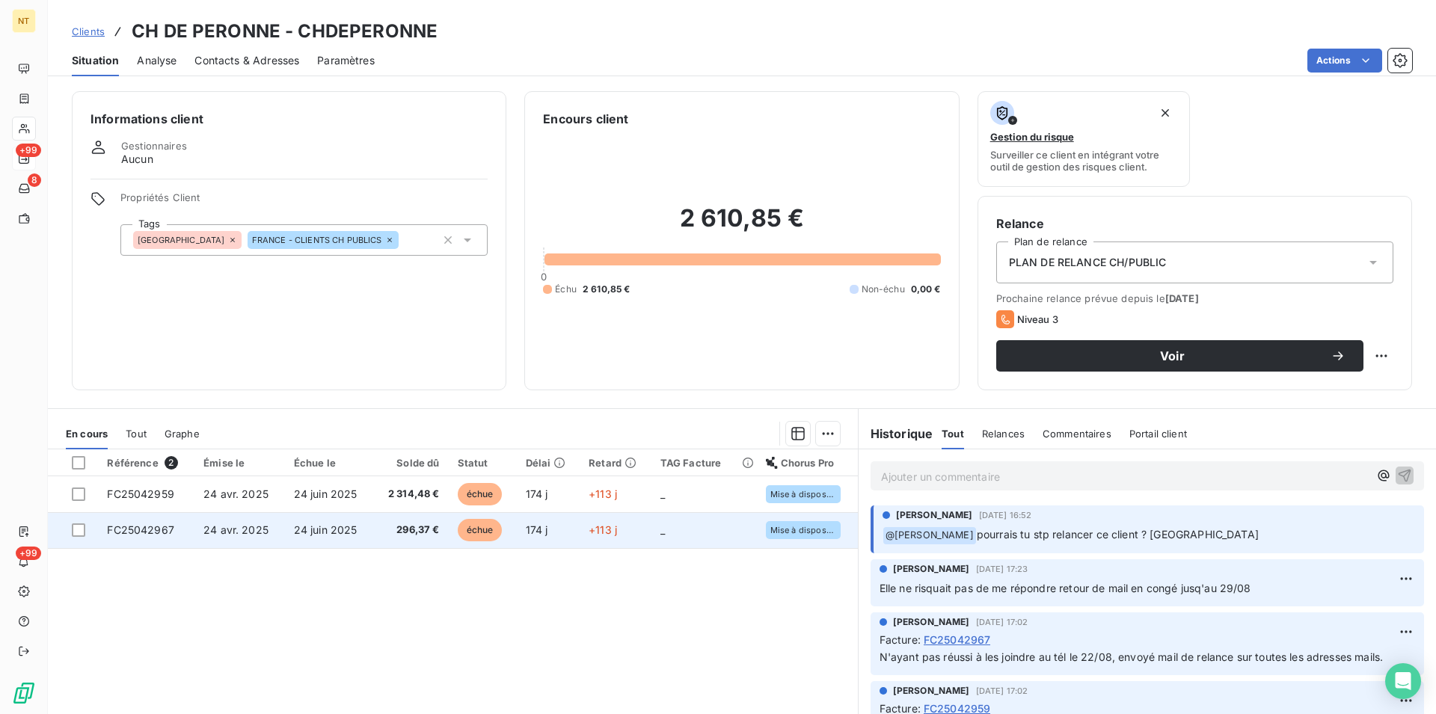
click at [235, 528] on span "24 avr. 2025" at bounding box center [235, 529] width 65 height 13
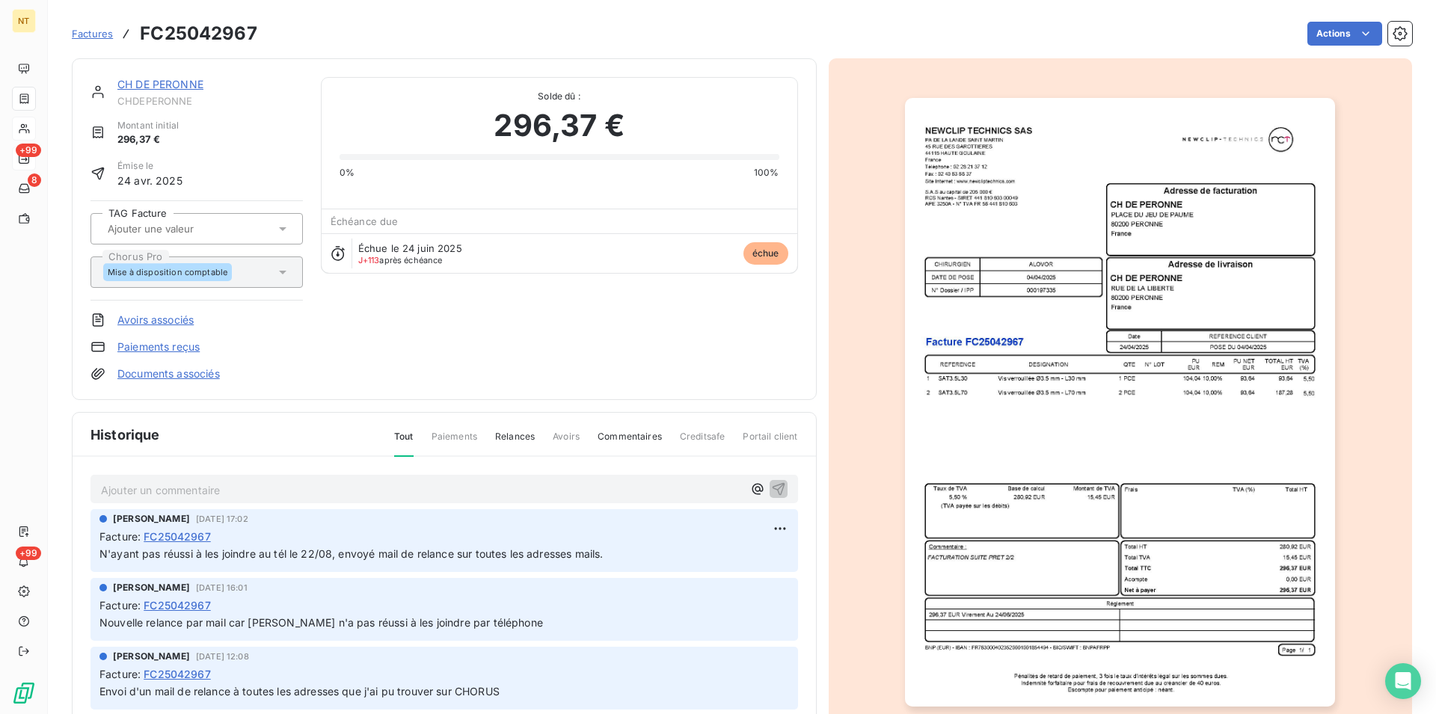
click at [167, 87] on link "CH DE PERONNE" at bounding box center [160, 84] width 86 height 13
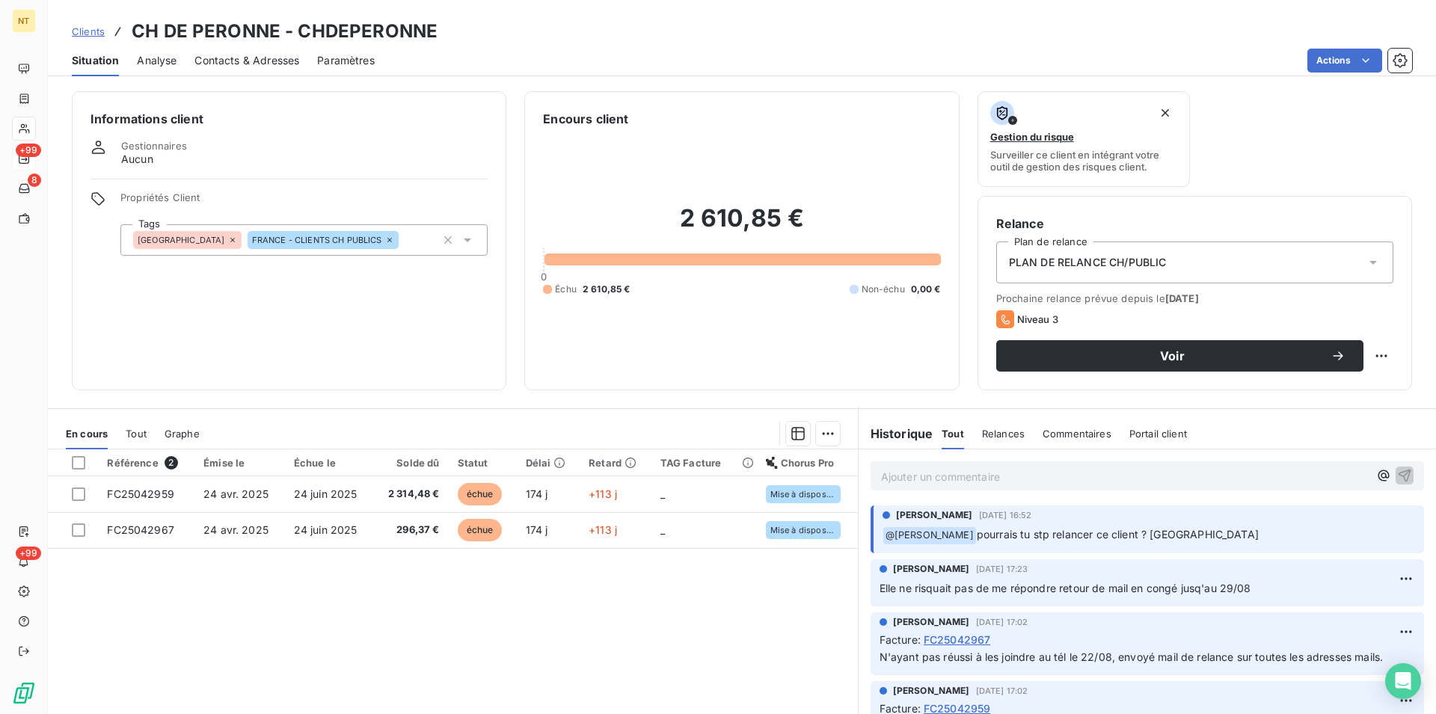
click at [253, 61] on span "Contacts & Adresses" at bounding box center [246, 60] width 105 height 15
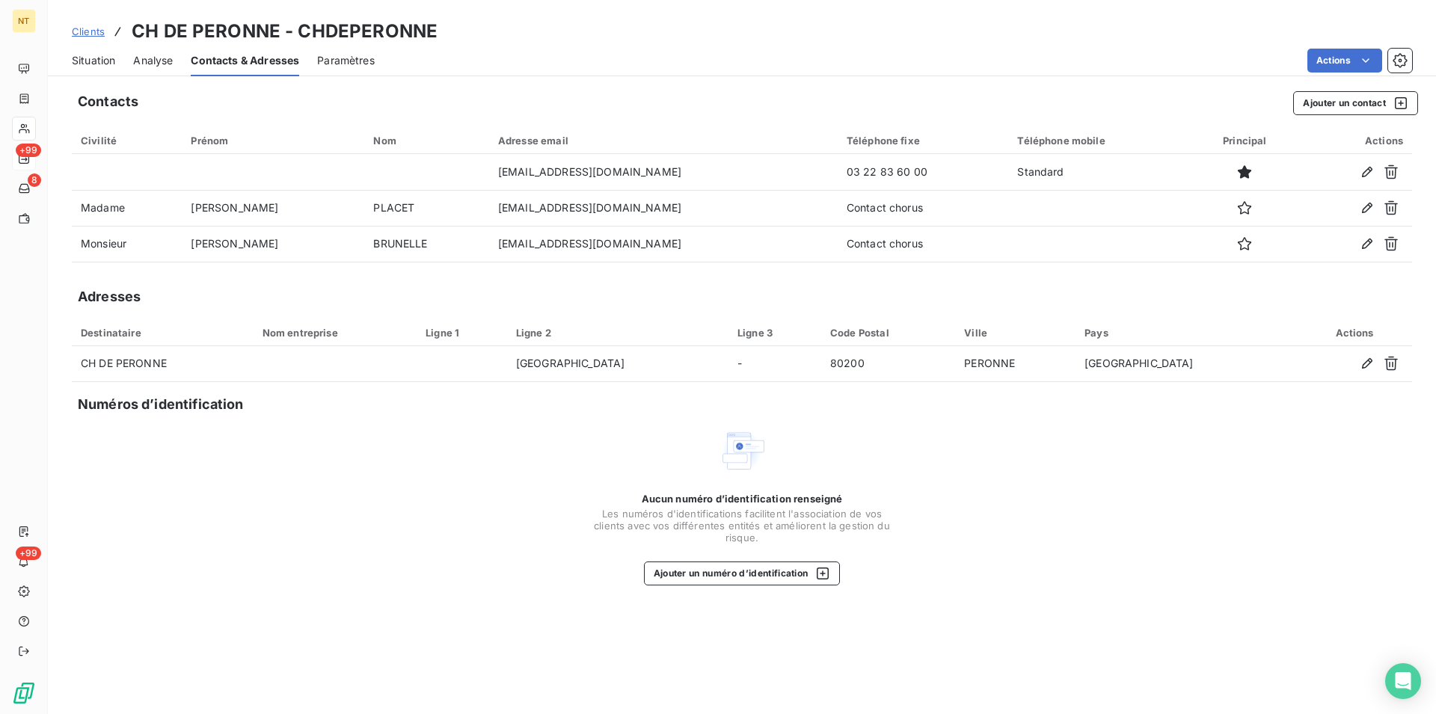
click at [92, 61] on span "Situation" at bounding box center [93, 60] width 43 height 15
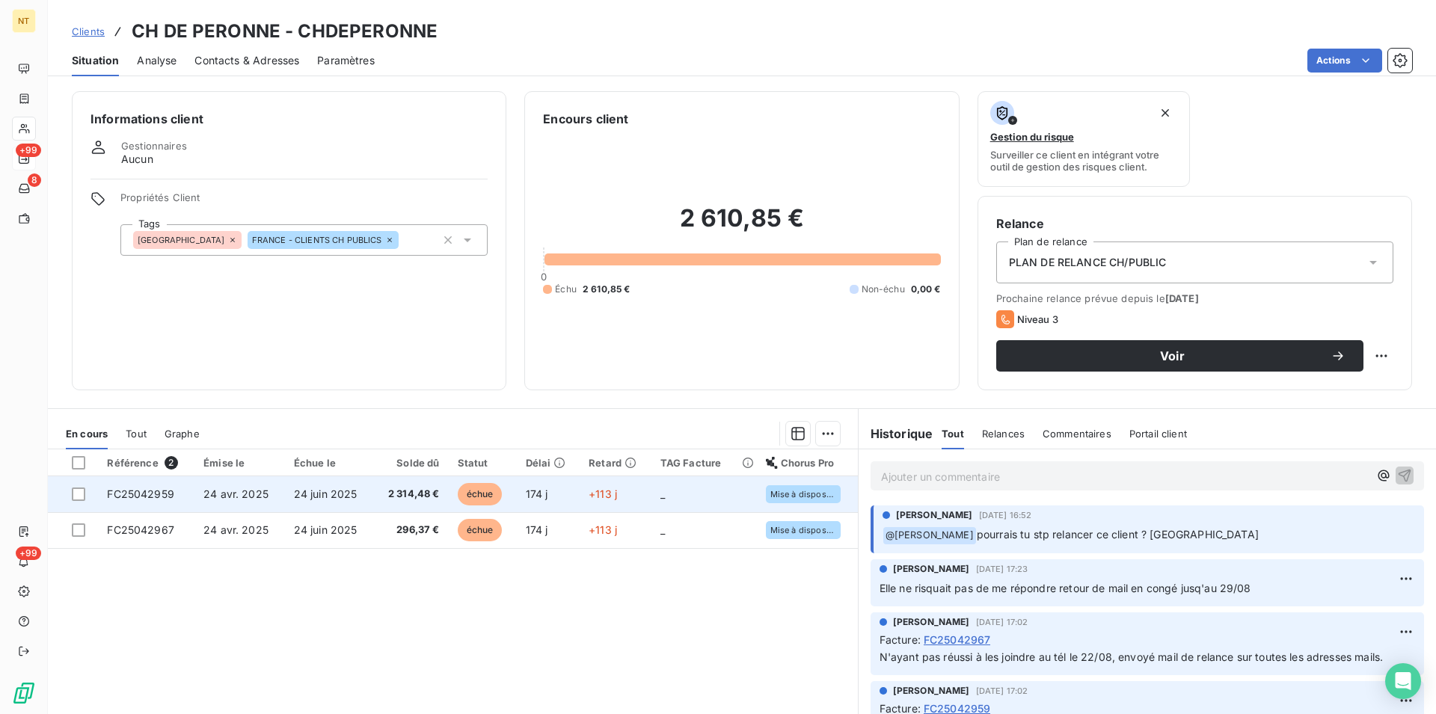
click at [320, 504] on td "24 juin 2025" at bounding box center [329, 494] width 88 height 36
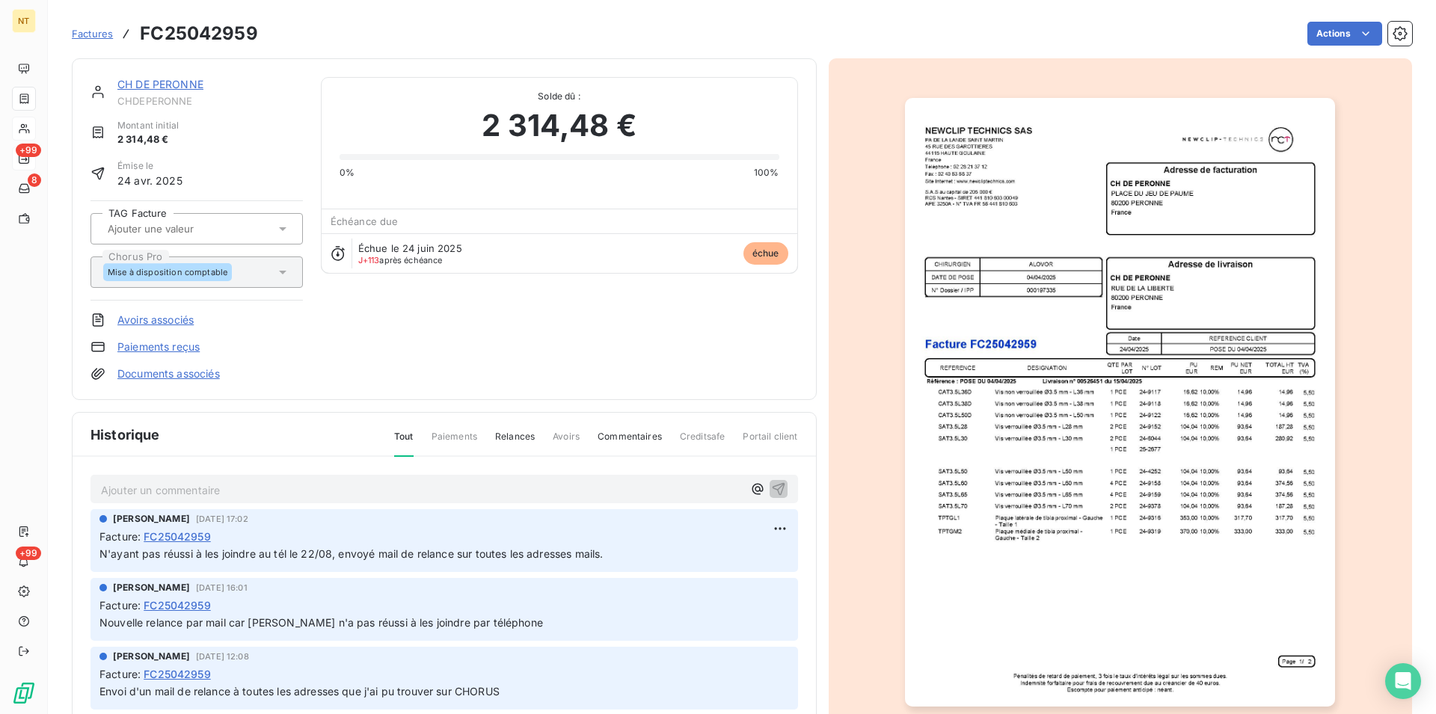
click at [165, 84] on link "CH DE PERONNE" at bounding box center [160, 84] width 86 height 13
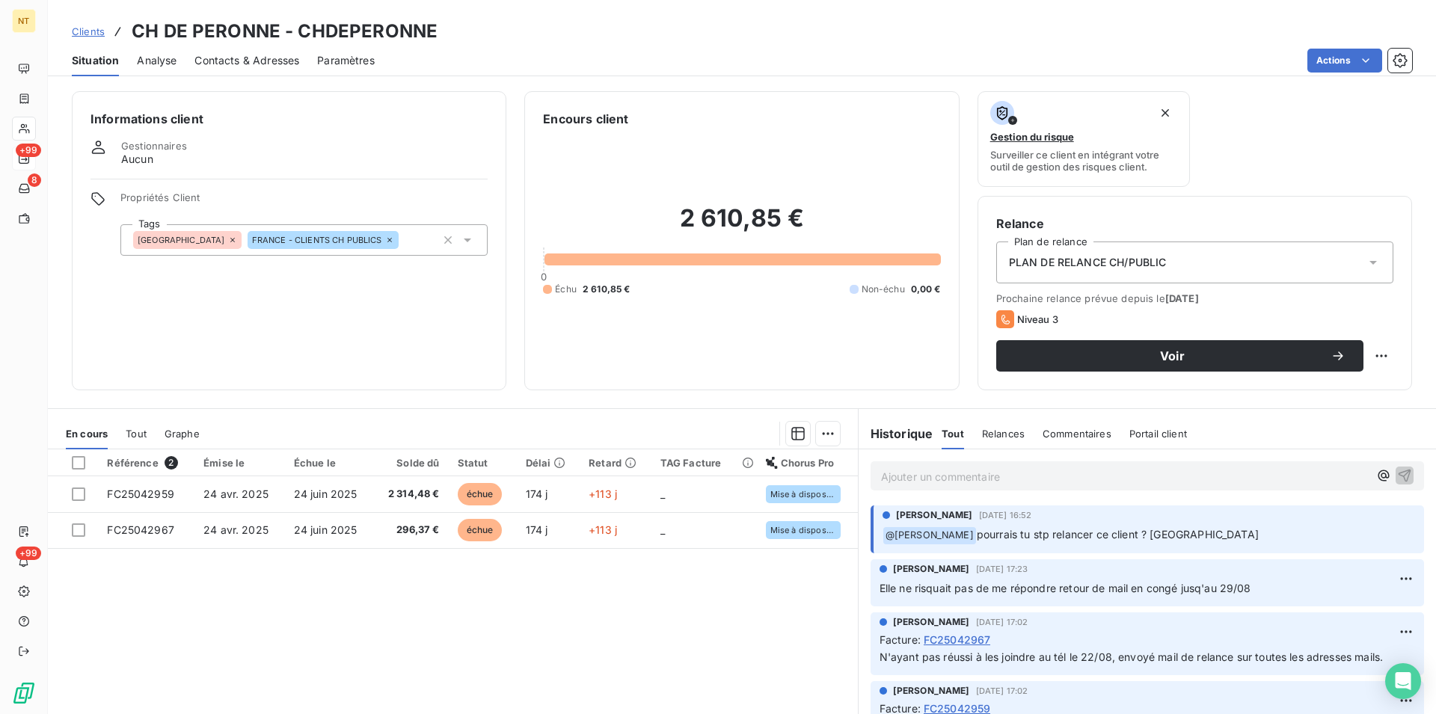
click at [247, 63] on span "Contacts & Adresses" at bounding box center [246, 60] width 105 height 15
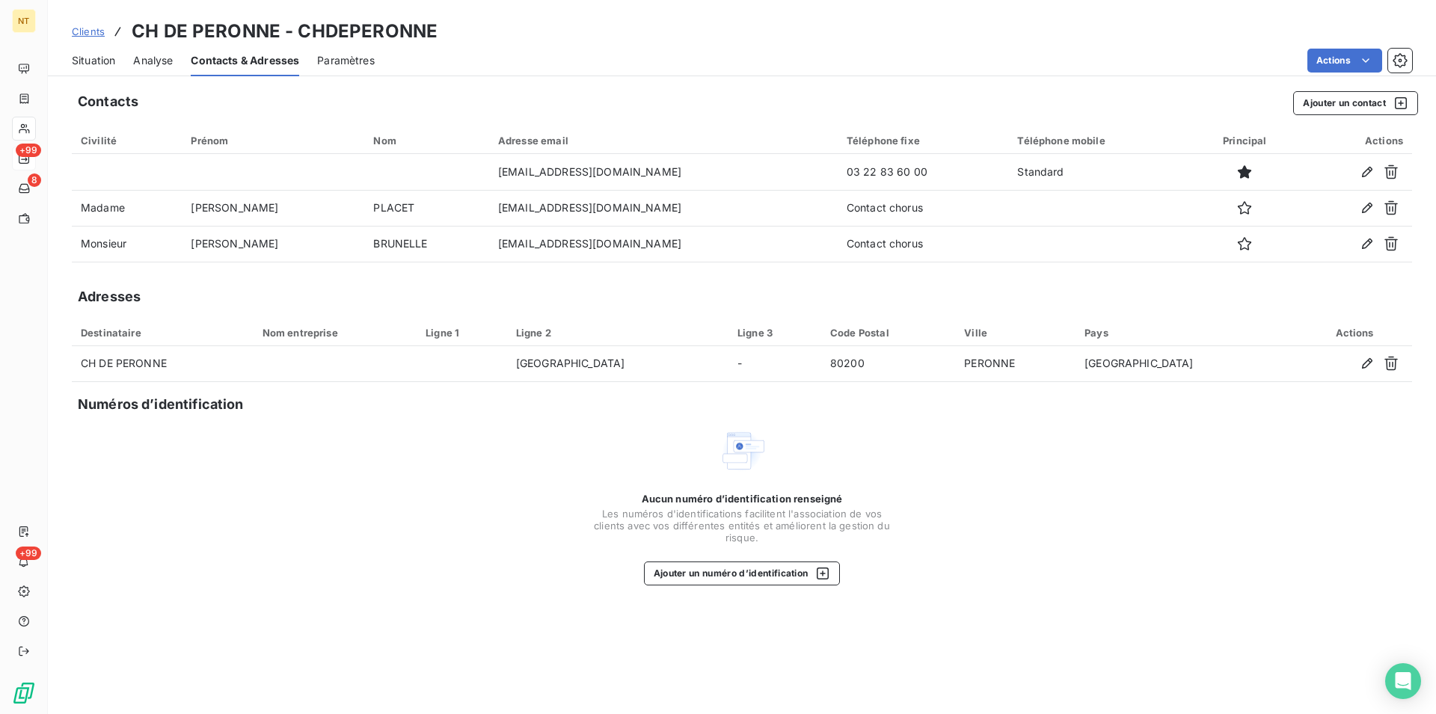
drag, startPoint x: 94, startPoint y: 61, endPoint x: 99, endPoint y: 69, distance: 9.7
click at [93, 61] on span "Situation" at bounding box center [93, 60] width 43 height 15
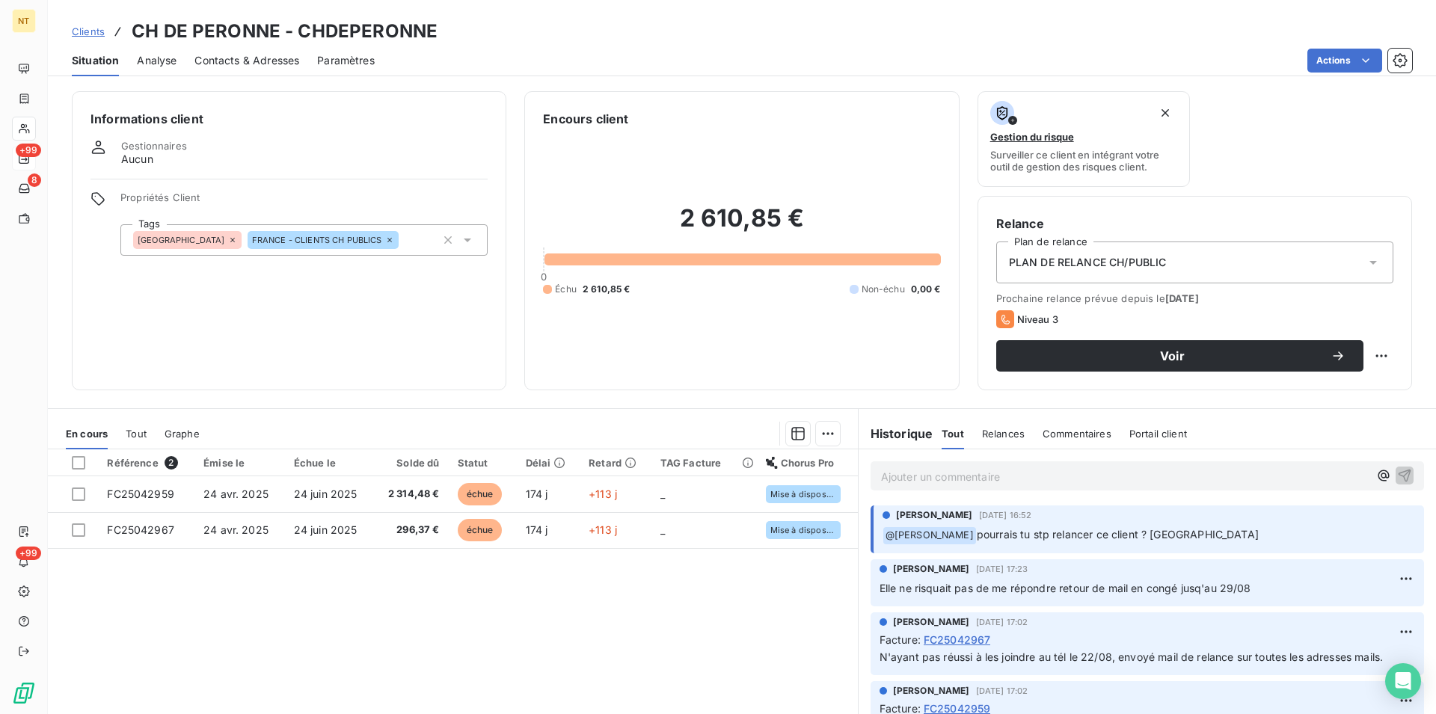
click at [274, 58] on span "Contacts & Adresses" at bounding box center [246, 60] width 105 height 15
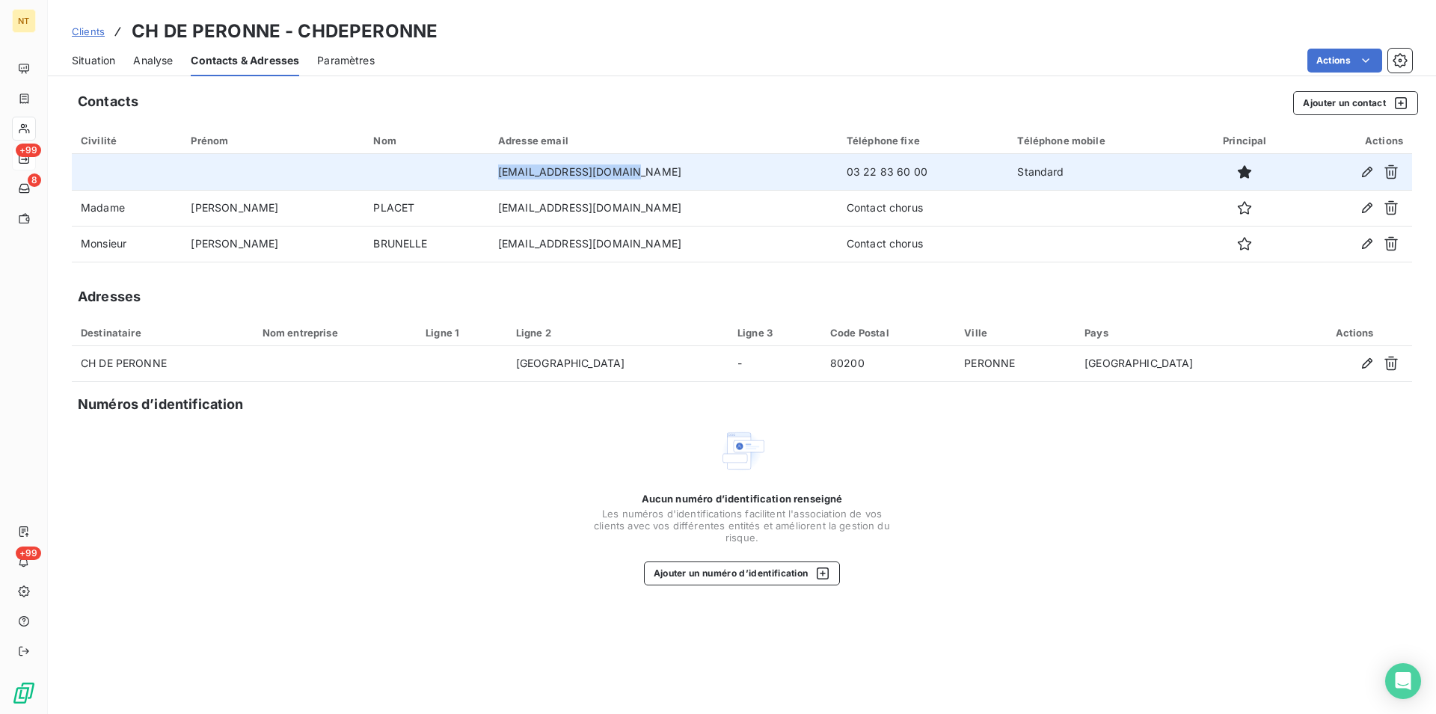
drag, startPoint x: 465, startPoint y: 170, endPoint x: 605, endPoint y: 173, distance: 139.9
click at [605, 173] on td "[EMAIL_ADDRESS][DOMAIN_NAME]" at bounding box center [663, 172] width 348 height 36
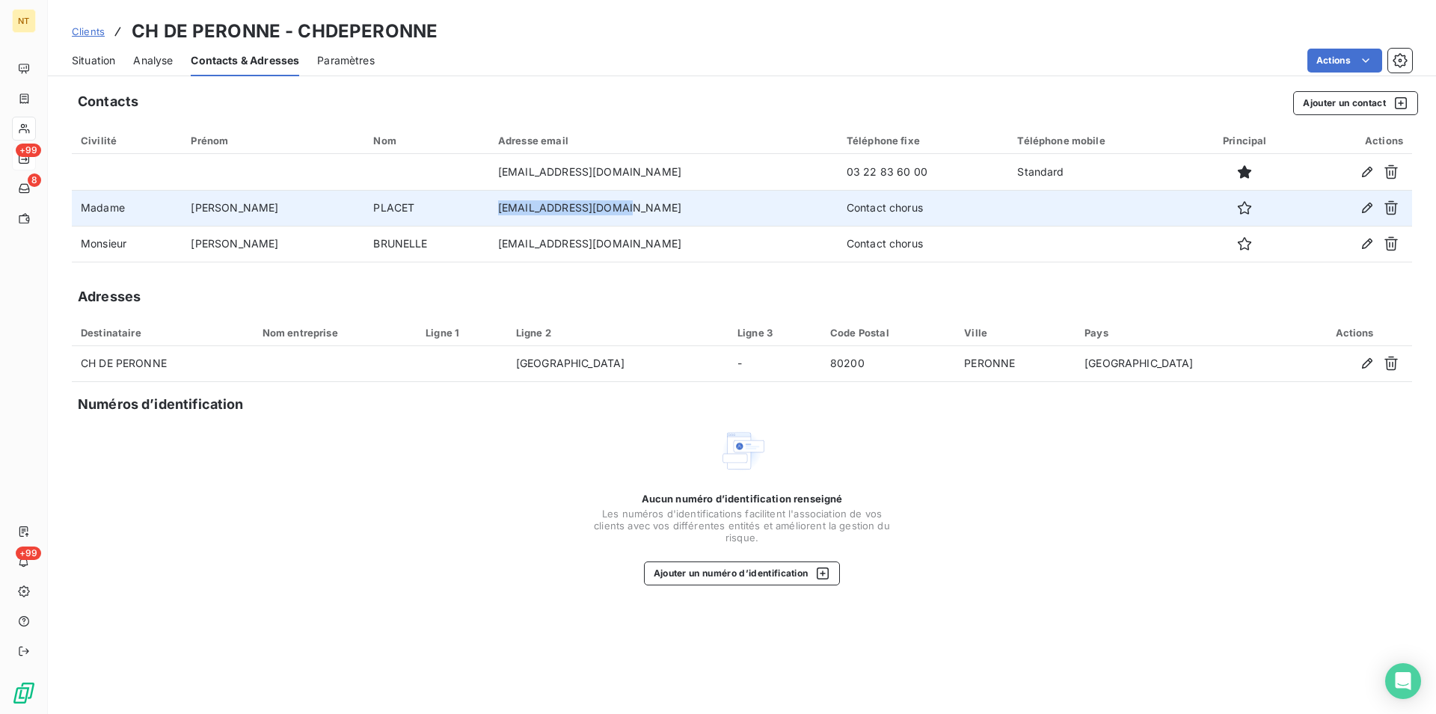
drag, startPoint x: 468, startPoint y: 208, endPoint x: 592, endPoint y: 205, distance: 124.2
click at [592, 205] on td "[EMAIL_ADDRESS][DOMAIN_NAME]" at bounding box center [663, 208] width 348 height 36
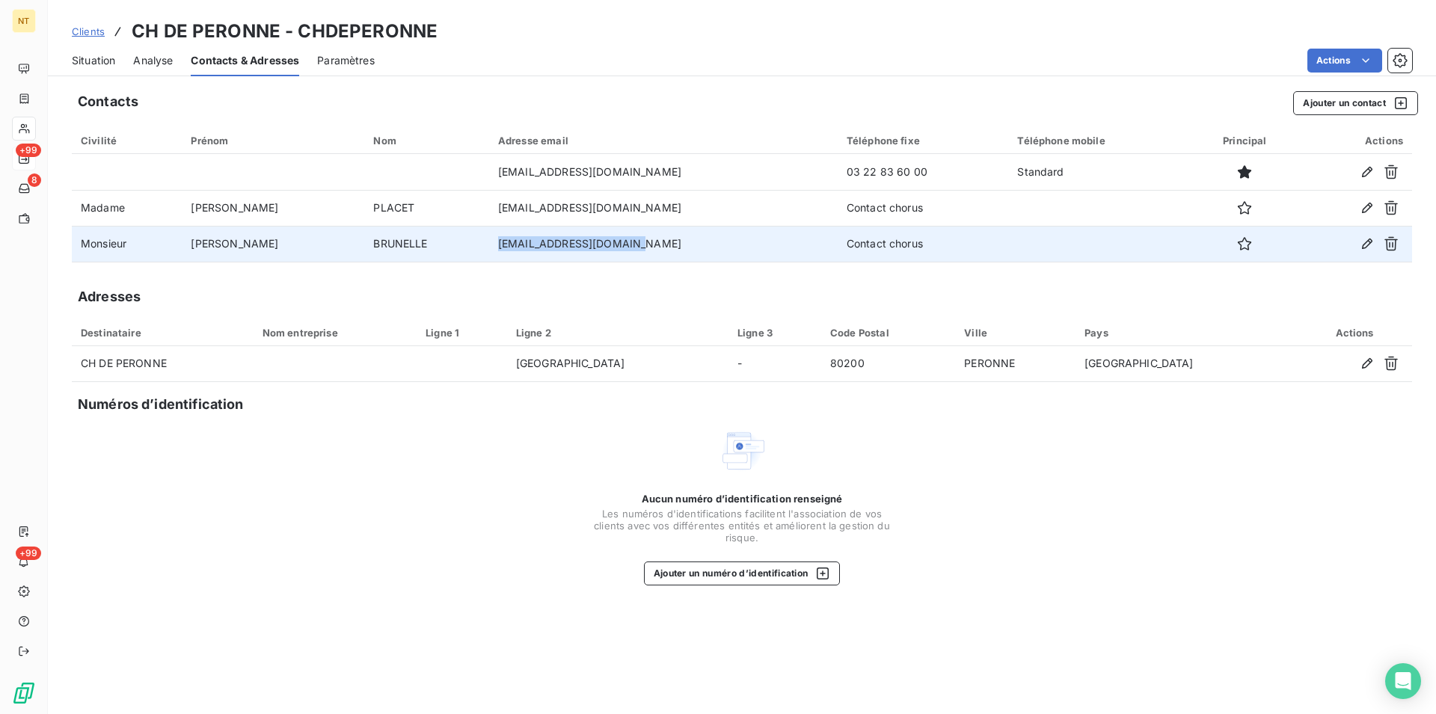
drag, startPoint x: 466, startPoint y: 239, endPoint x: 607, endPoint y: 245, distance: 141.4
click at [607, 245] on td "[EMAIL_ADDRESS][DOMAIN_NAME]" at bounding box center [663, 244] width 348 height 36
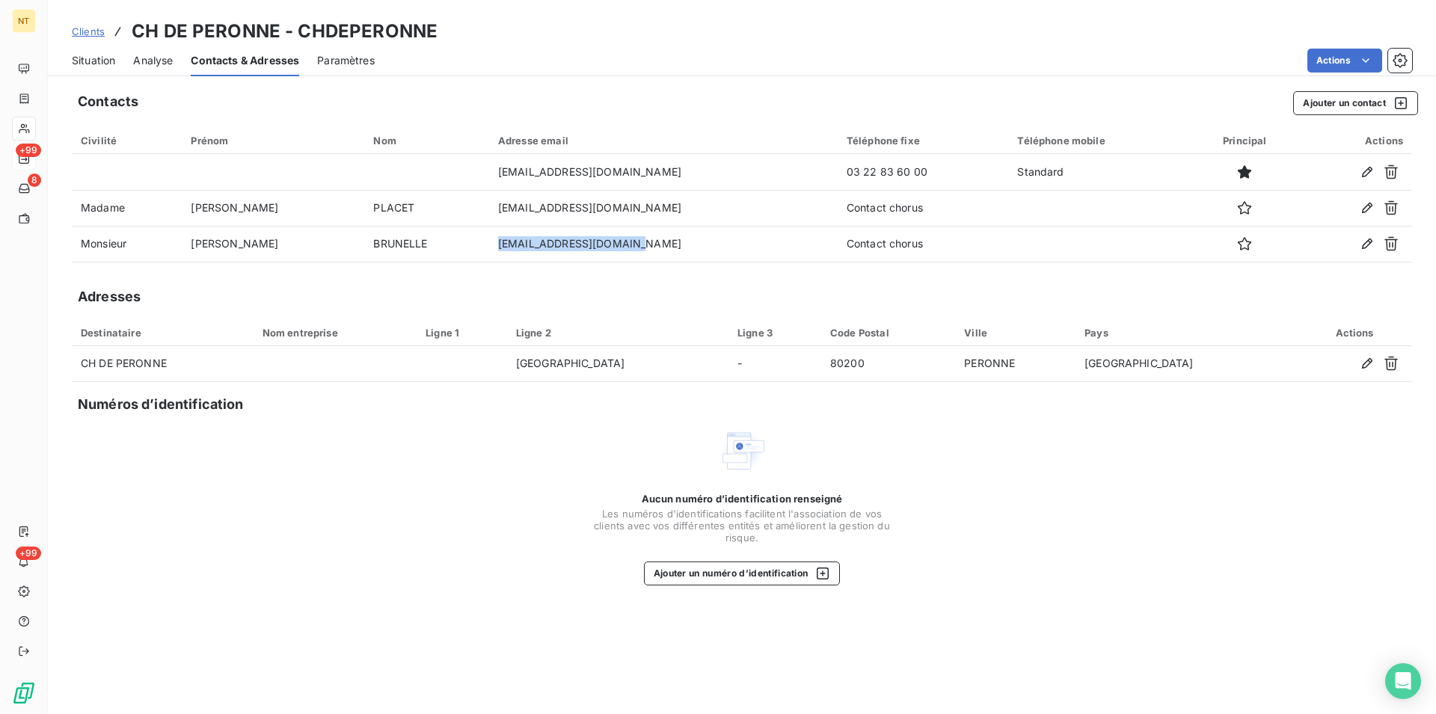
click at [88, 55] on span "Situation" at bounding box center [93, 60] width 43 height 15
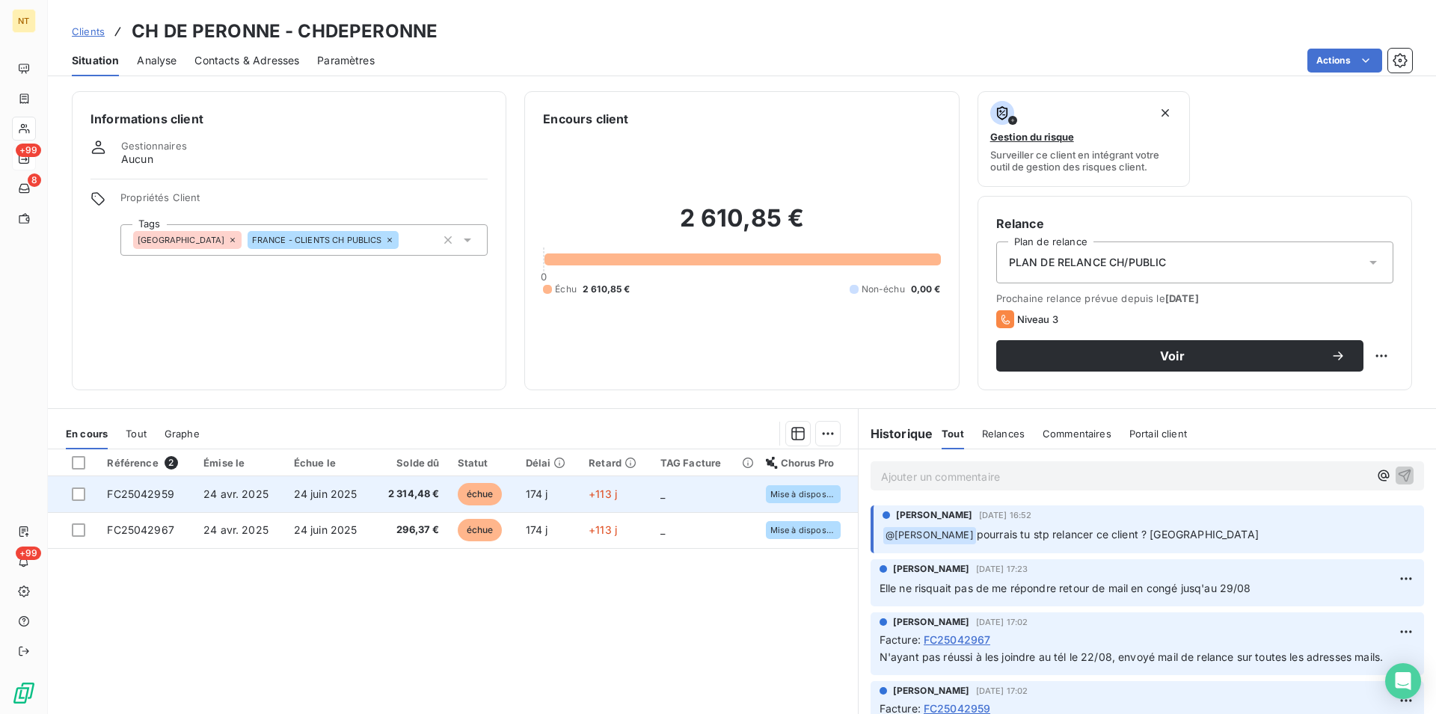
click at [325, 490] on span "24 juin 2025" at bounding box center [326, 494] width 64 height 13
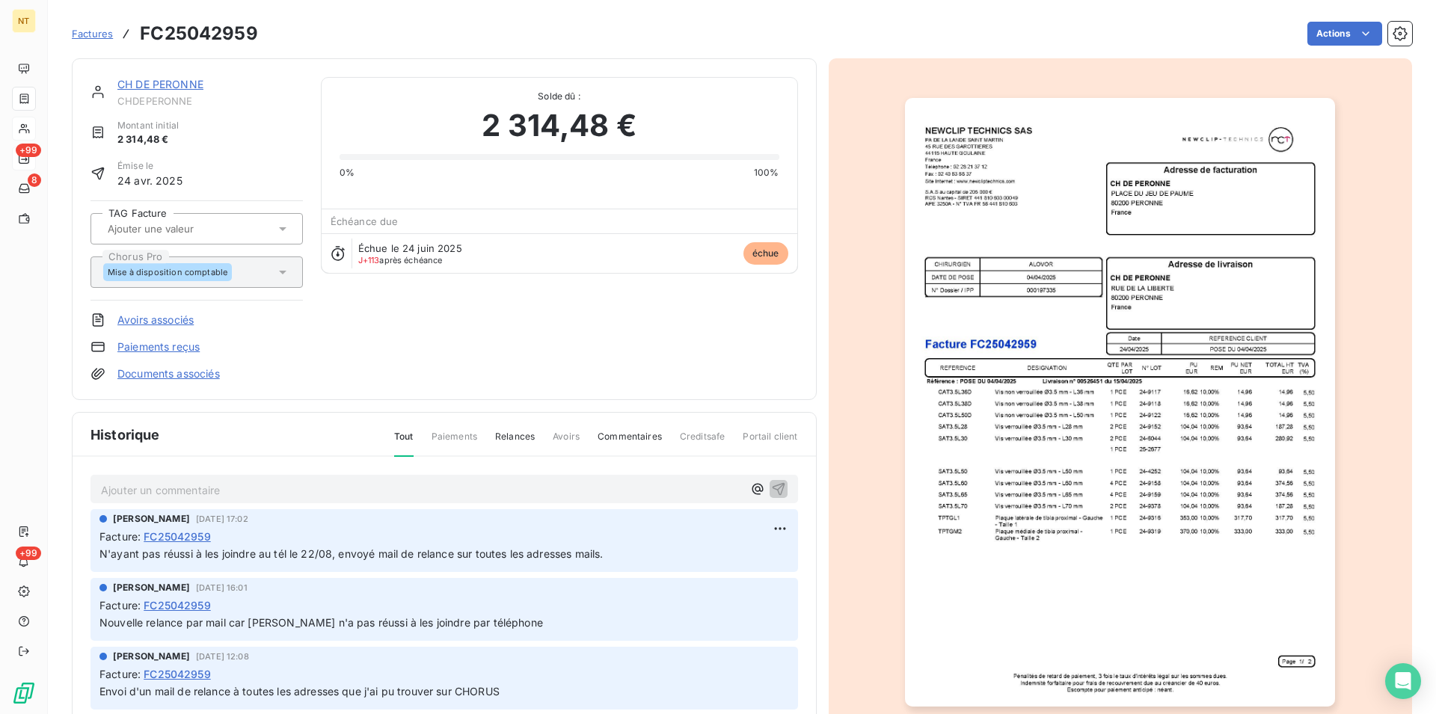
click at [153, 87] on link "CH DE PERONNE" at bounding box center [160, 84] width 86 height 13
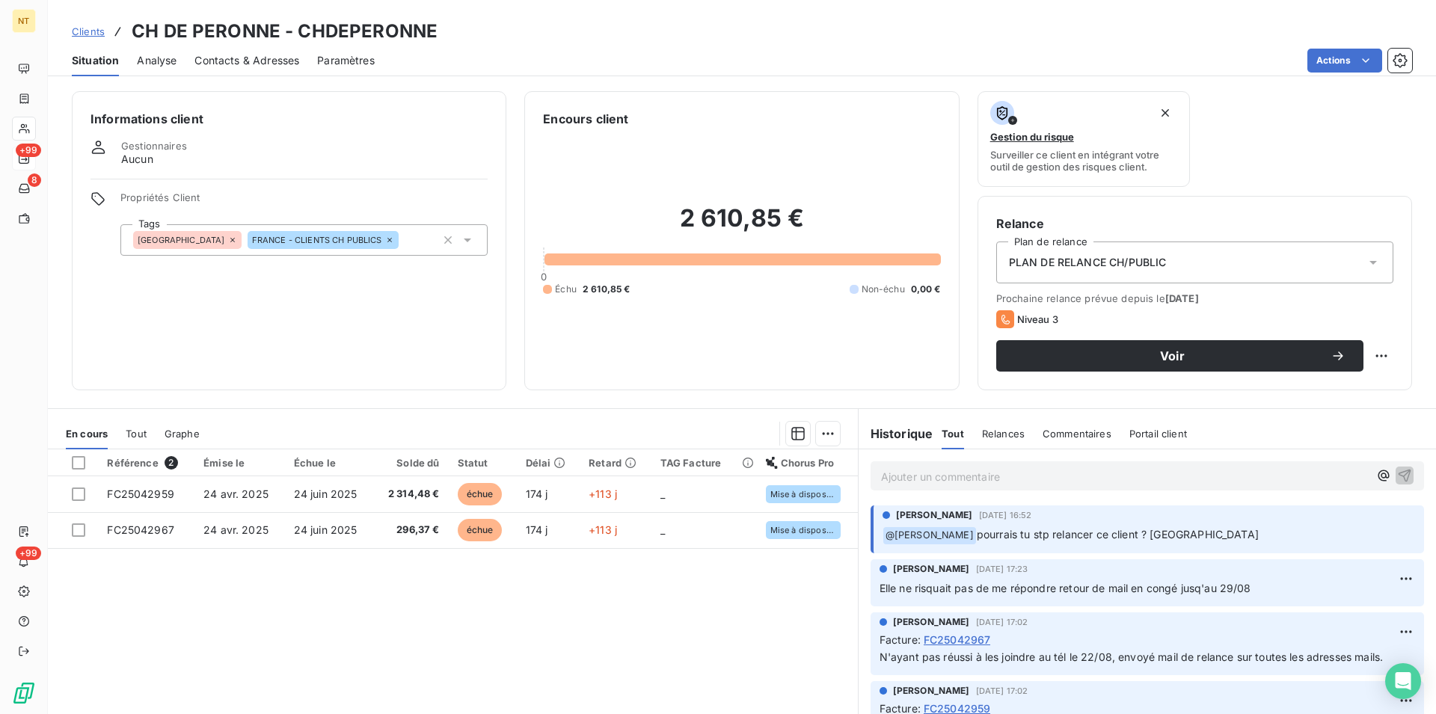
click at [263, 64] on span "Contacts & Adresses" at bounding box center [246, 60] width 105 height 15
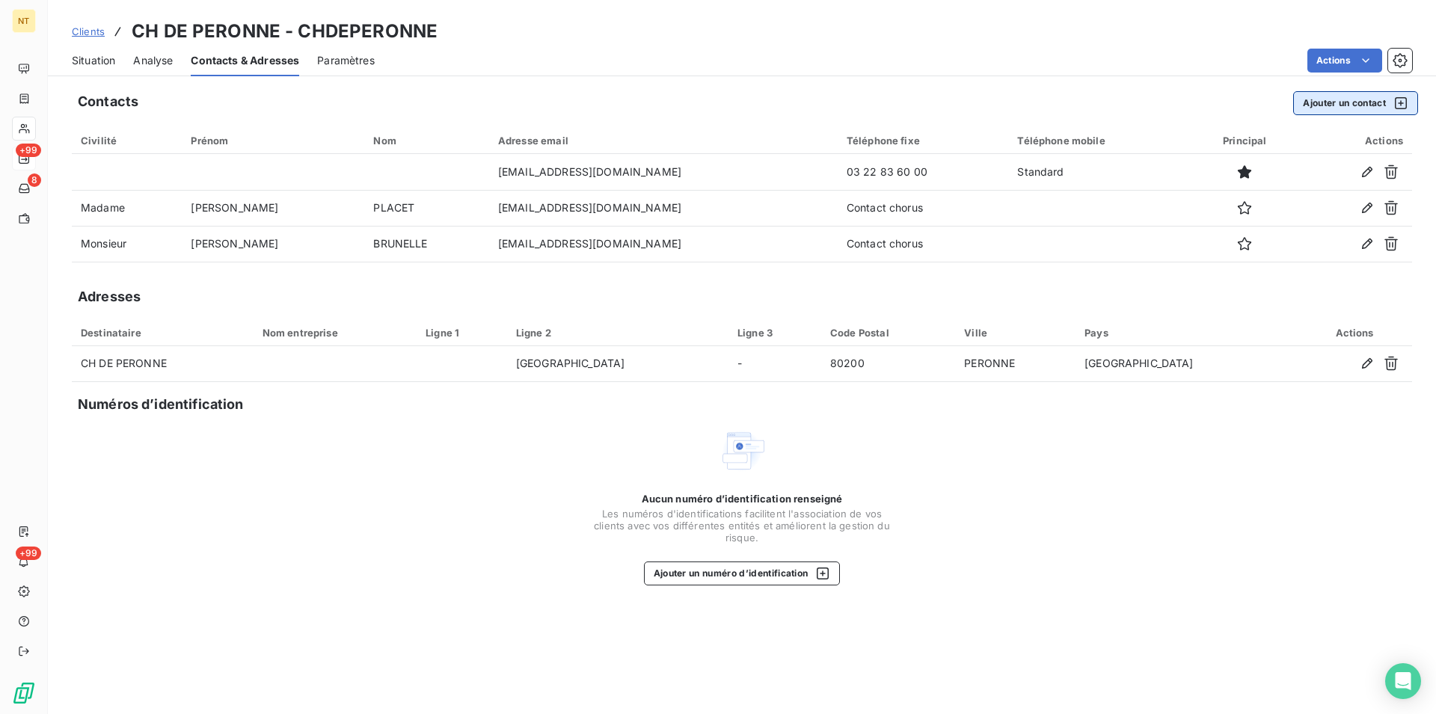
click at [1354, 105] on button "Ajouter un contact" at bounding box center [1355, 103] width 125 height 24
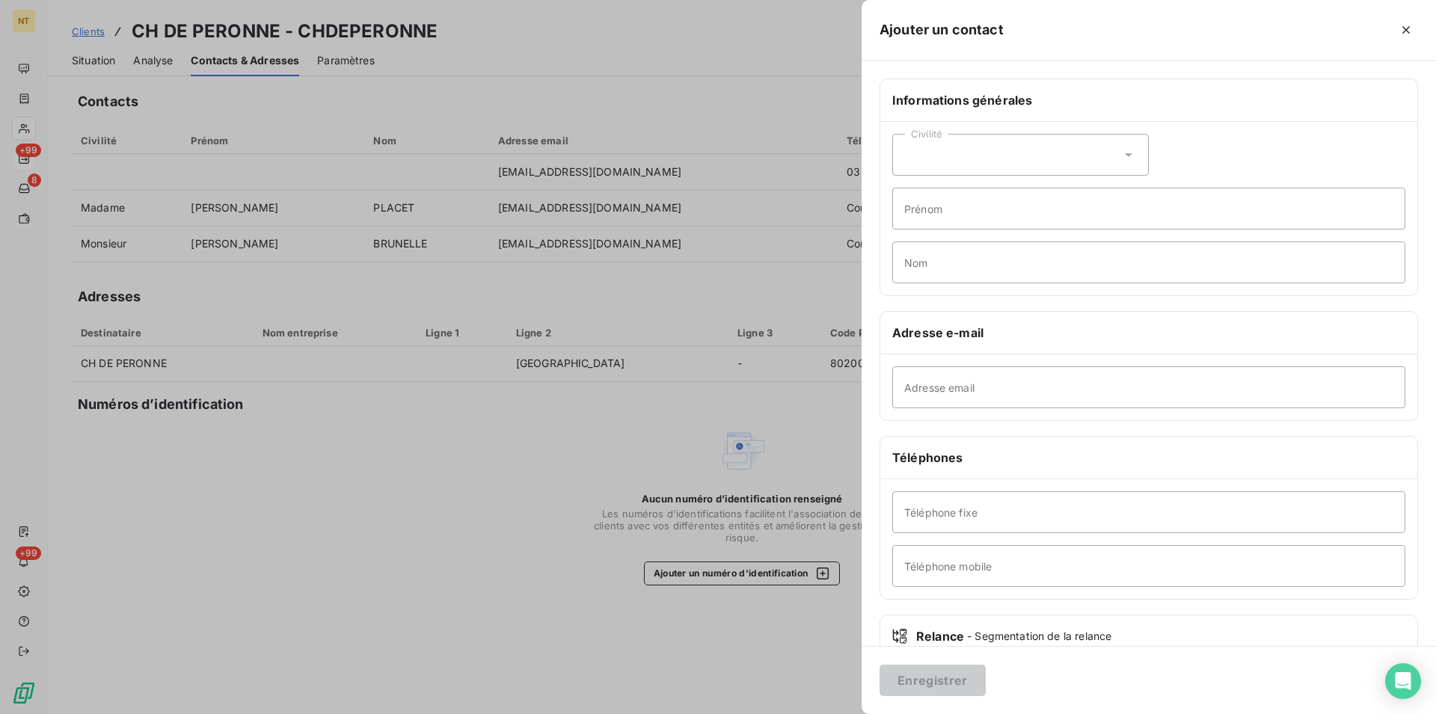
click at [1125, 155] on icon at bounding box center [1128, 155] width 7 height 4
click at [909, 191] on input "radio" at bounding box center [908, 192] width 15 height 15
click at [917, 261] on input "Nom" at bounding box center [1148, 263] width 513 height 42
type input "PIHEN"
click at [923, 513] on input "Téléphone fixe" at bounding box center [1148, 512] width 513 height 42
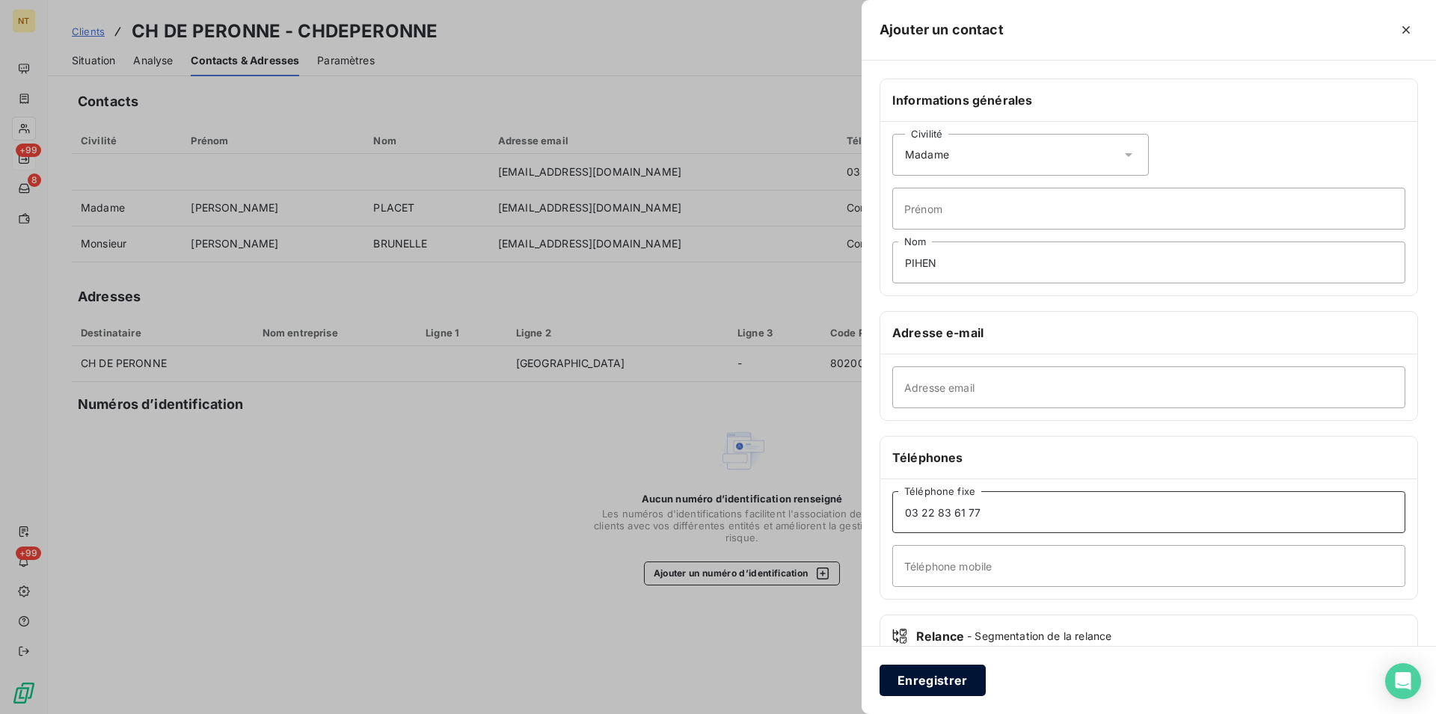
type input "03 22 83 61 77"
click at [934, 679] on button "Enregistrer" at bounding box center [932, 680] width 106 height 31
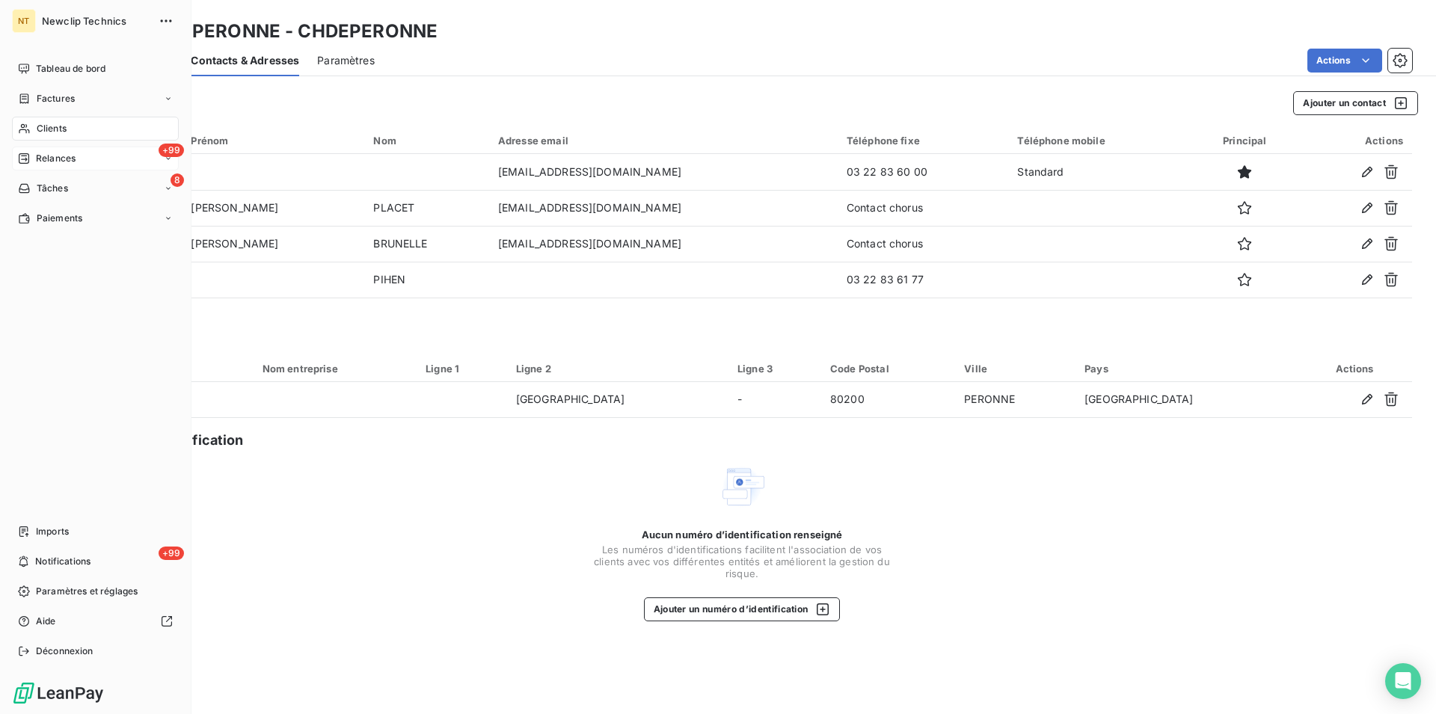
click at [52, 132] on span "Clients" at bounding box center [52, 128] width 30 height 13
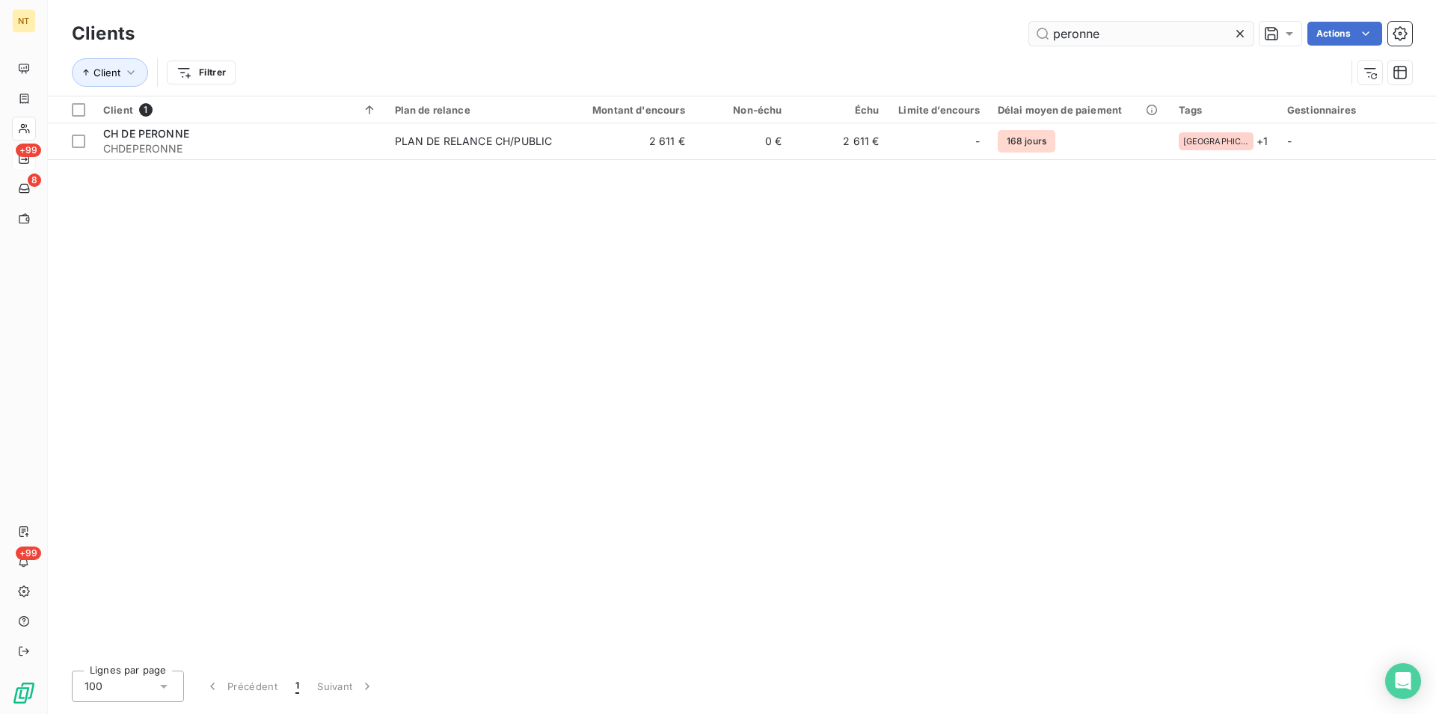
drag, startPoint x: 1110, startPoint y: 33, endPoint x: 1051, endPoint y: 37, distance: 59.2
click at [1051, 37] on input "peronne" at bounding box center [1141, 34] width 224 height 24
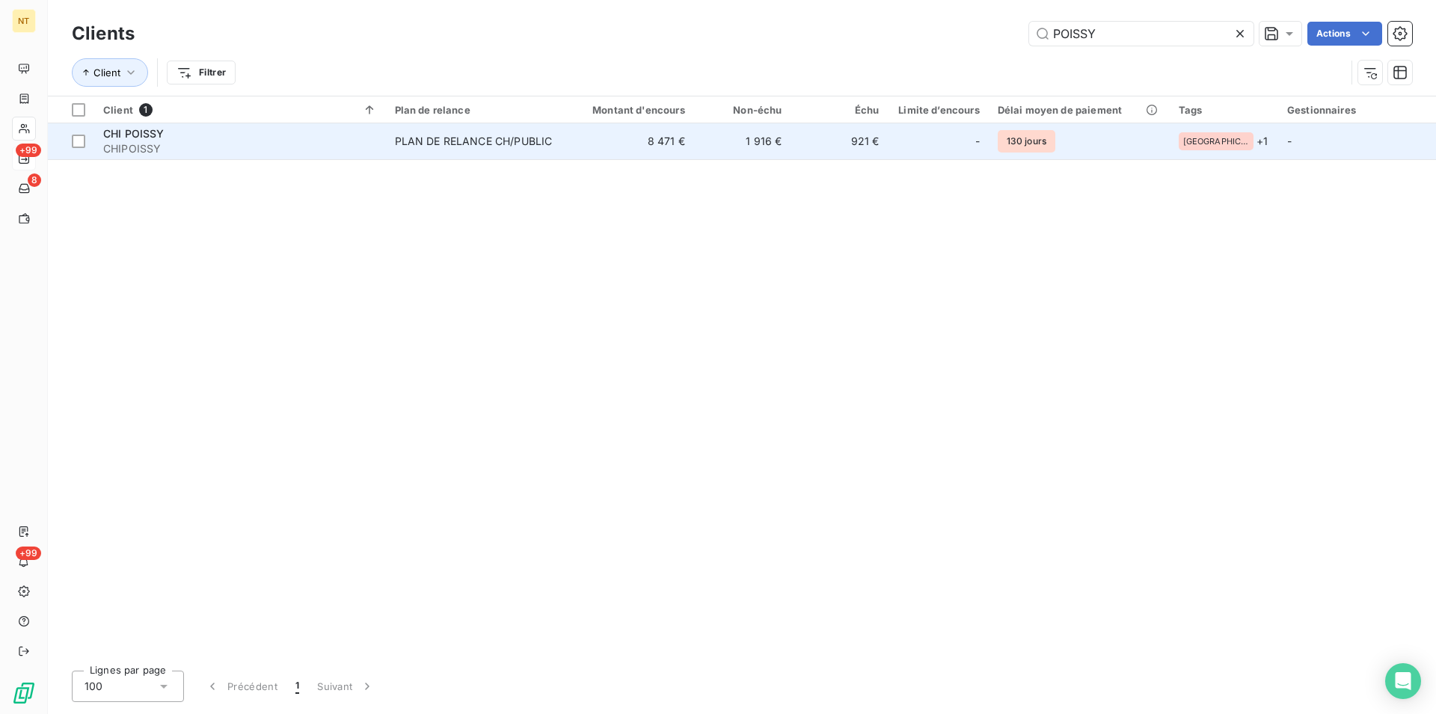
type input "POISSY"
click at [443, 138] on div "PLAN DE RELANCE CH/PUBLIC" at bounding box center [474, 141] width 158 height 15
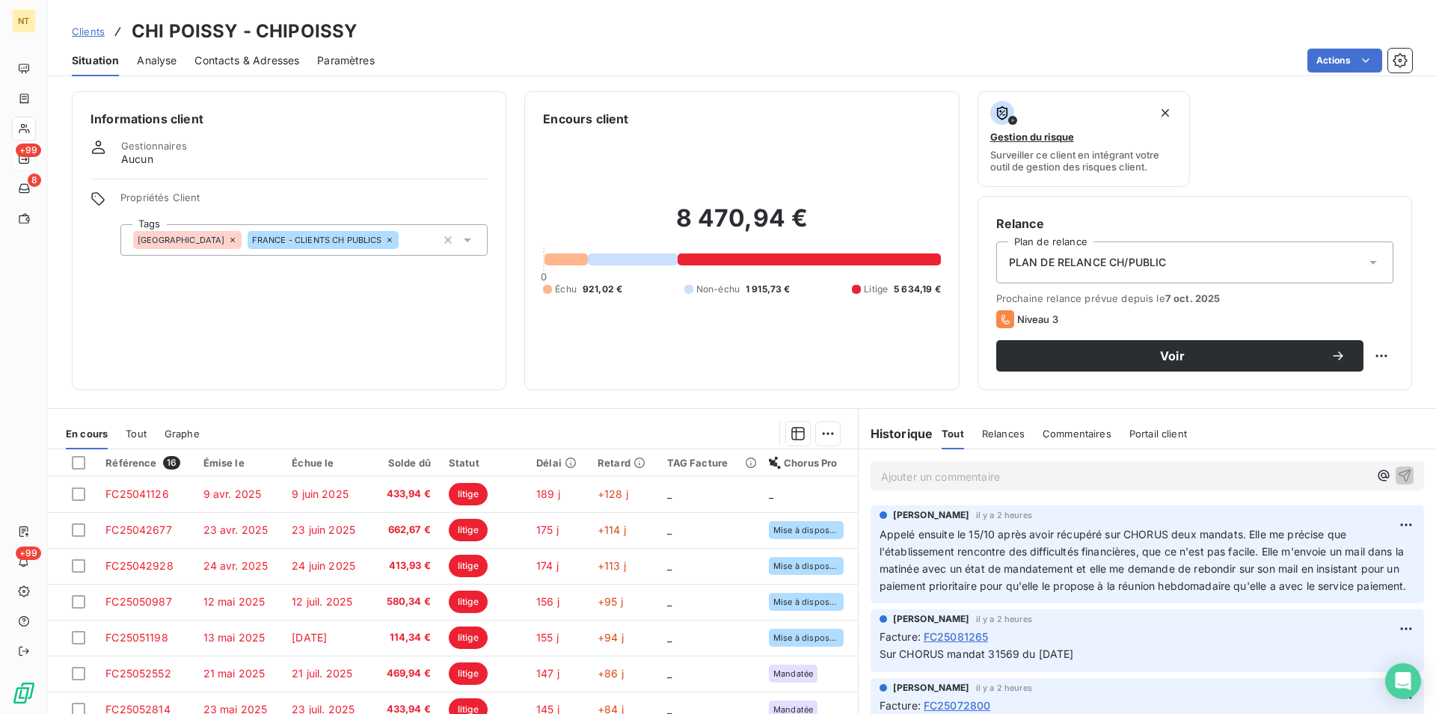
click at [235, 58] on span "Contacts & Adresses" at bounding box center [246, 60] width 105 height 15
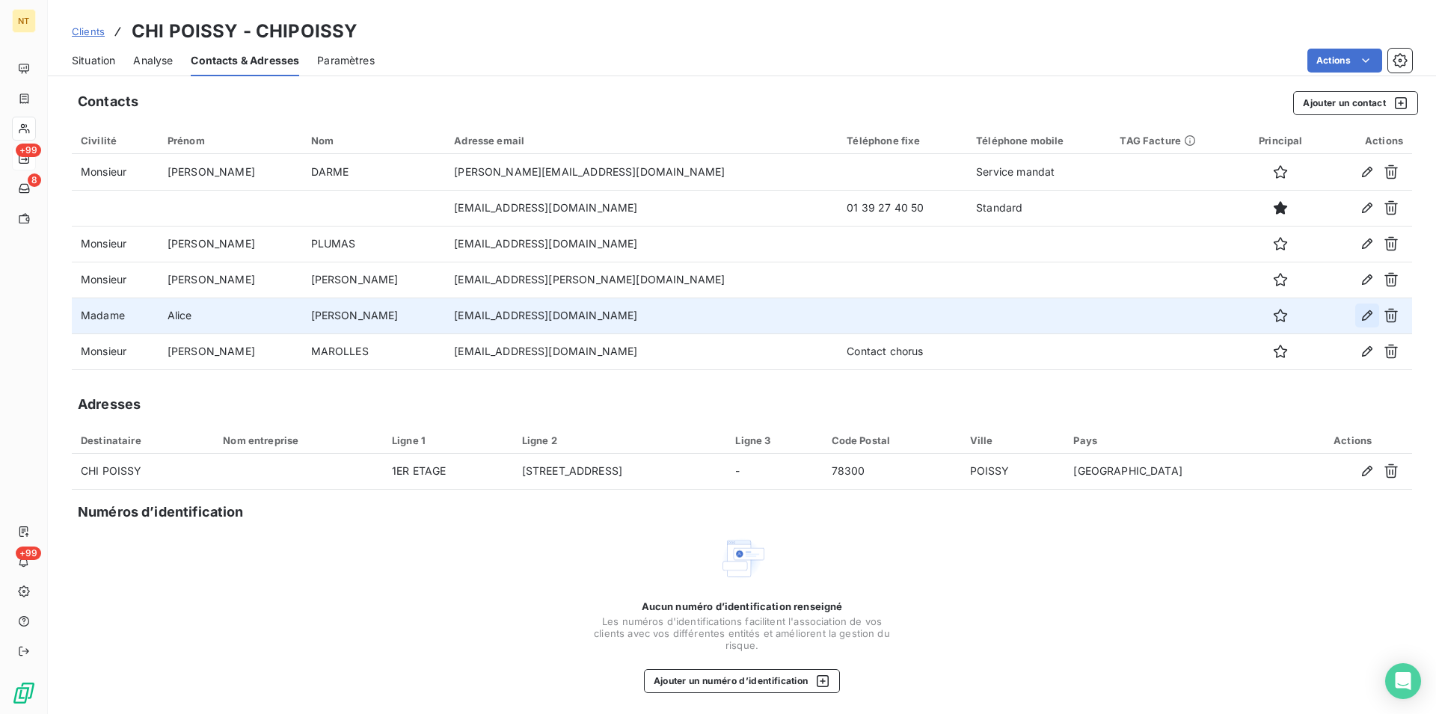
click at [1362, 317] on icon "button" at bounding box center [1367, 315] width 10 height 10
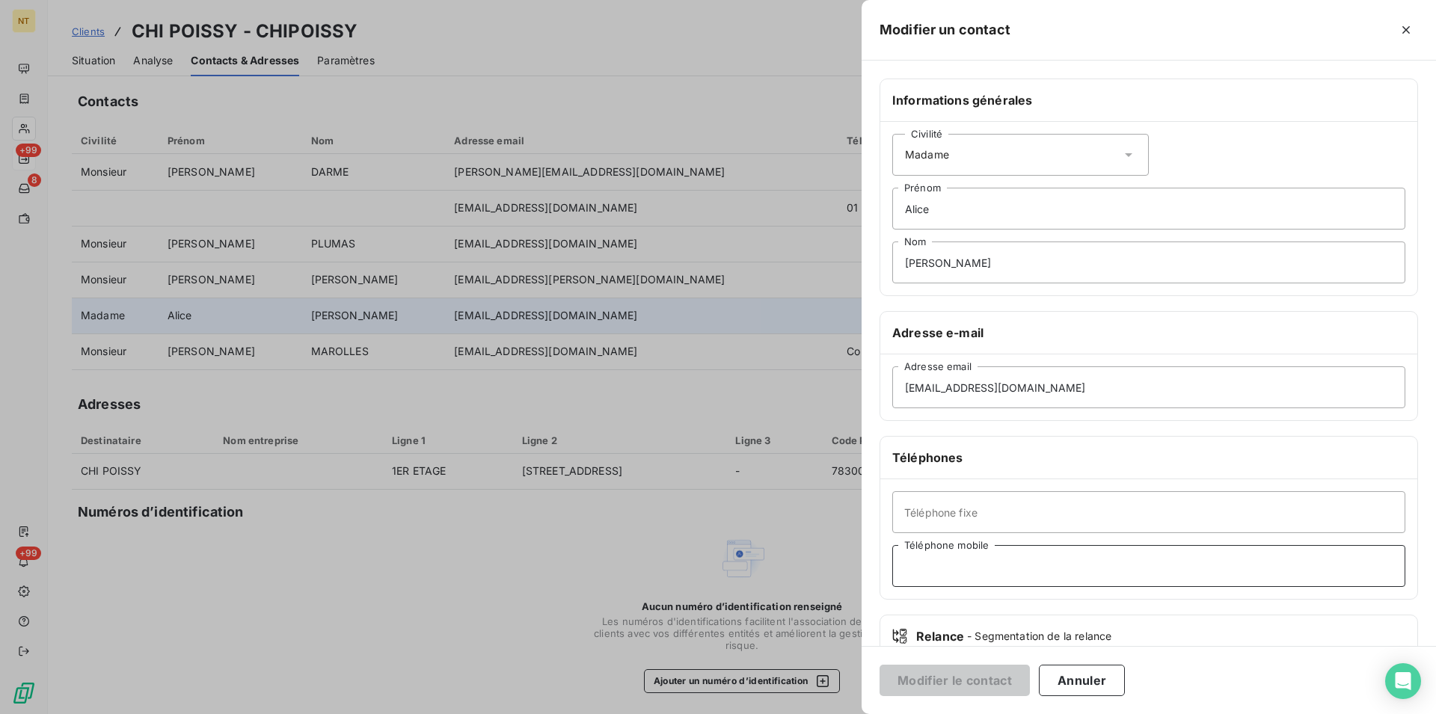
click at [911, 562] on input "Téléphone mobile" at bounding box center [1148, 566] width 513 height 42
type input "pHARMACIE COMPTABILIT2"
drag, startPoint x: 1044, startPoint y: 565, endPoint x: 905, endPoint y: 567, distance: 139.1
click at [905, 567] on input "pHARMACIE COMPTABILIT2" at bounding box center [1148, 566] width 513 height 42
type input "Pharmacie Comptabilité"
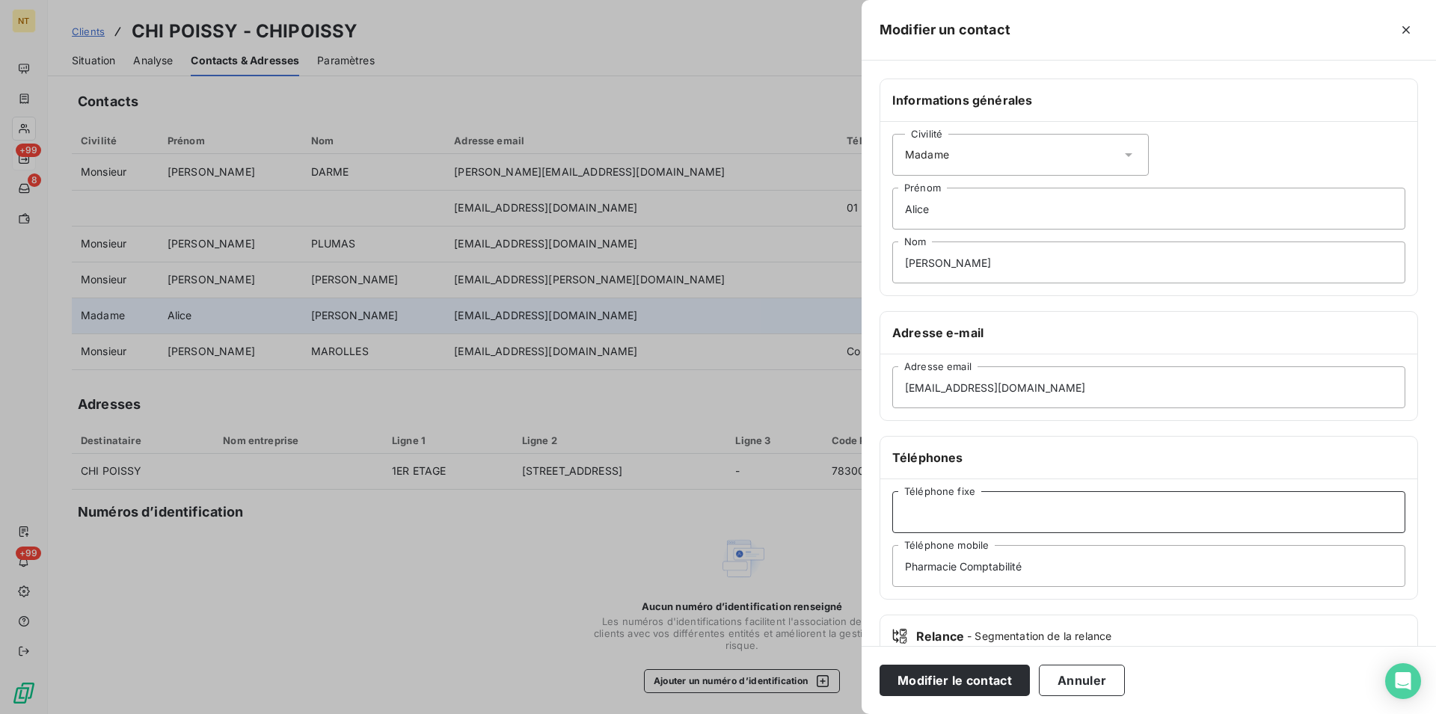
click at [911, 508] on input "Téléphone fixe" at bounding box center [1148, 512] width 513 height 42
type input "01 39 27 51 33"
click at [931, 676] on button "Modifier le contact" at bounding box center [954, 680] width 150 height 31
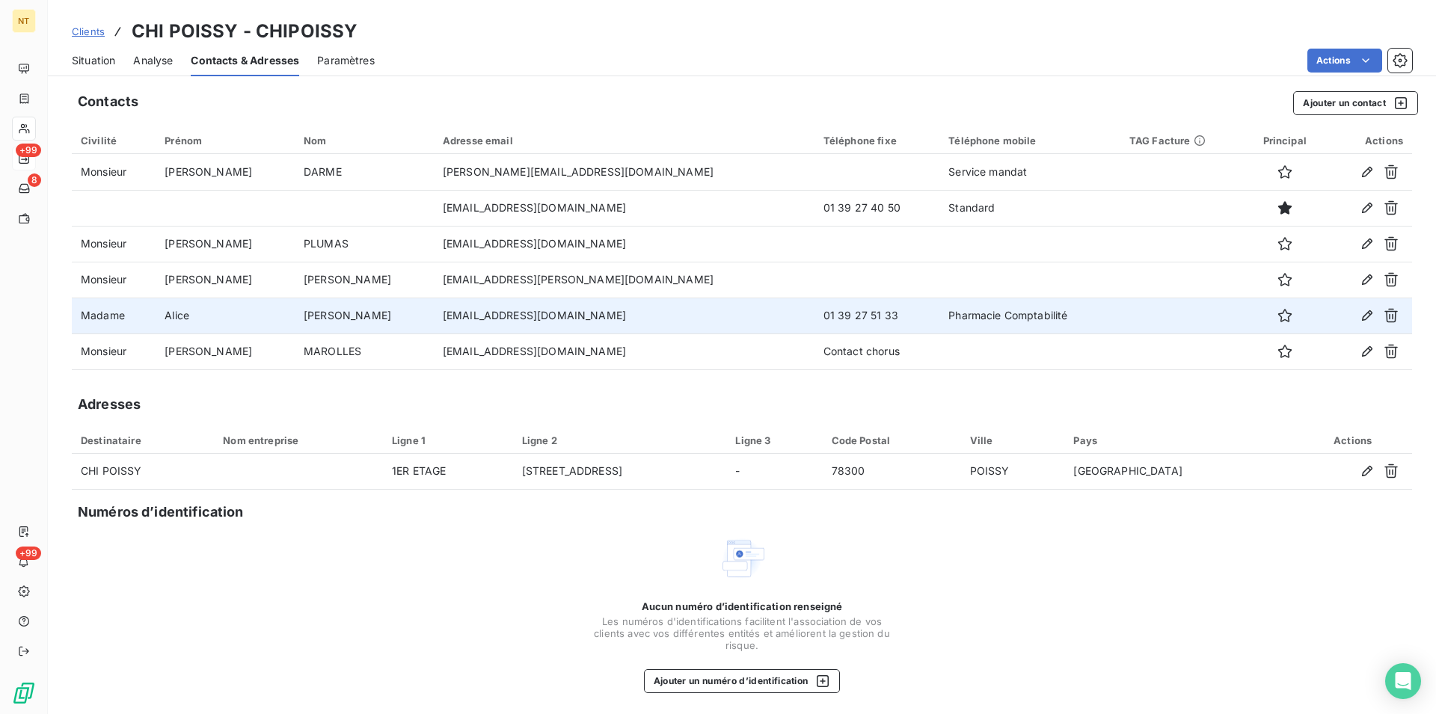
click at [89, 61] on span "Situation" at bounding box center [93, 60] width 43 height 15
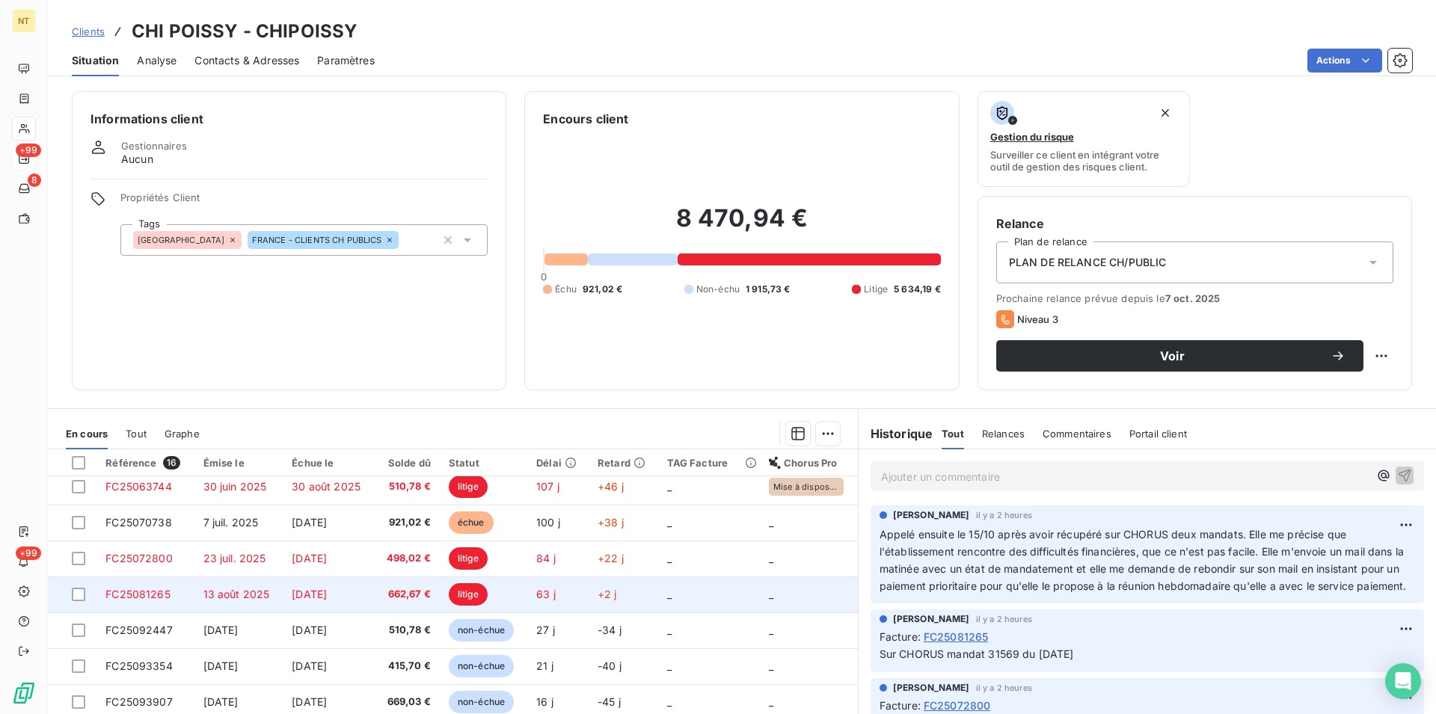
scroll to position [314, 0]
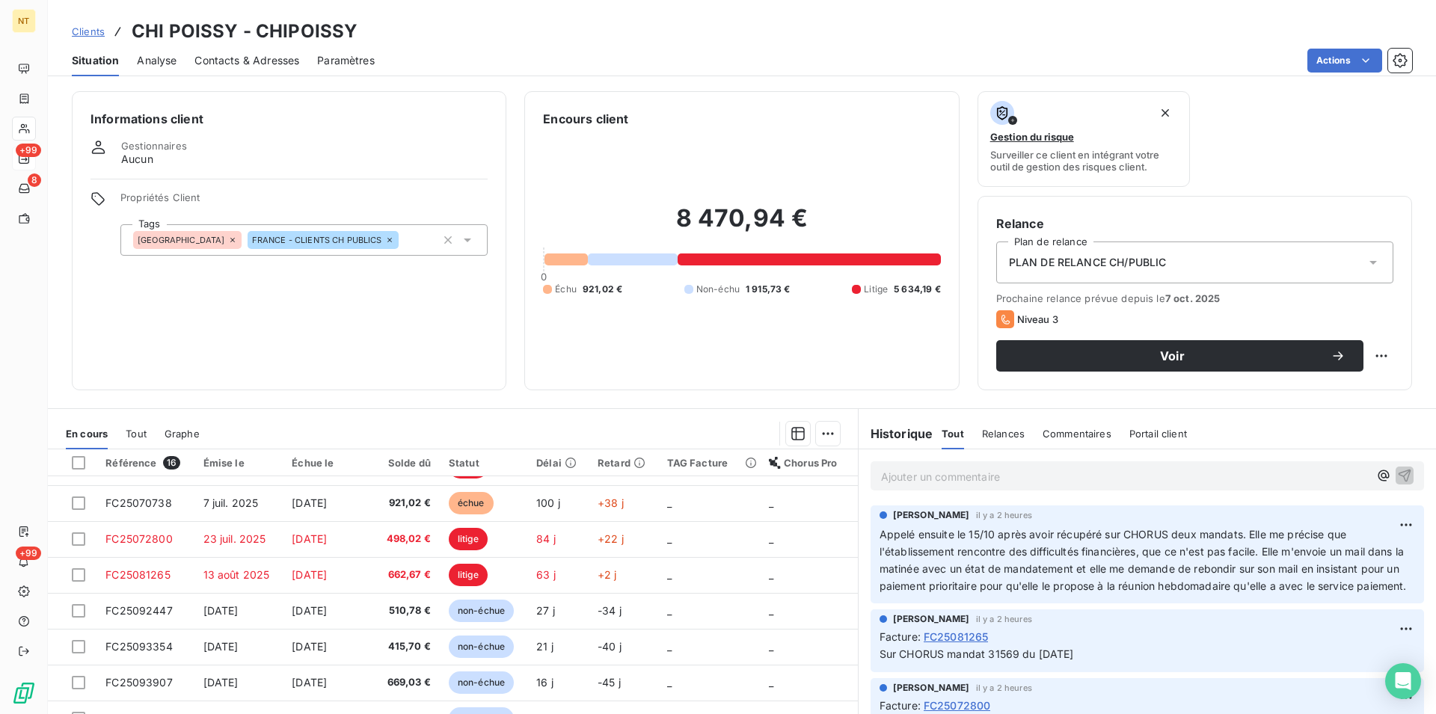
click at [278, 58] on span "Contacts & Adresses" at bounding box center [246, 60] width 105 height 15
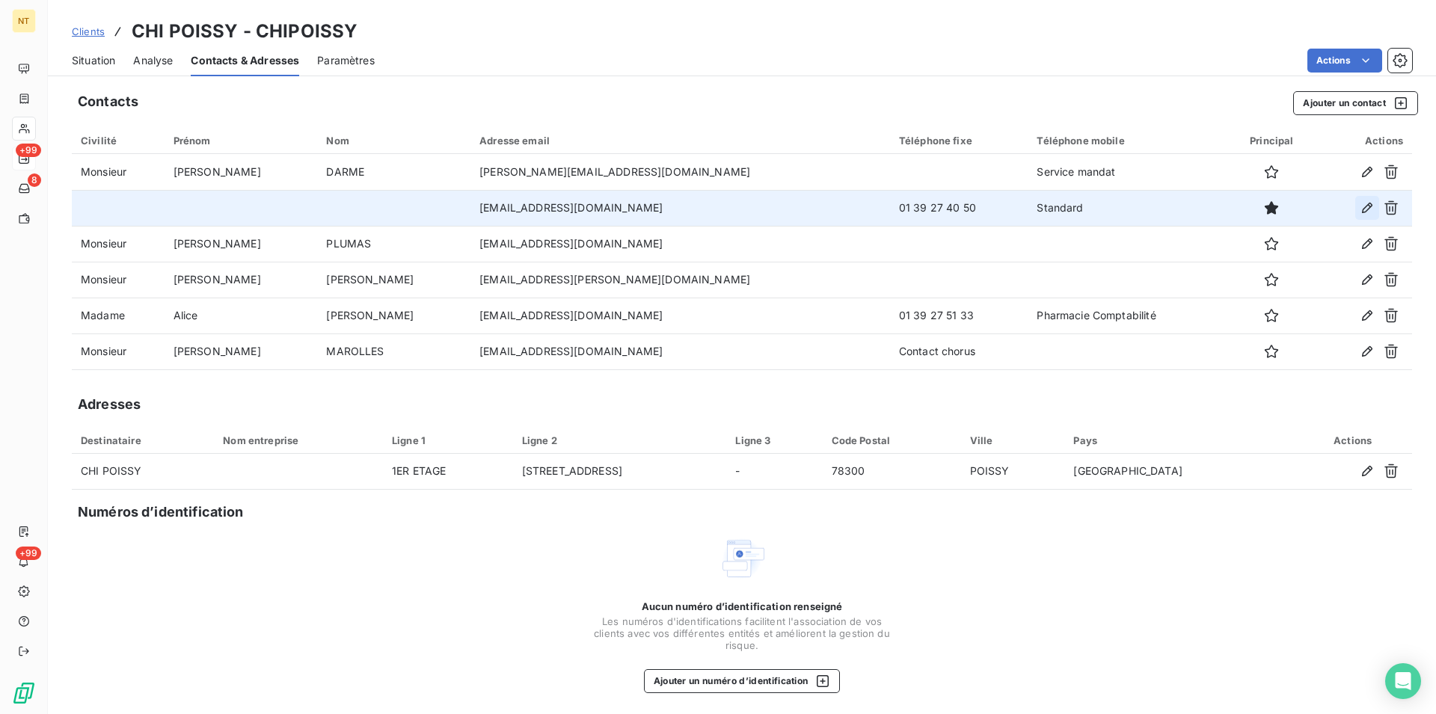
click at [1359, 205] on icon "button" at bounding box center [1366, 207] width 15 height 15
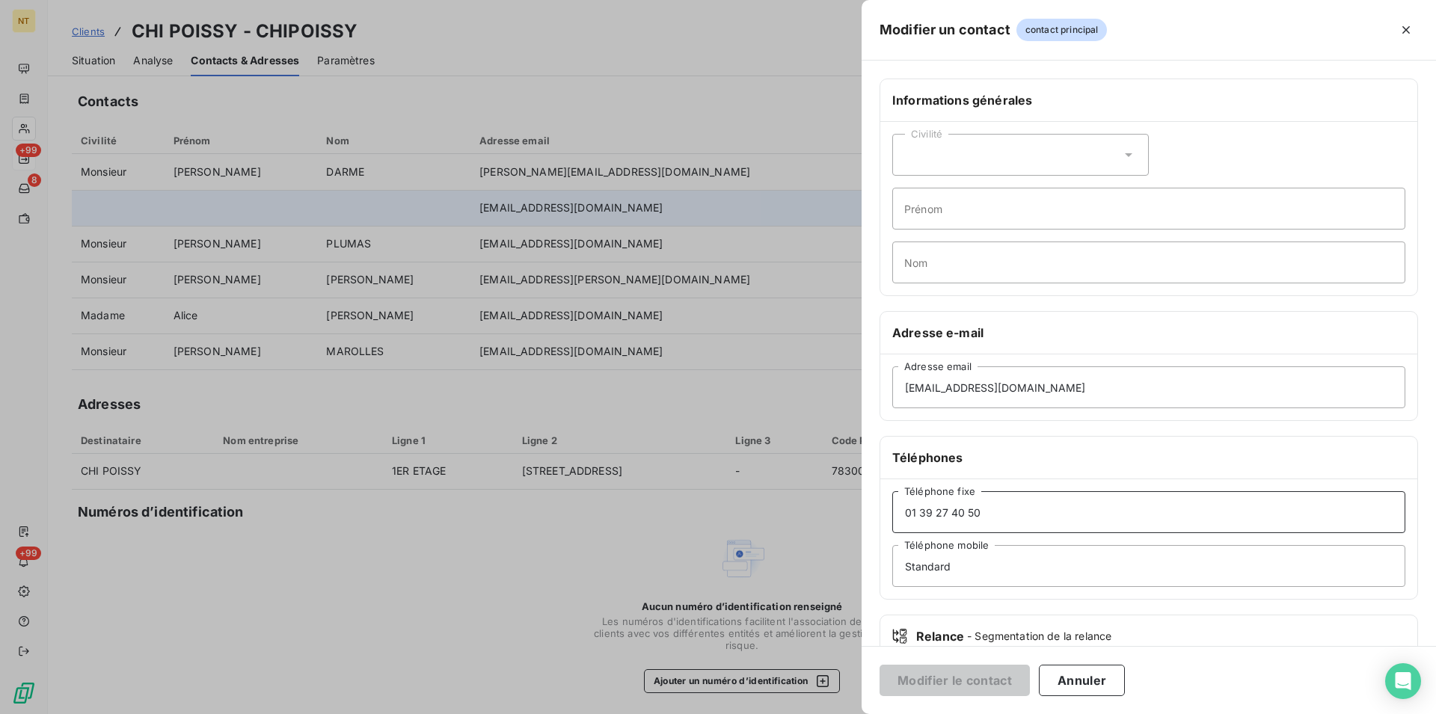
drag, startPoint x: 900, startPoint y: 512, endPoint x: 991, endPoint y: 506, distance: 90.7
click at [991, 506] on input "01 39 27 40 50" at bounding box center [1148, 512] width 513 height 42
drag, startPoint x: 988, startPoint y: 518, endPoint x: 855, endPoint y: 517, distance: 133.1
click at [892, 517] on input "01 39 27 40 50" at bounding box center [1148, 512] width 513 height 42
drag, startPoint x: 954, startPoint y: 567, endPoint x: 885, endPoint y: 568, distance: 68.8
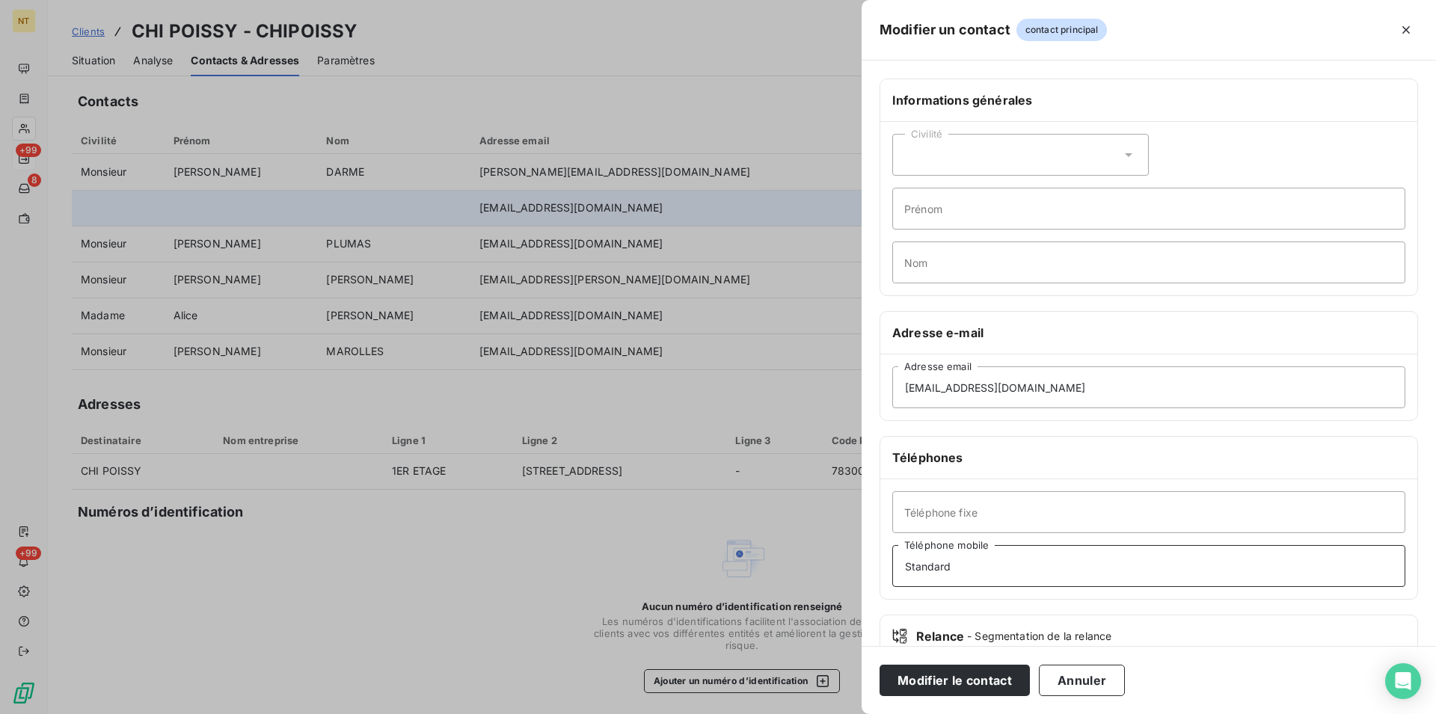
click at [892, 568] on input "Standard" at bounding box center [1148, 566] width 513 height 42
click at [911, 569] on input "Téléphone mobile" at bounding box center [1148, 566] width 513 height 42
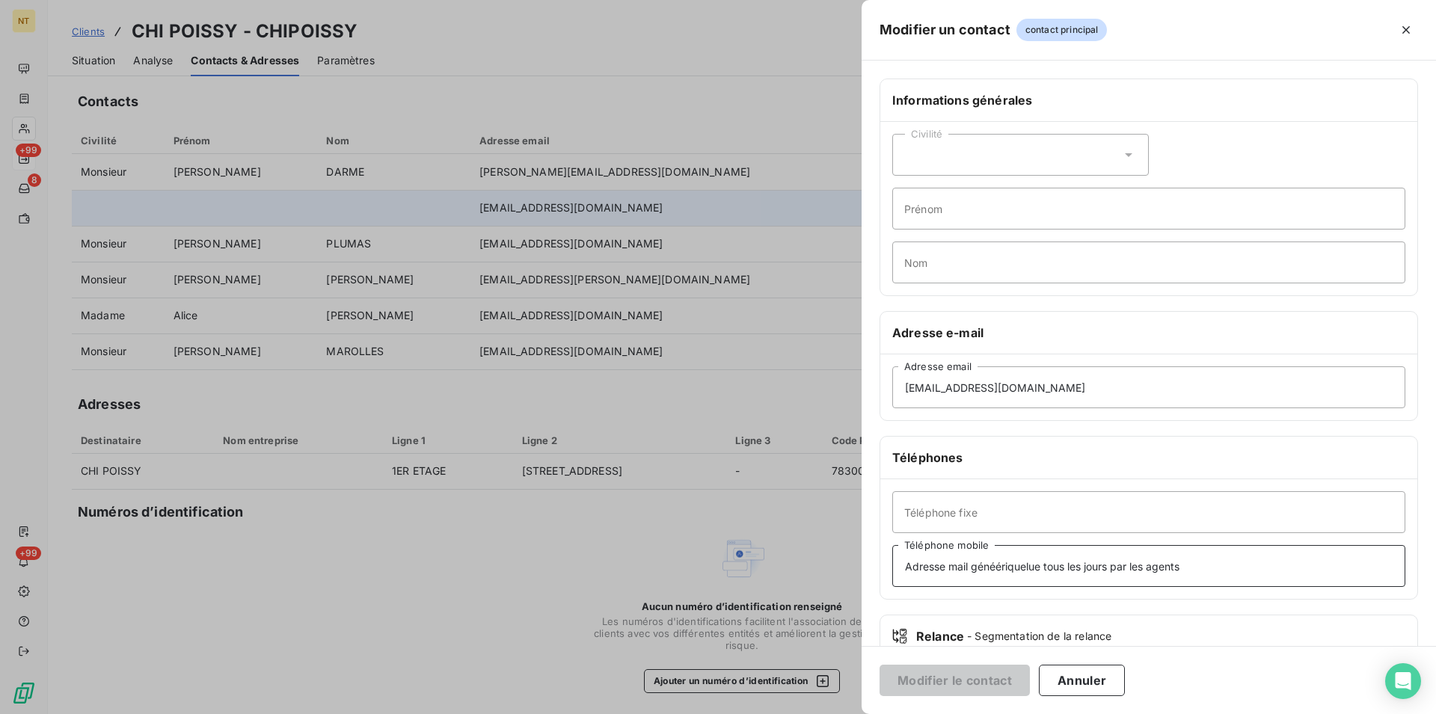
click at [997, 568] on input "Adresse mail généériquelue tous les jours par les agents" at bounding box center [1148, 566] width 513 height 42
click at [1021, 571] on input "Adresse mail génériquelue tous les jours par les agents" at bounding box center [1148, 566] width 513 height 42
click at [1181, 568] on input "Adresse mail générique lue tous les jours par les agents" at bounding box center [1148, 566] width 513 height 42
click at [1059, 568] on input "Adresse mail générique lue tous les jours" at bounding box center [1148, 566] width 513 height 42
click at [1097, 568] on input "Adresse mail générique lue ts les jours" at bounding box center [1148, 566] width 513 height 42
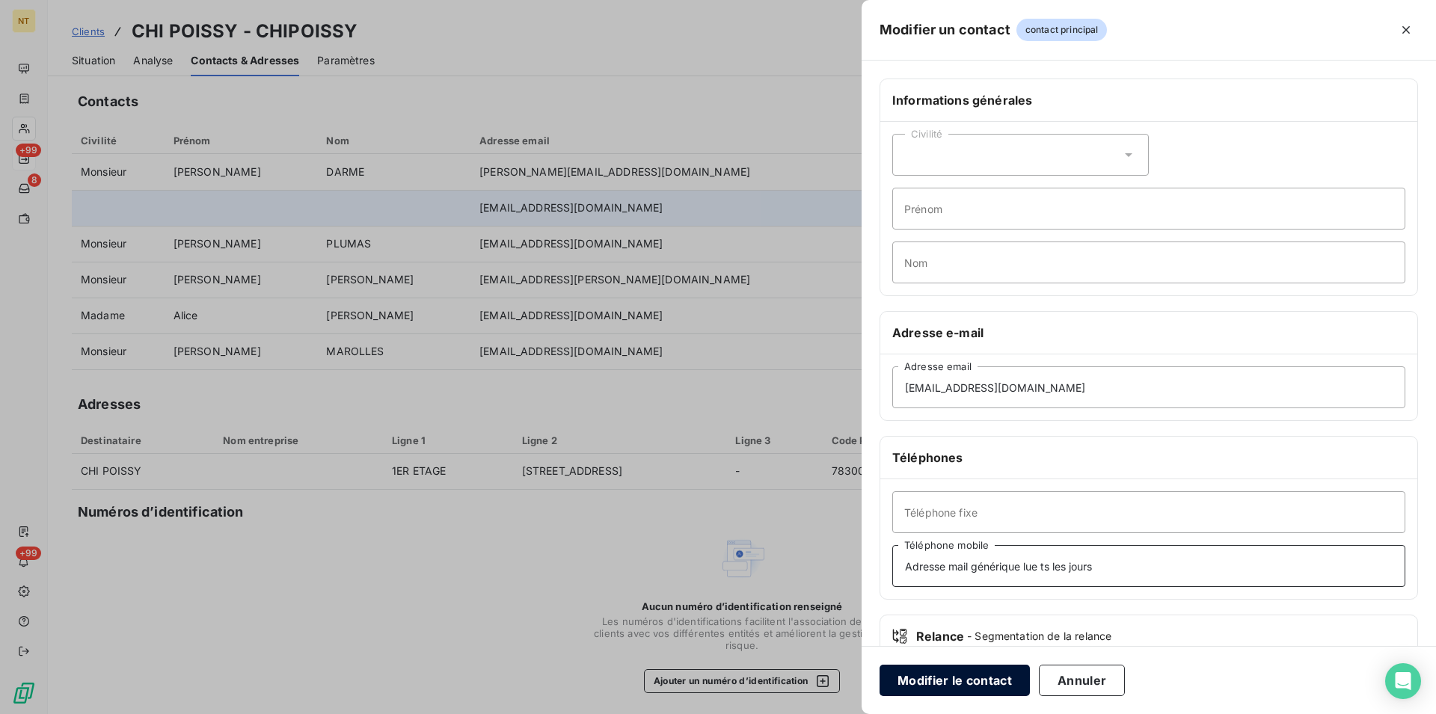
type input "Adresse mail générique lue ts les jours"
click at [958, 677] on button "Modifier le contact" at bounding box center [954, 680] width 150 height 31
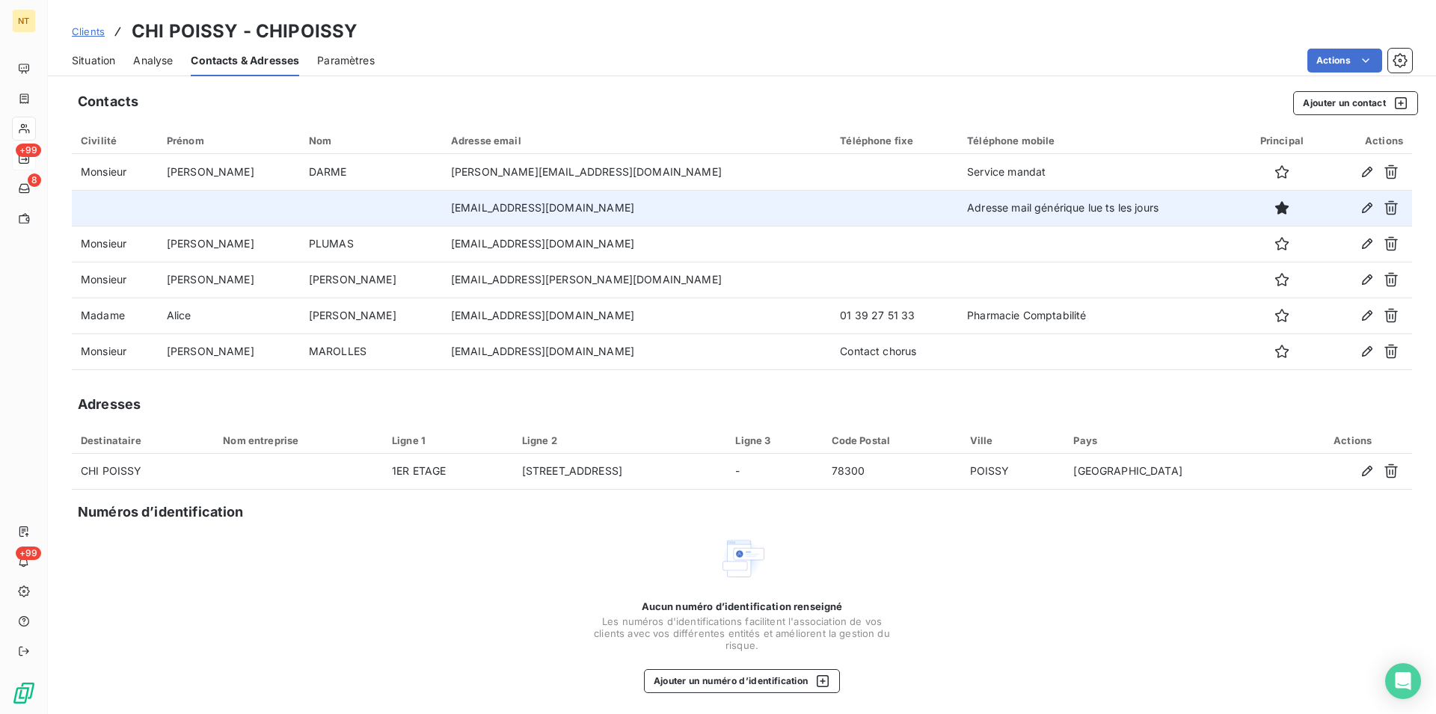
click at [98, 60] on span "Situation" at bounding box center [93, 60] width 43 height 15
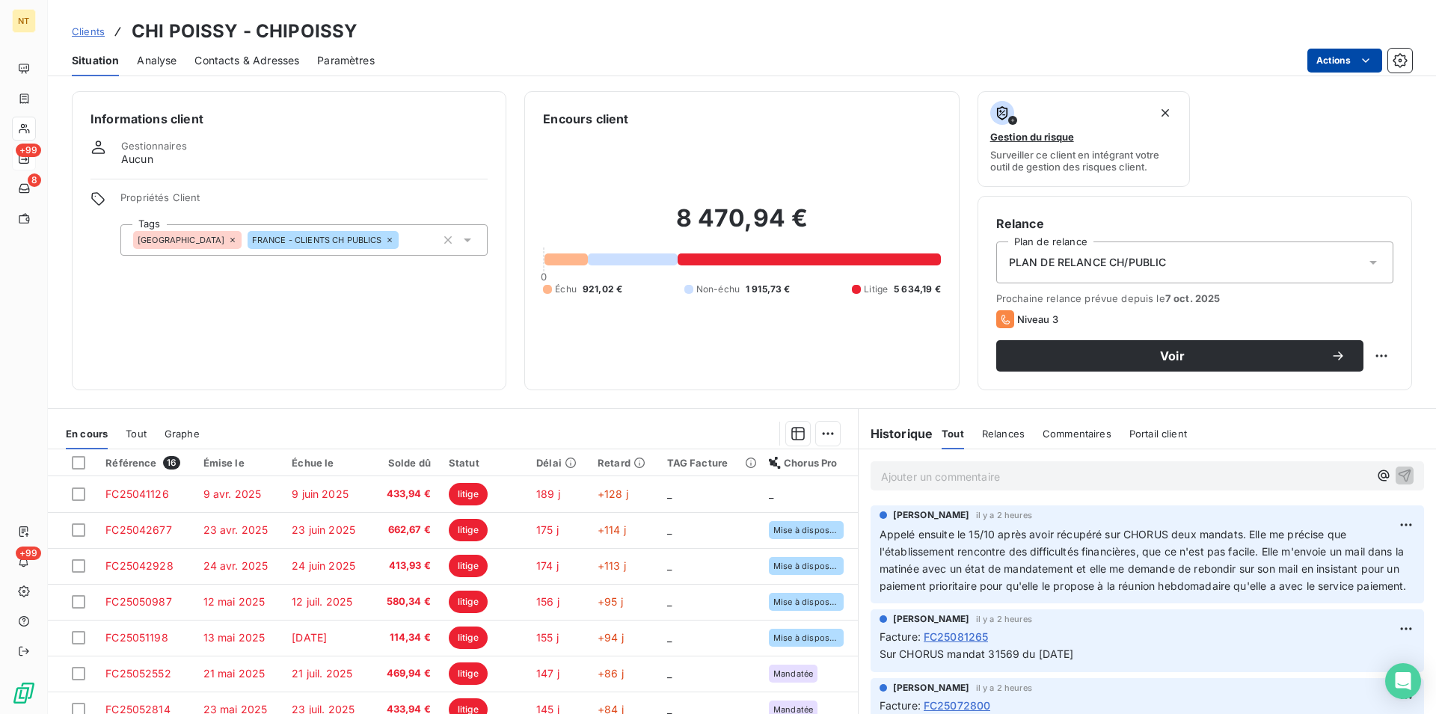
click at [1365, 67] on html "NT +99 8 +99 Clients CHI POISSY - CHIPOISSY Situation Analyse Contacts & Adress…" at bounding box center [718, 357] width 1436 height 714
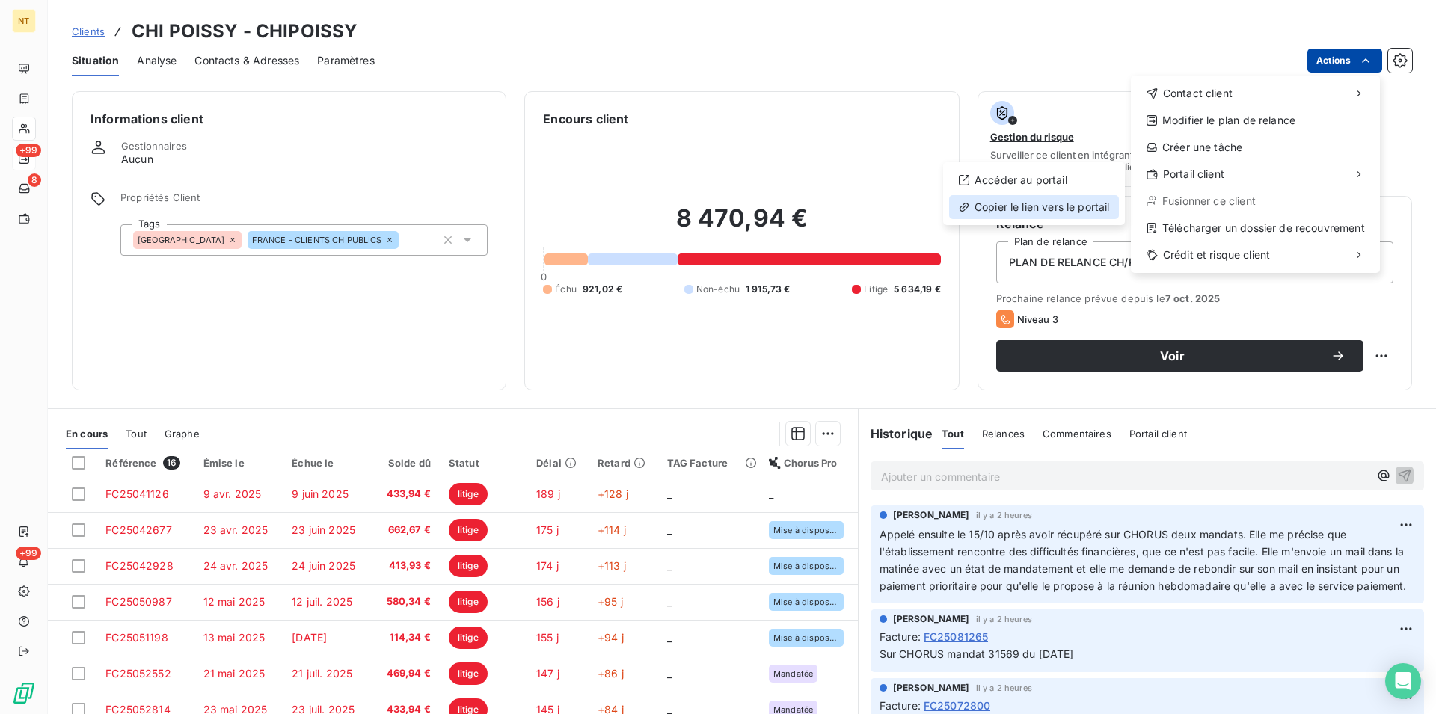
click at [1060, 208] on div "Copier le lien vers le portail" at bounding box center [1034, 207] width 170 height 24
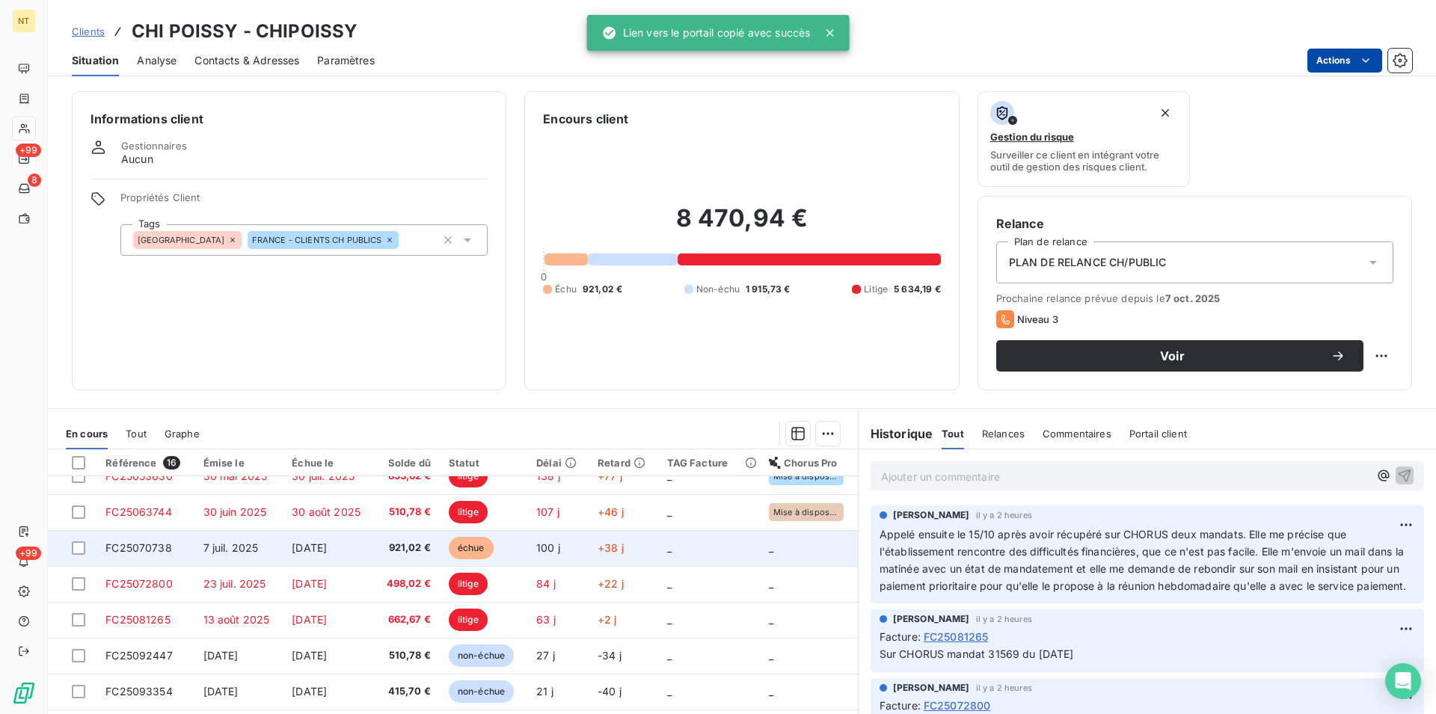
scroll to position [305, 0]
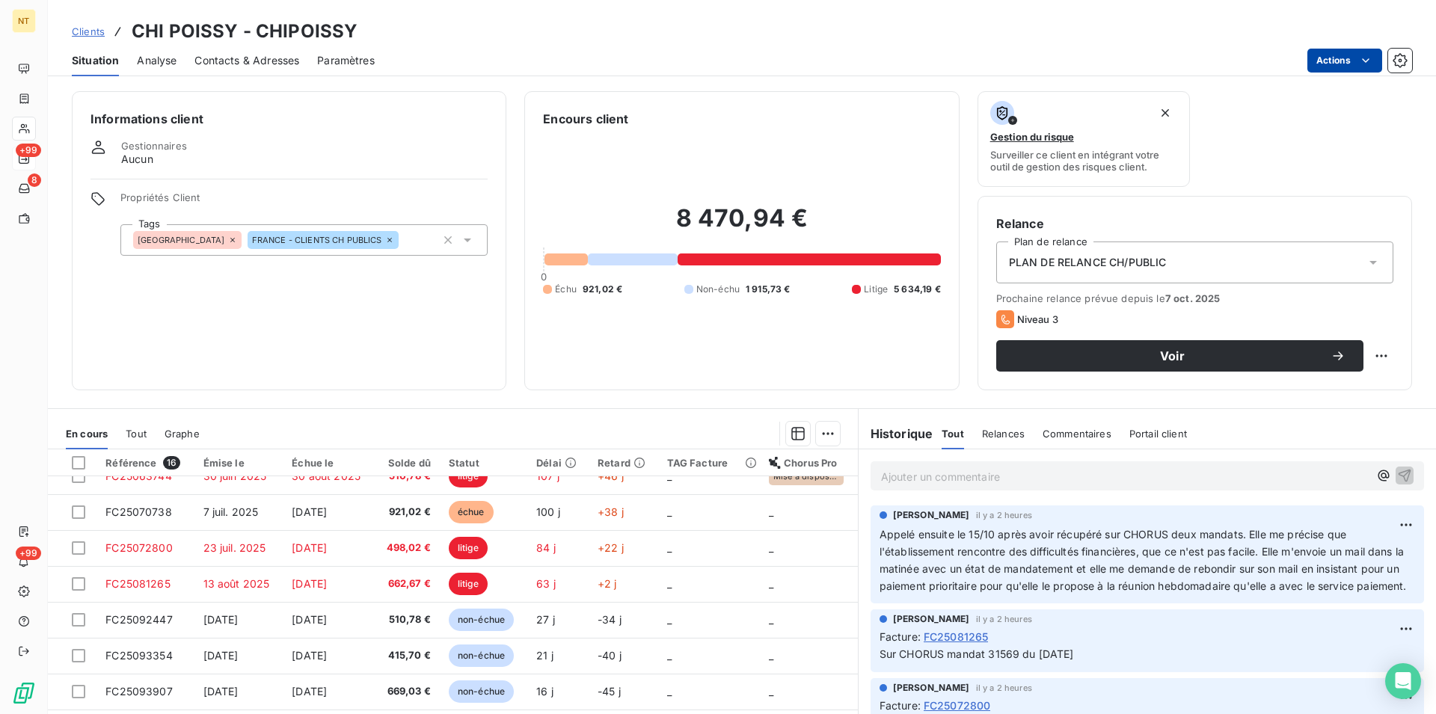
click at [881, 472] on p "Ajouter un commentaire ﻿" at bounding box center [1125, 476] width 488 height 19
click at [881, 474] on p "Ajouter un commentaire ﻿" at bounding box center [1125, 476] width 488 height 19
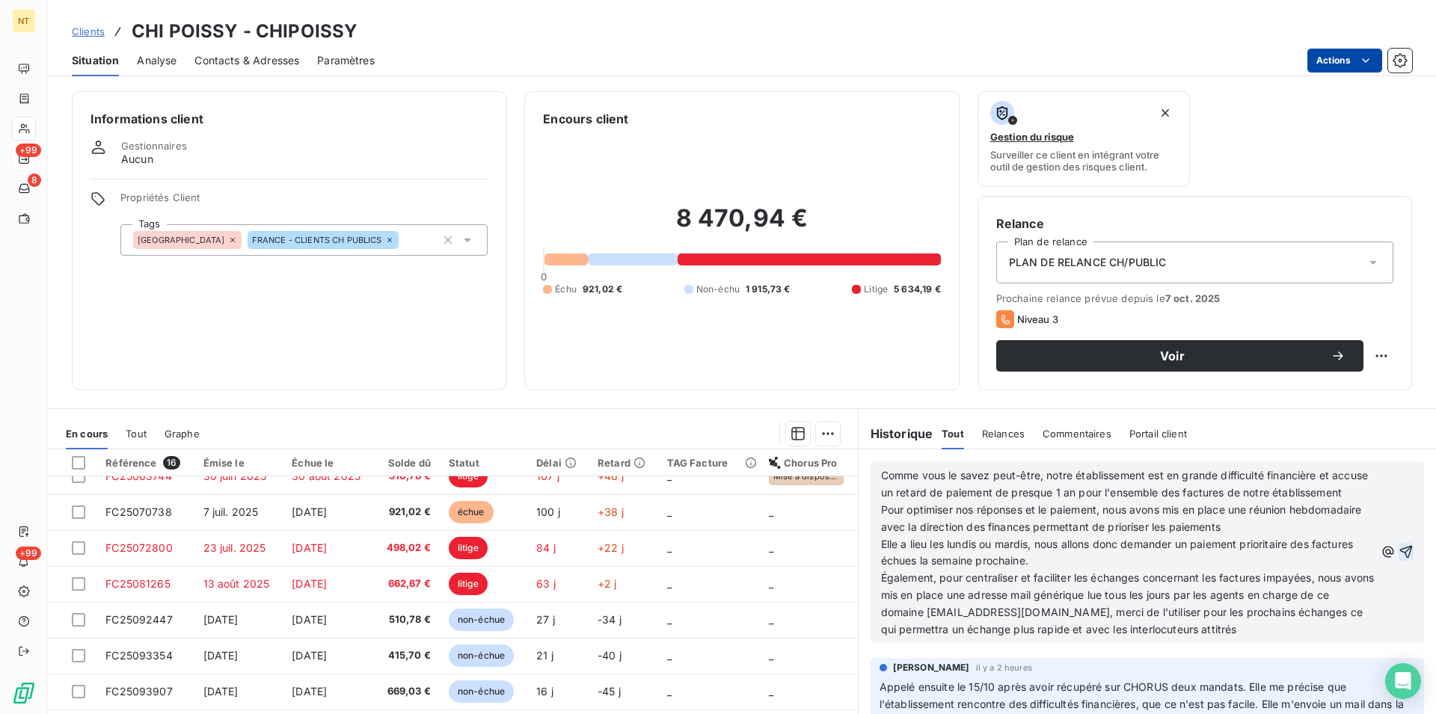
click at [1398, 554] on icon "button" at bounding box center [1405, 551] width 15 height 15
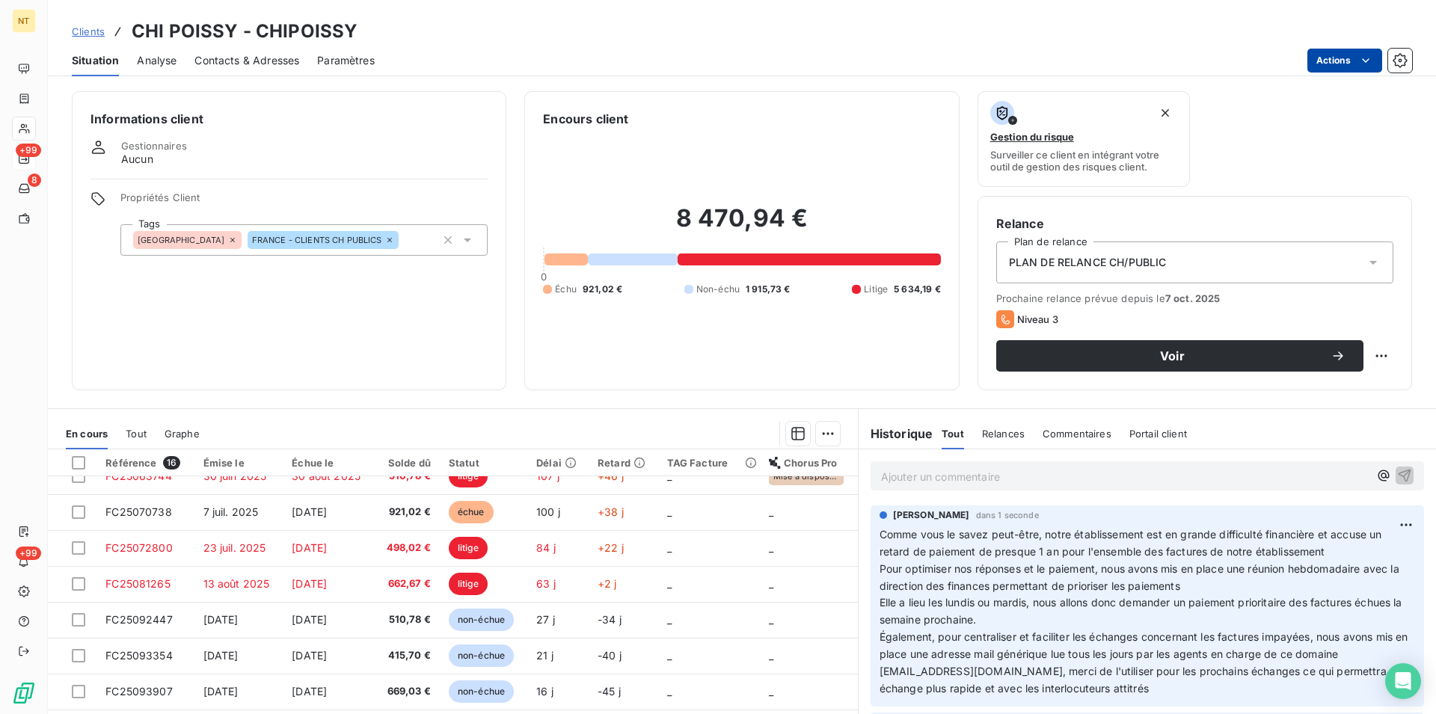
click at [881, 473] on p "Ajouter un commentaire ﻿" at bounding box center [1125, 476] width 488 height 19
click at [1397, 473] on icon "button" at bounding box center [1404, 474] width 15 height 15
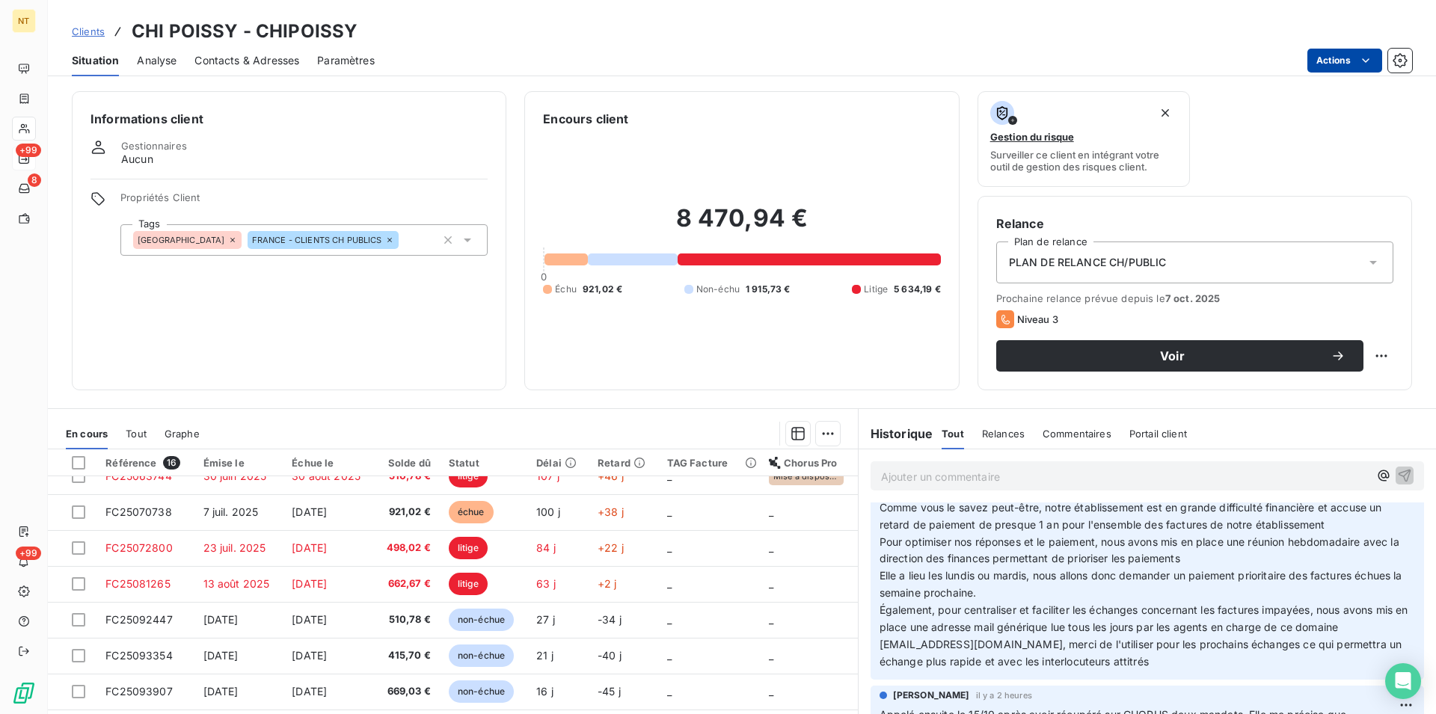
scroll to position [0, 0]
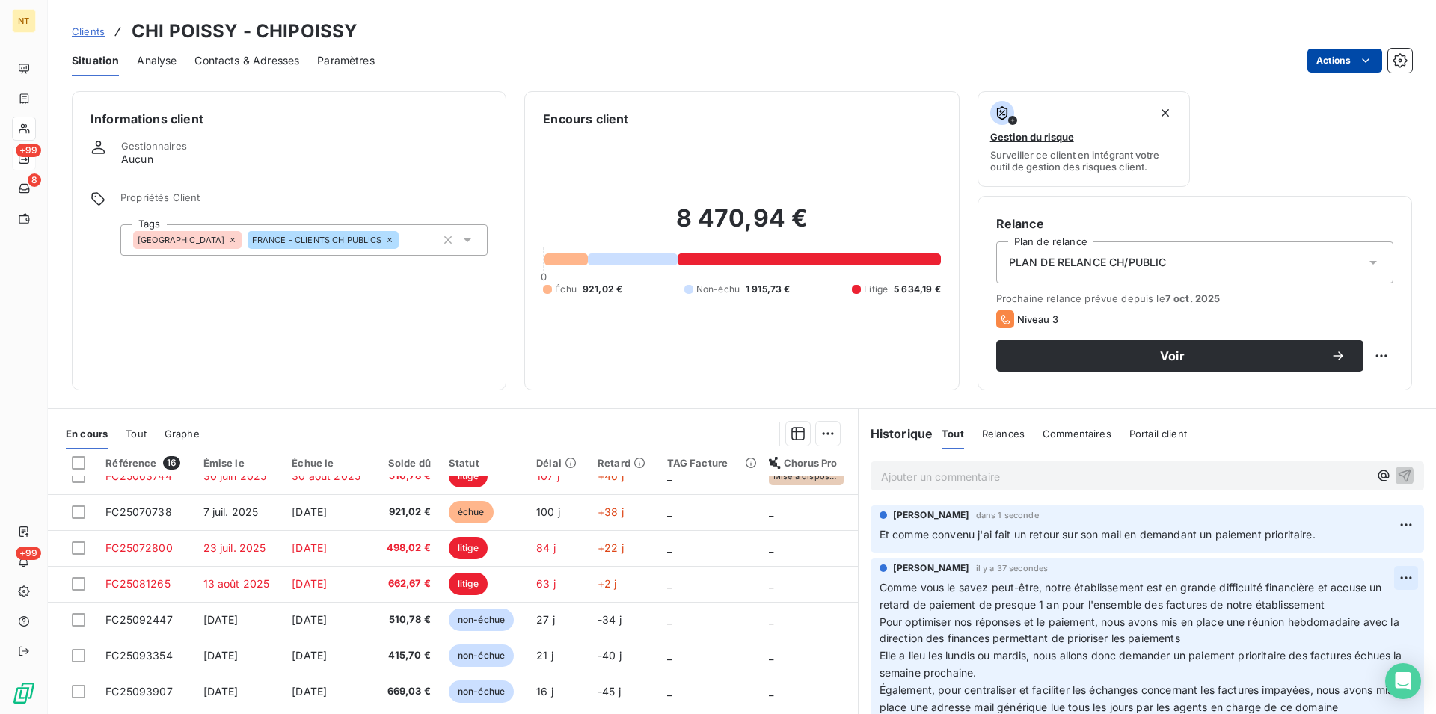
click at [1379, 575] on html "NT +99 8 +99 Clients CHI POISSY - CHIPOISSY Situation Analyse Contacts & Adress…" at bounding box center [718, 357] width 1436 height 714
click at [1336, 608] on div "Editer" at bounding box center [1345, 612] width 84 height 24
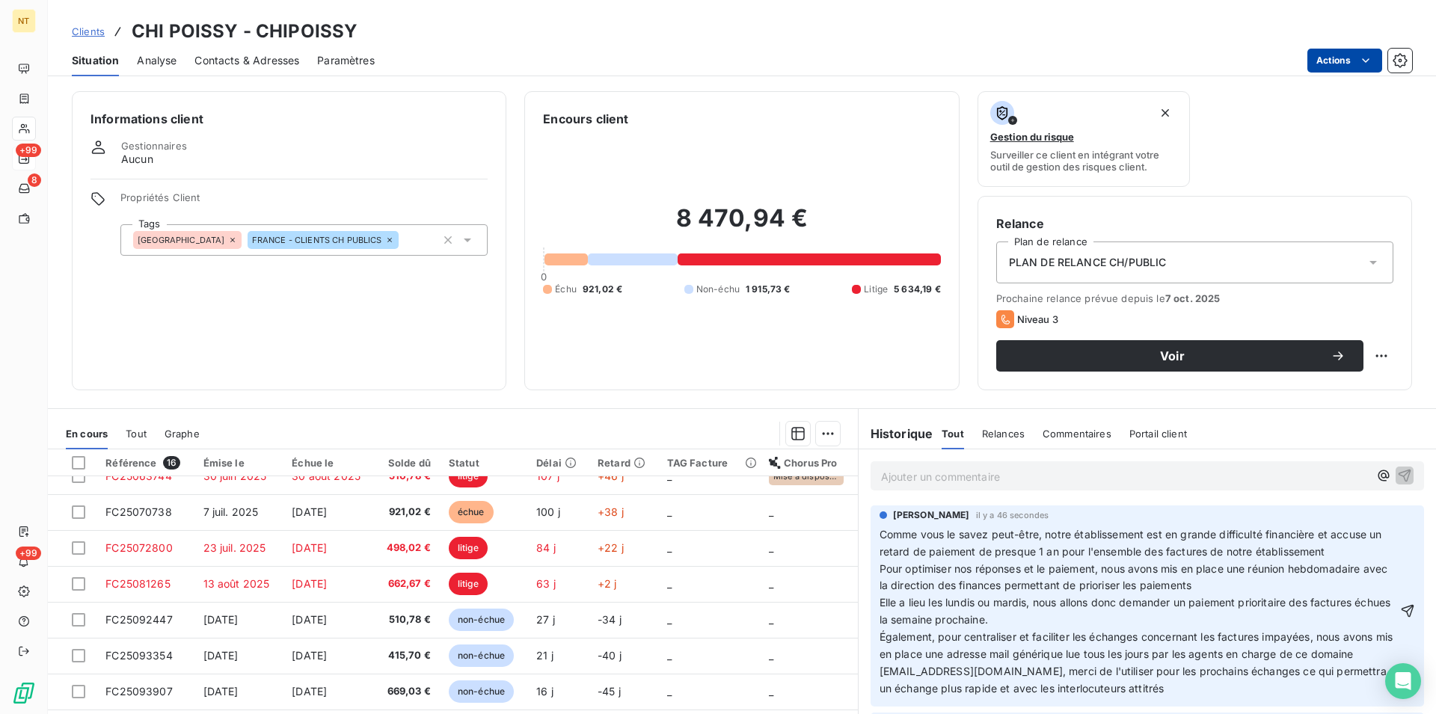
scroll to position [76, 0]
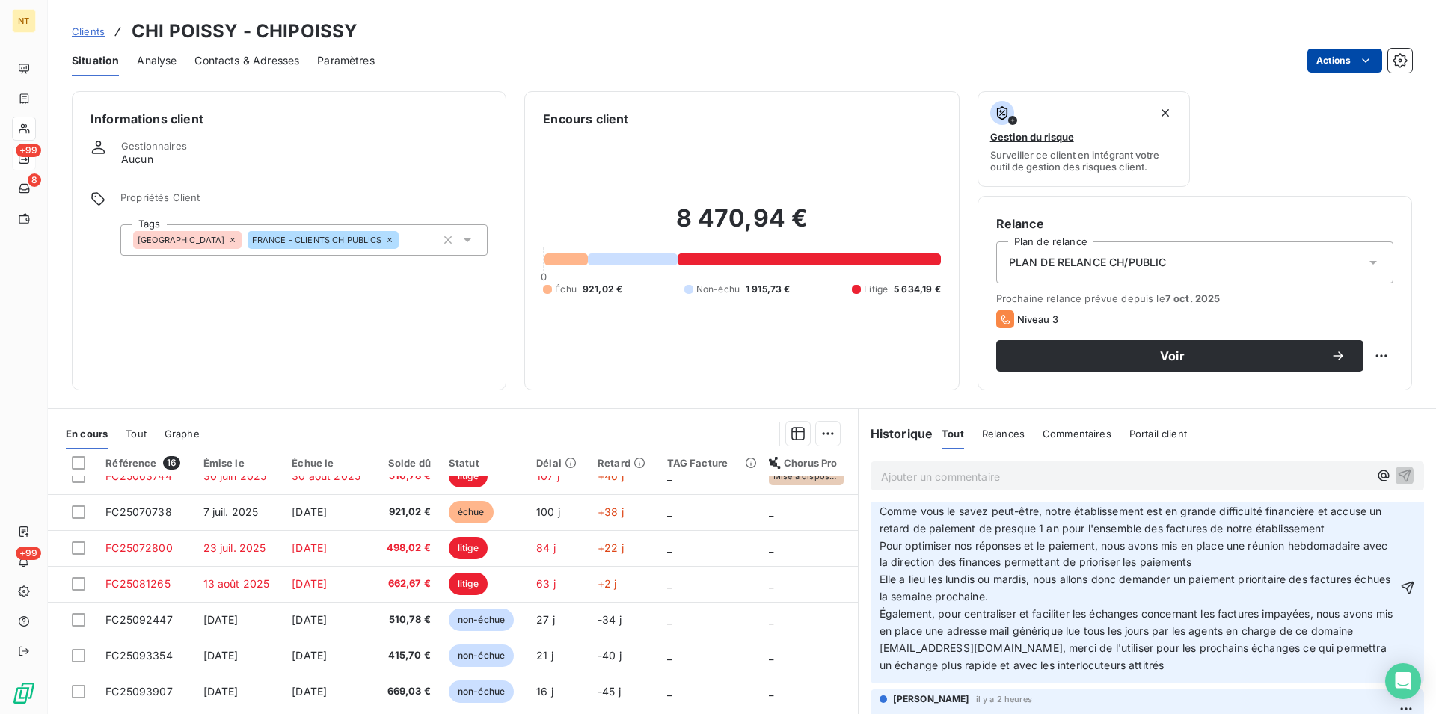
click at [879, 517] on span "Comme vous le savez peut-être, notre établissement est en grande difficulté fin…" at bounding box center [1131, 520] width 505 height 30
click at [879, 514] on span "Comme vous le savez peut-être, notre établissement est en grande difficulté fin…" at bounding box center [1131, 520] width 505 height 30
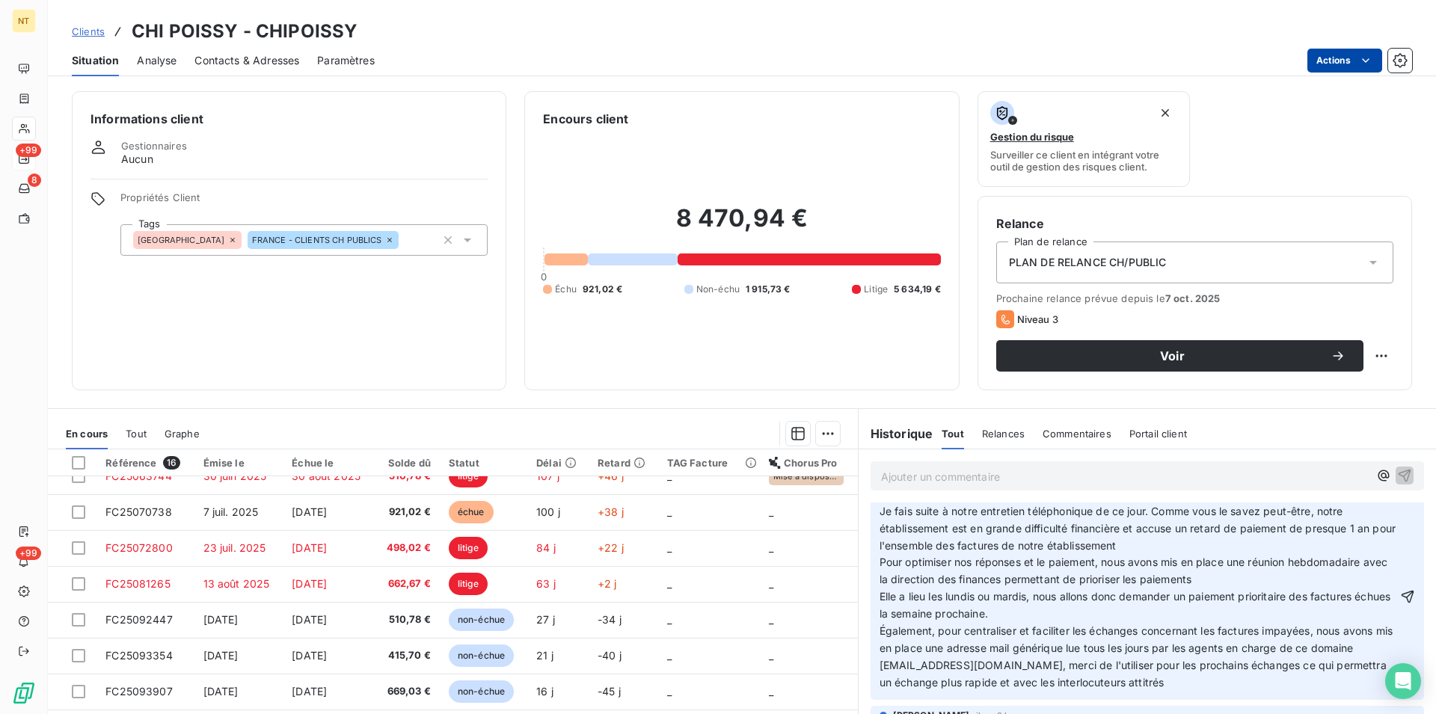
click at [1400, 594] on icon "button" at bounding box center [1407, 596] width 15 height 15
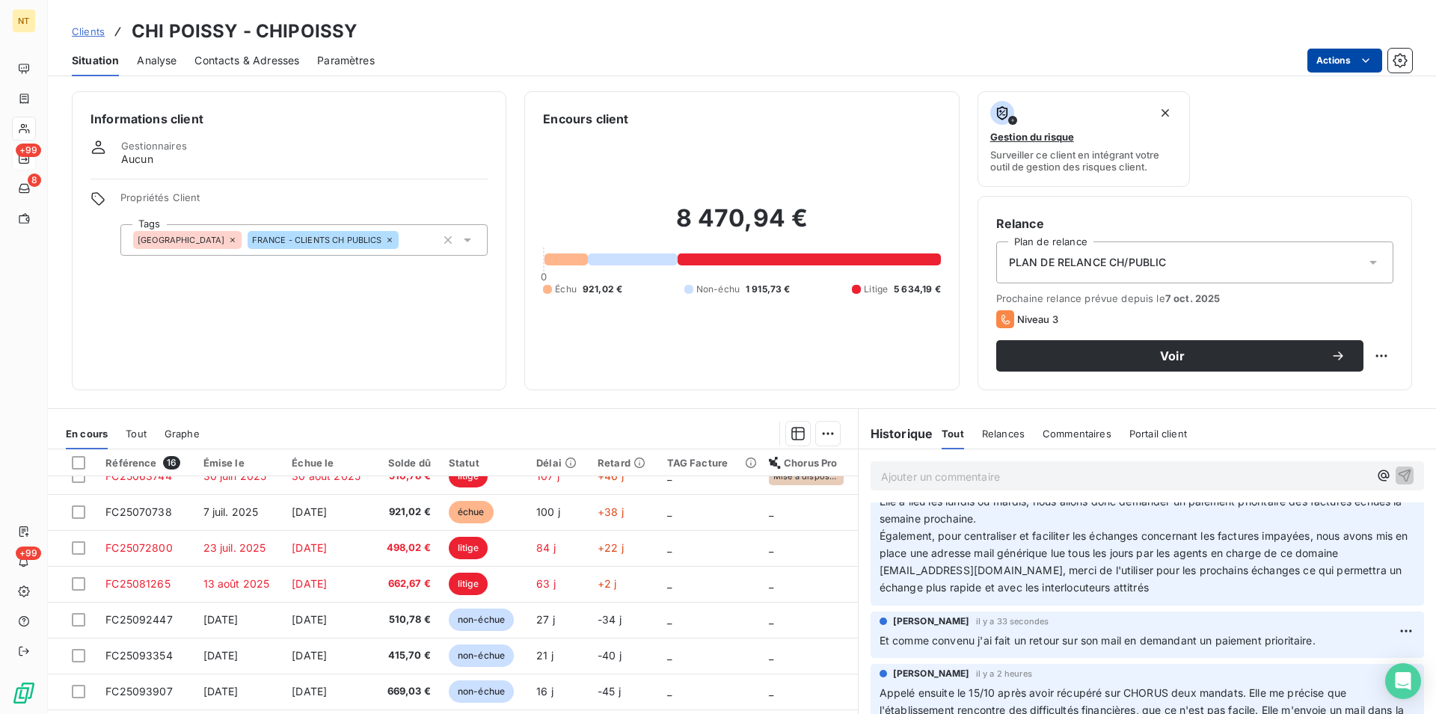
scroll to position [229, 0]
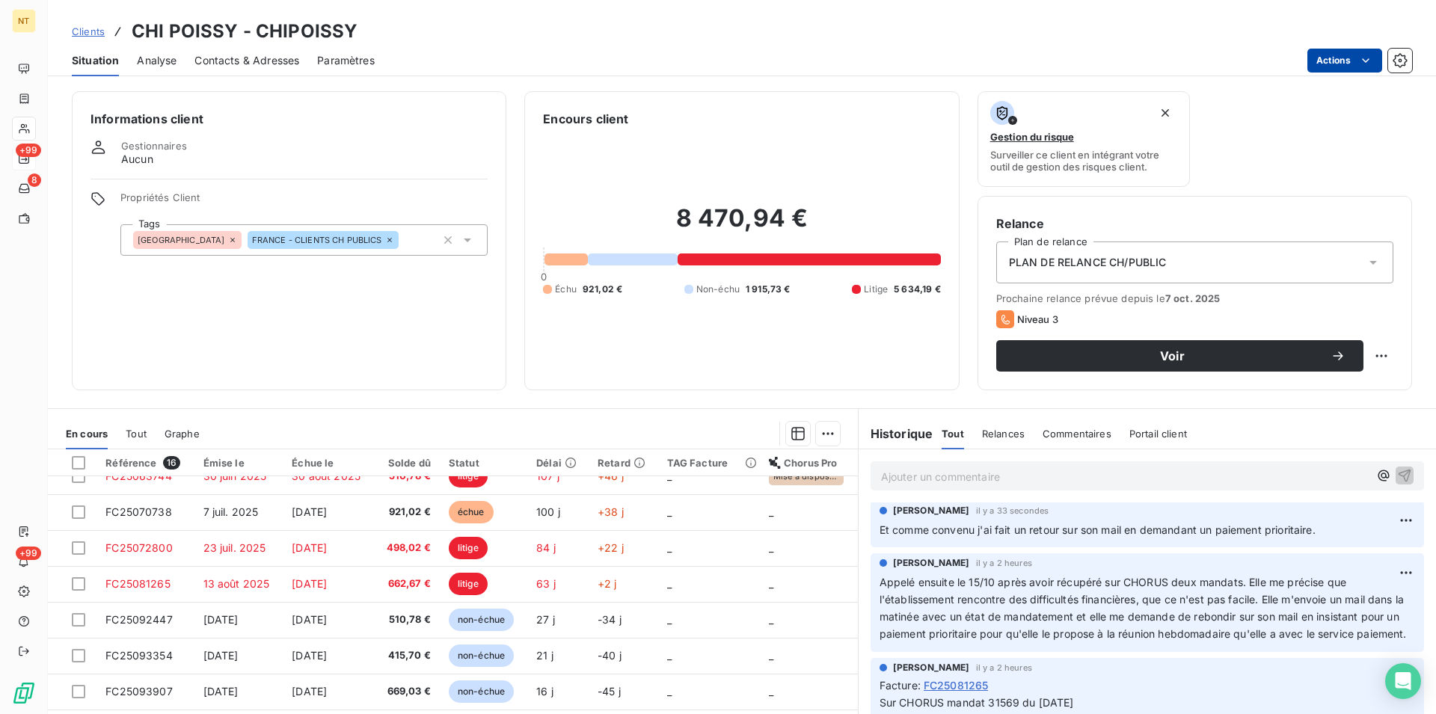
click at [257, 63] on span "Contacts & Adresses" at bounding box center [246, 60] width 105 height 15
